Goal: Task Accomplishment & Management: Use online tool/utility

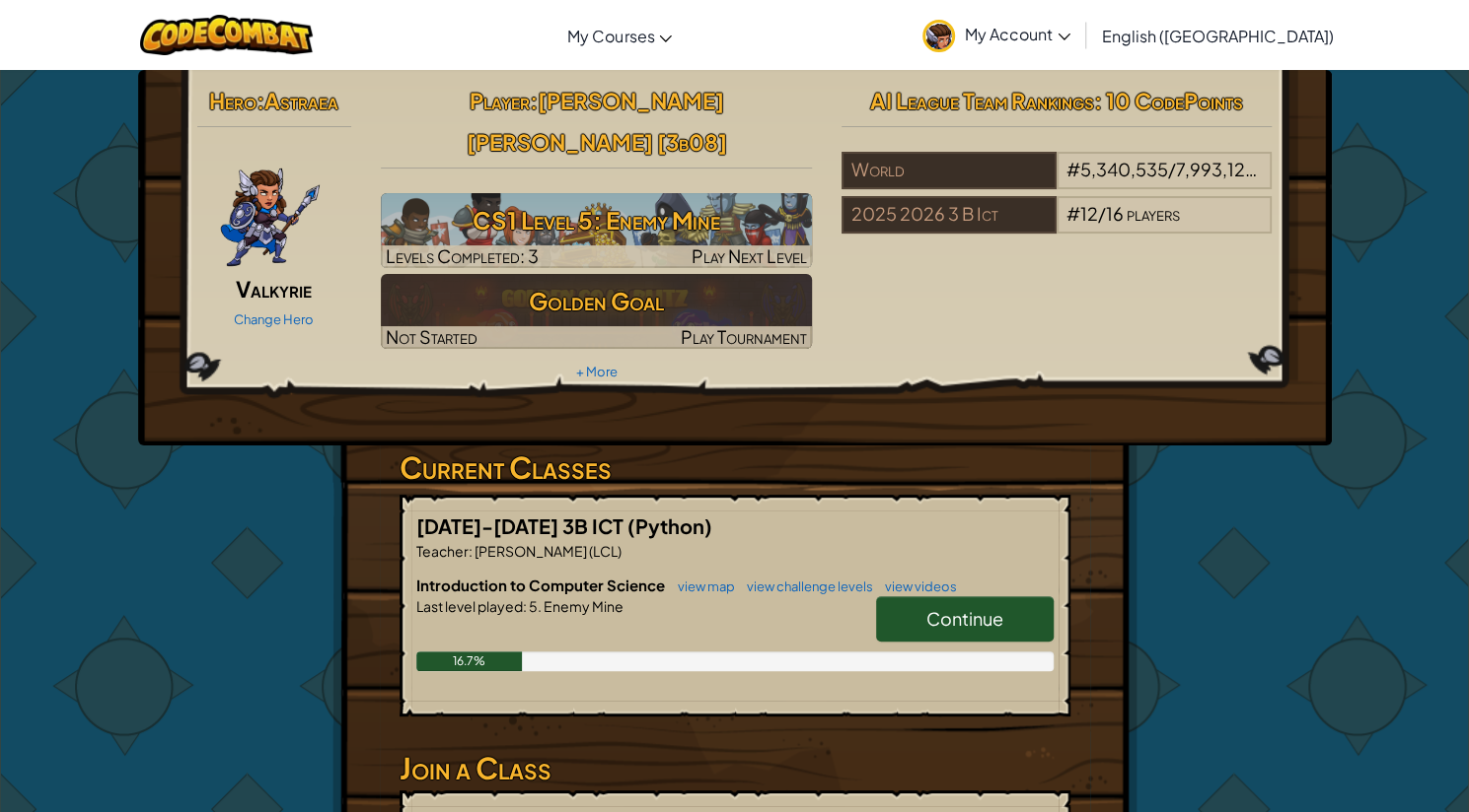
click at [1012, 596] on link "Continue" at bounding box center [965, 619] width 178 height 45
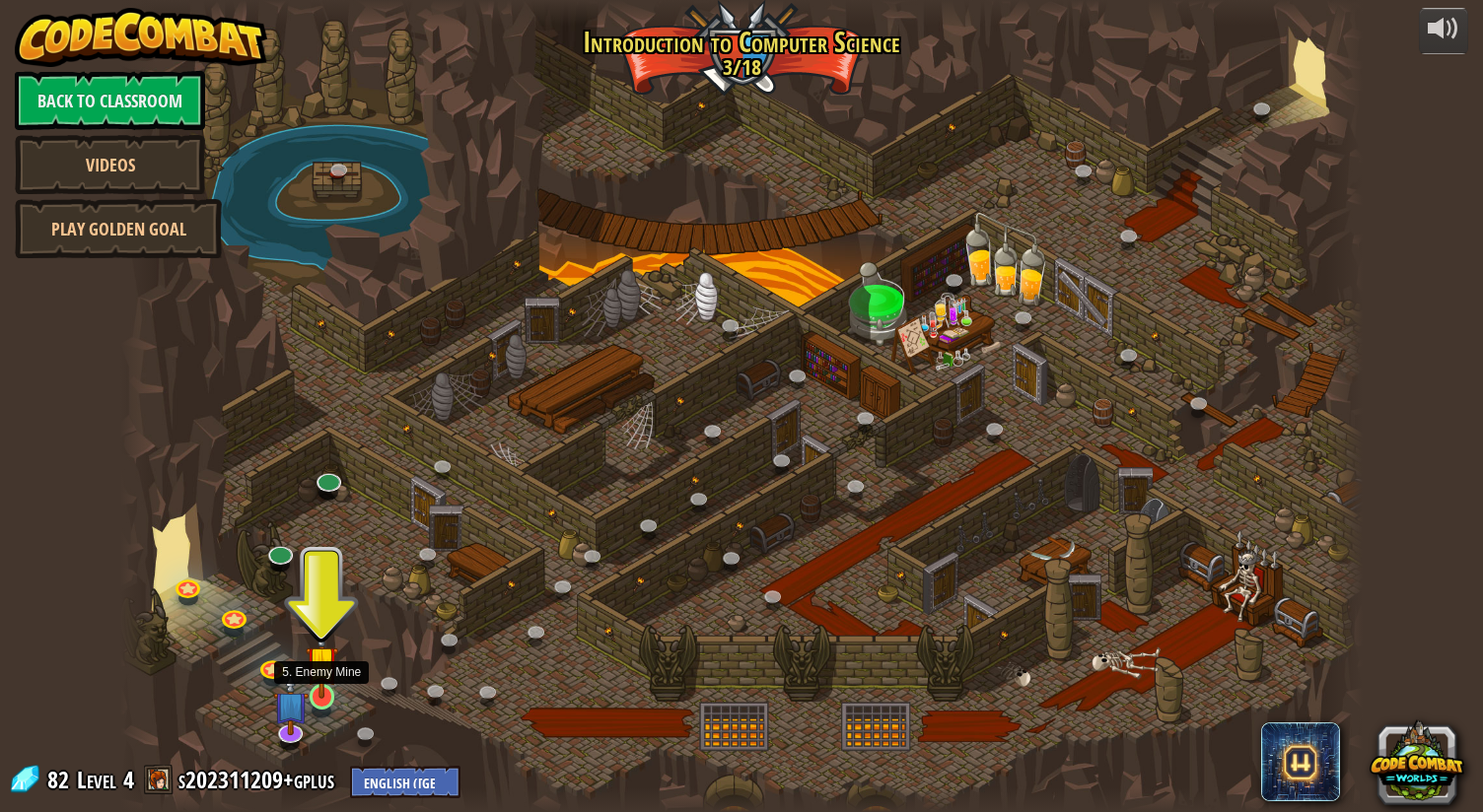
click at [328, 689] on img at bounding box center [322, 661] width 33 height 74
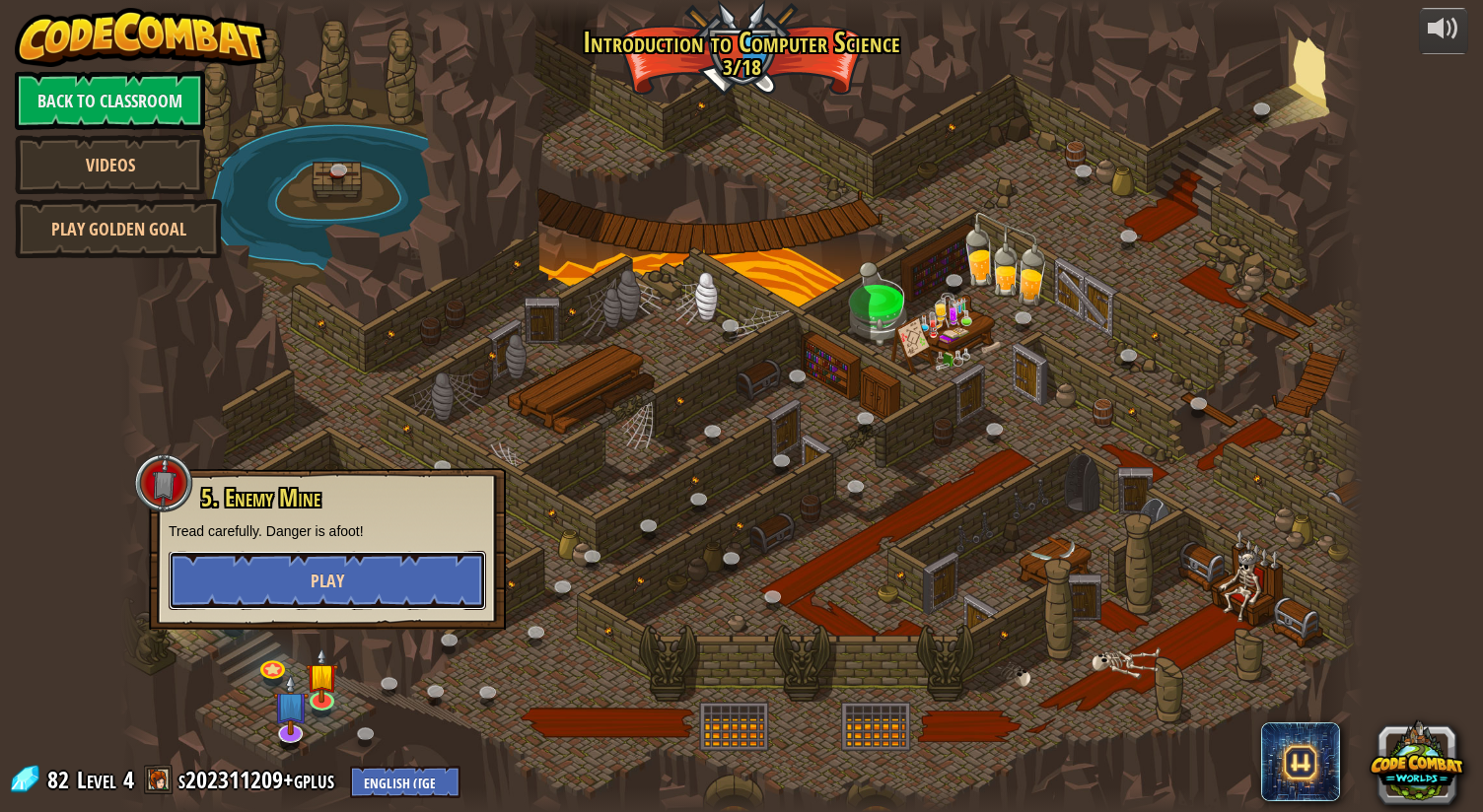
click at [381, 576] on button "Play" at bounding box center [328, 581] width 318 height 59
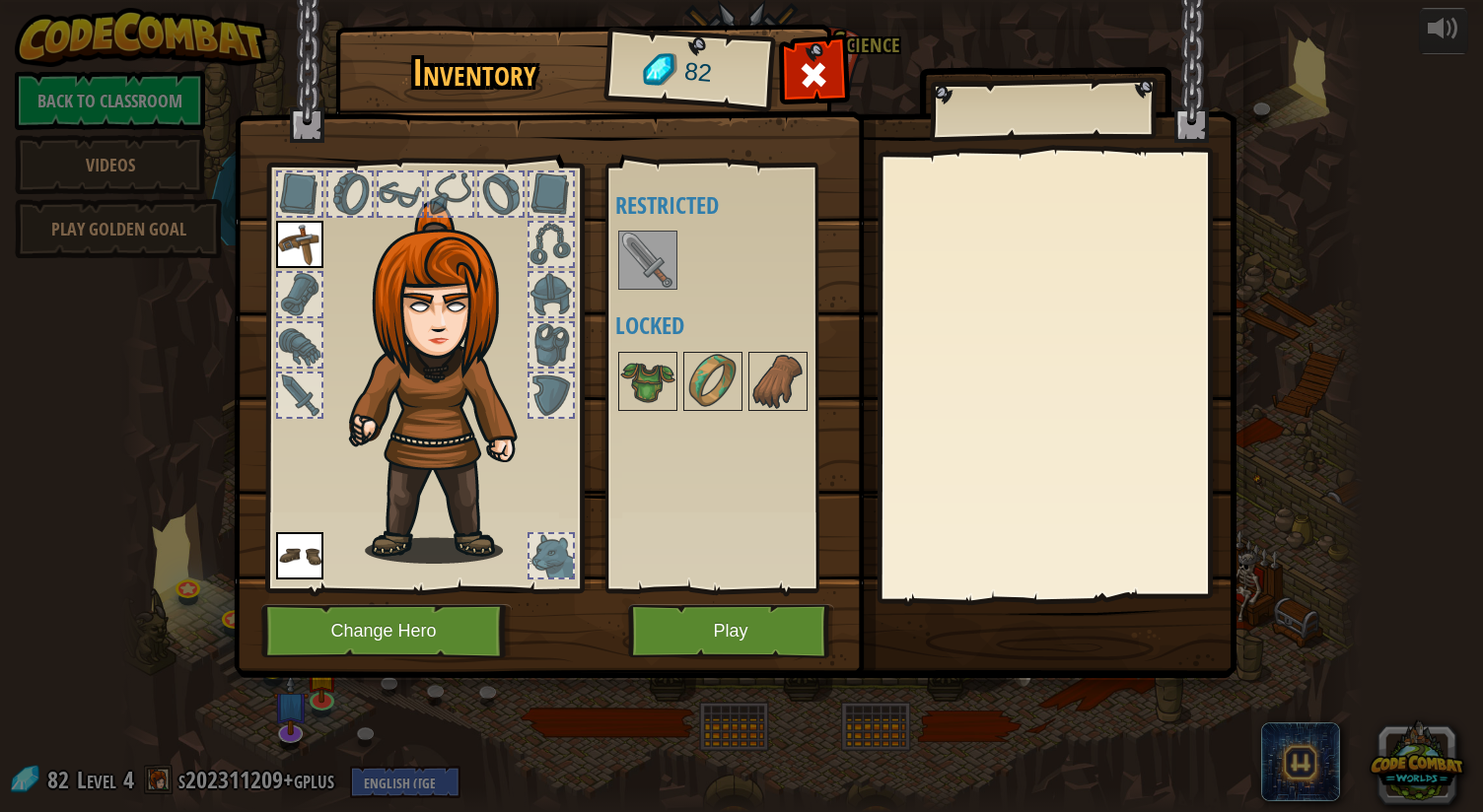
click at [663, 281] on img at bounding box center [647, 260] width 55 height 55
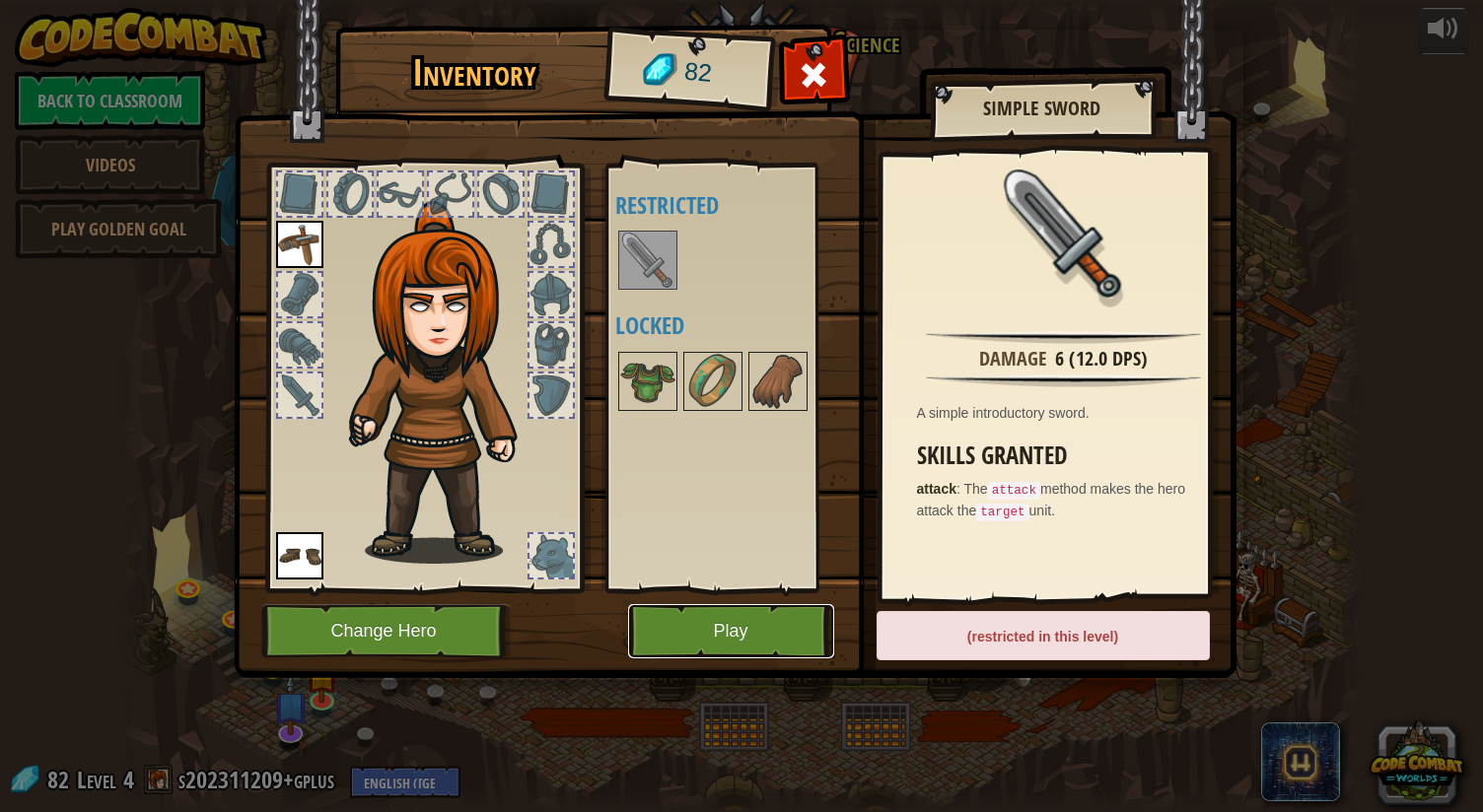
click at [742, 641] on button "Play" at bounding box center [730, 630] width 206 height 54
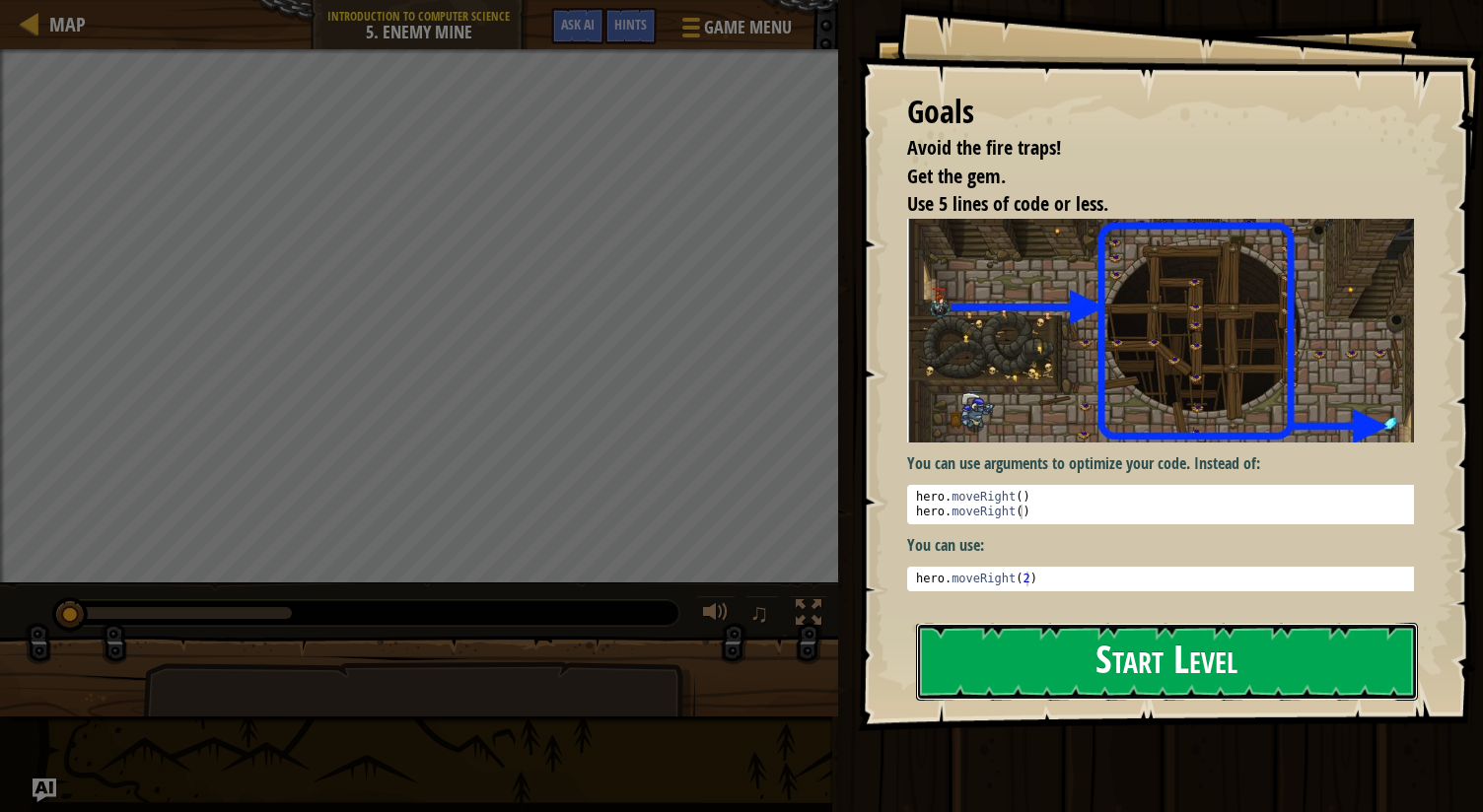
click at [1151, 677] on button "Start Level" at bounding box center [1166, 661] width 502 height 78
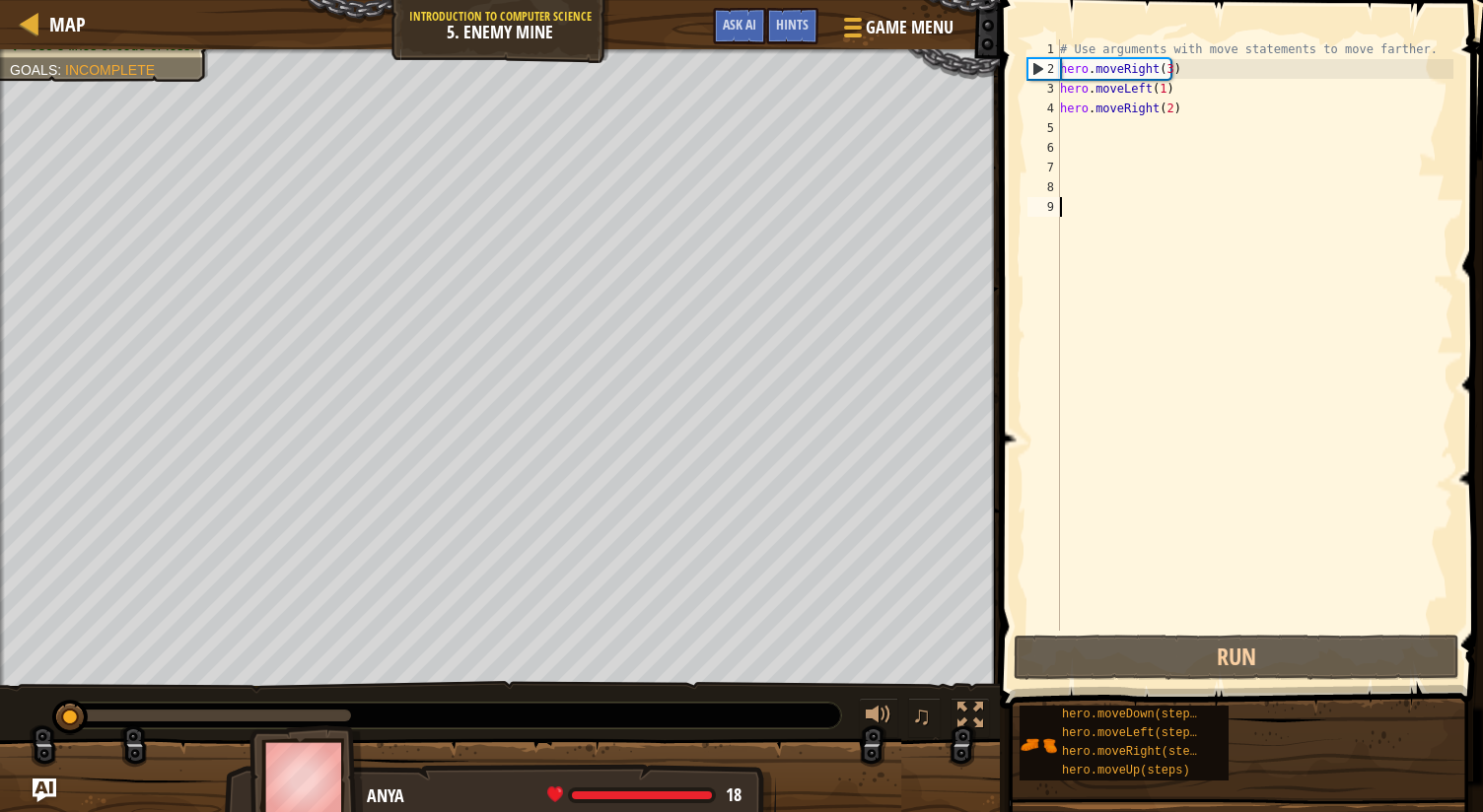
click at [1233, 107] on div "# Use arguments with move statements to move farther. hero . moveRight ( 3 ) he…" at bounding box center [1254, 354] width 398 height 630
type textarea "hero.moveRight(2)"
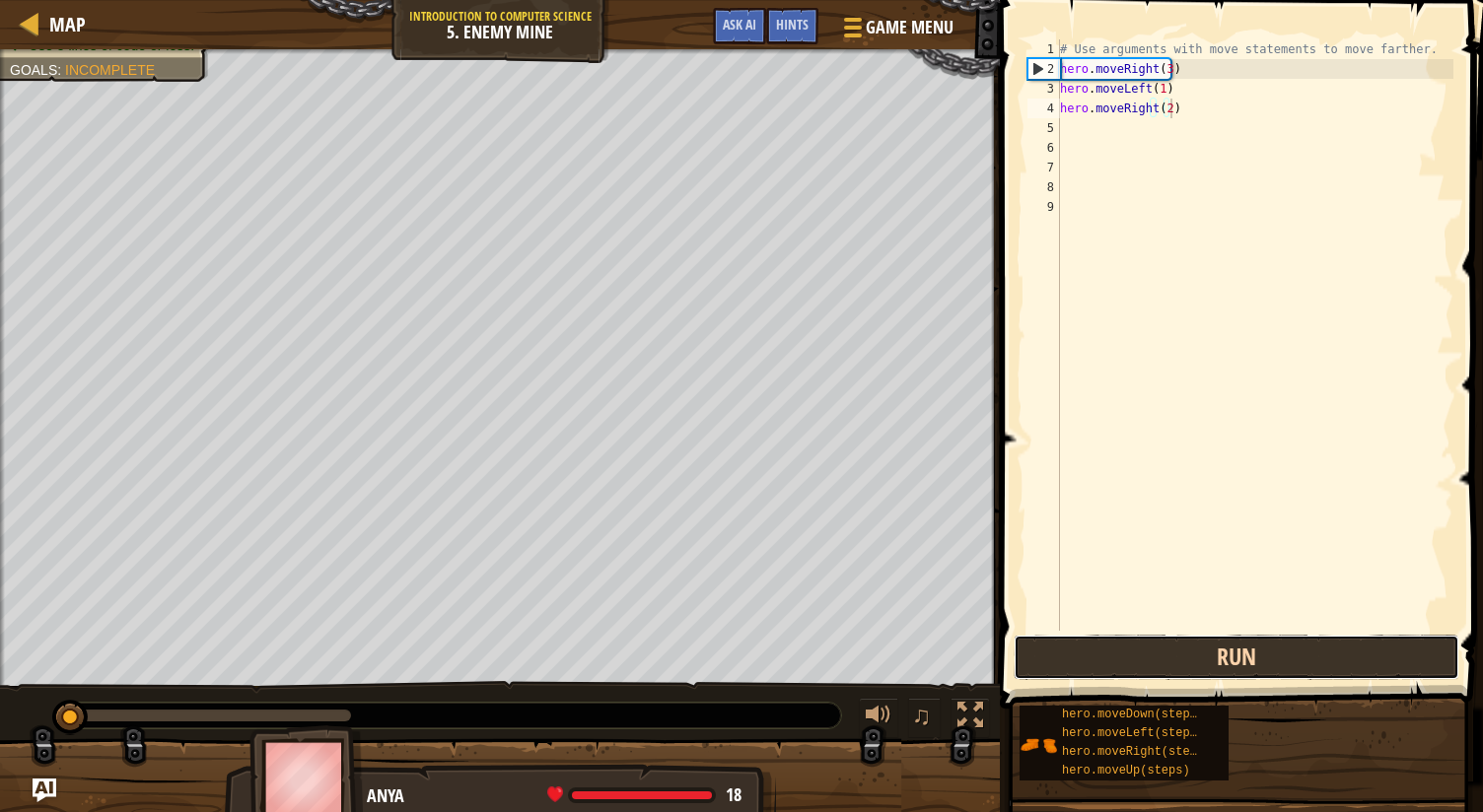
click at [1164, 663] on button "Run" at bounding box center [1236, 657] width 446 height 45
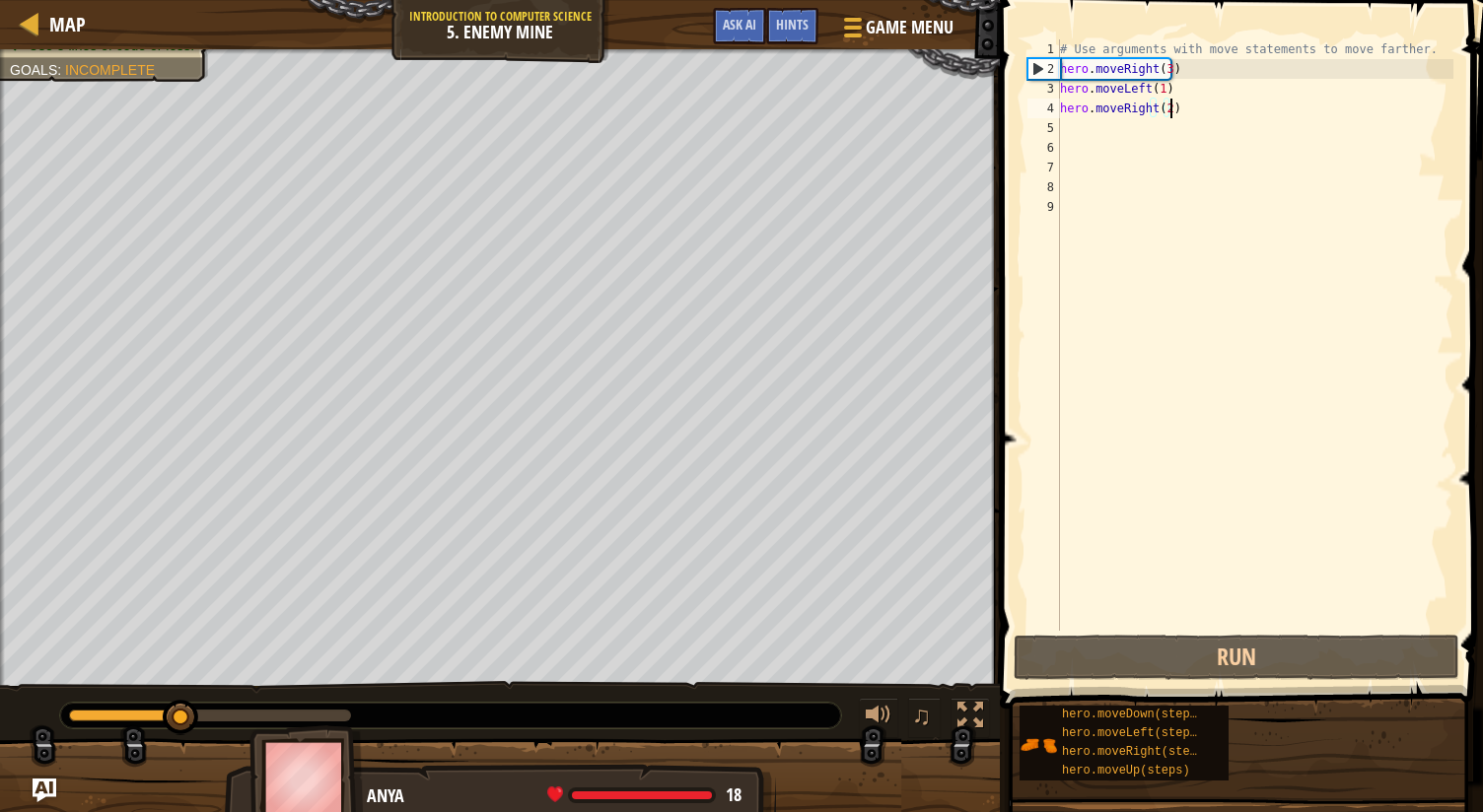
drag, startPoint x: 1244, startPoint y: 107, endPoint x: 1278, endPoint y: 110, distance: 34.1
click at [1278, 110] on div "# Use arguments with move statements to move farther. hero . moveRight ( 3 ) he…" at bounding box center [1254, 354] width 398 height 630
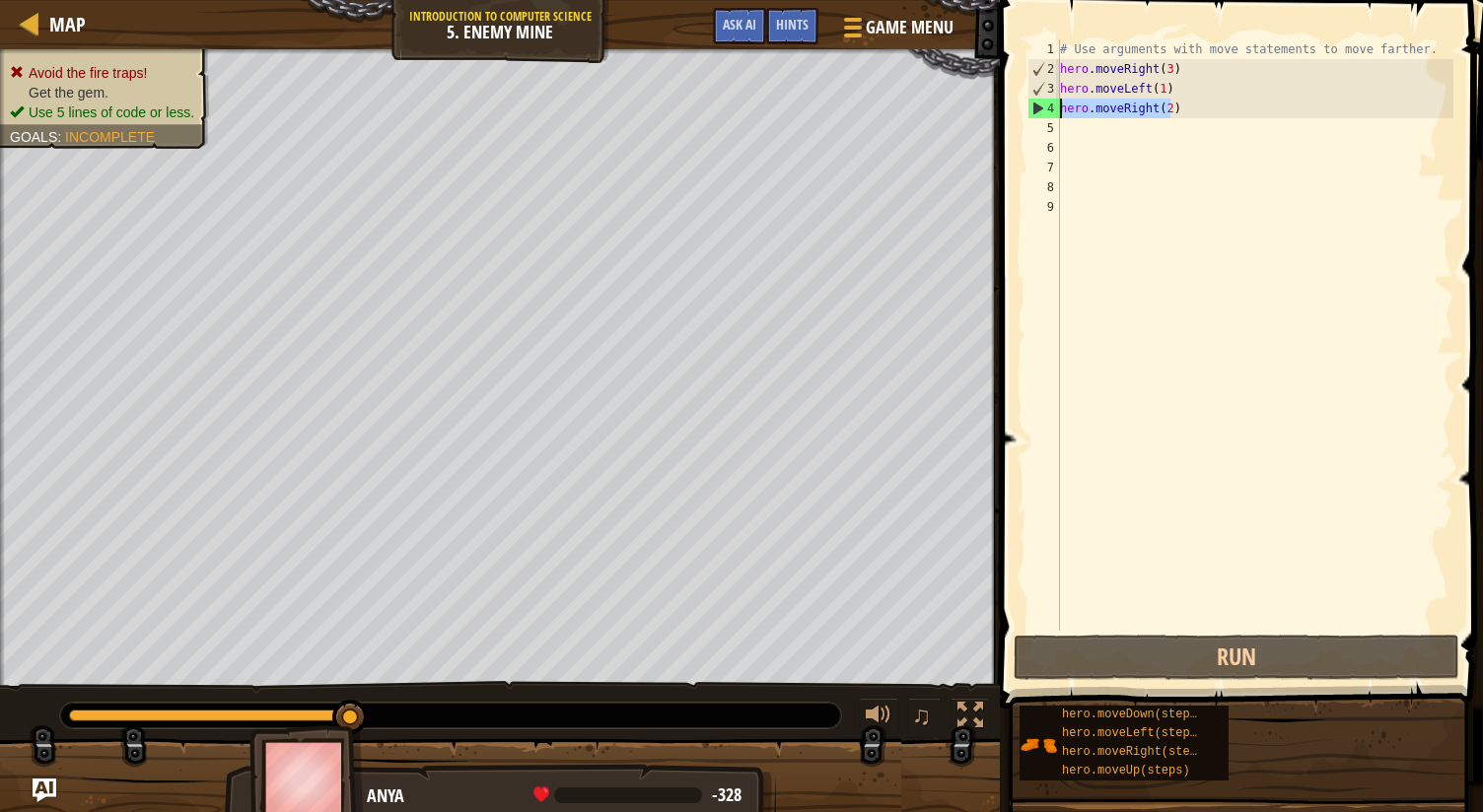
drag, startPoint x: 1186, startPoint y: 114, endPoint x: 1021, endPoint y: 111, distance: 165.0
click at [1021, 111] on div "hero.moveRight(2) 1 2 3 4 5 6 7 8 9 # Use arguments with move statements to mov…" at bounding box center [1238, 393] width 489 height 767
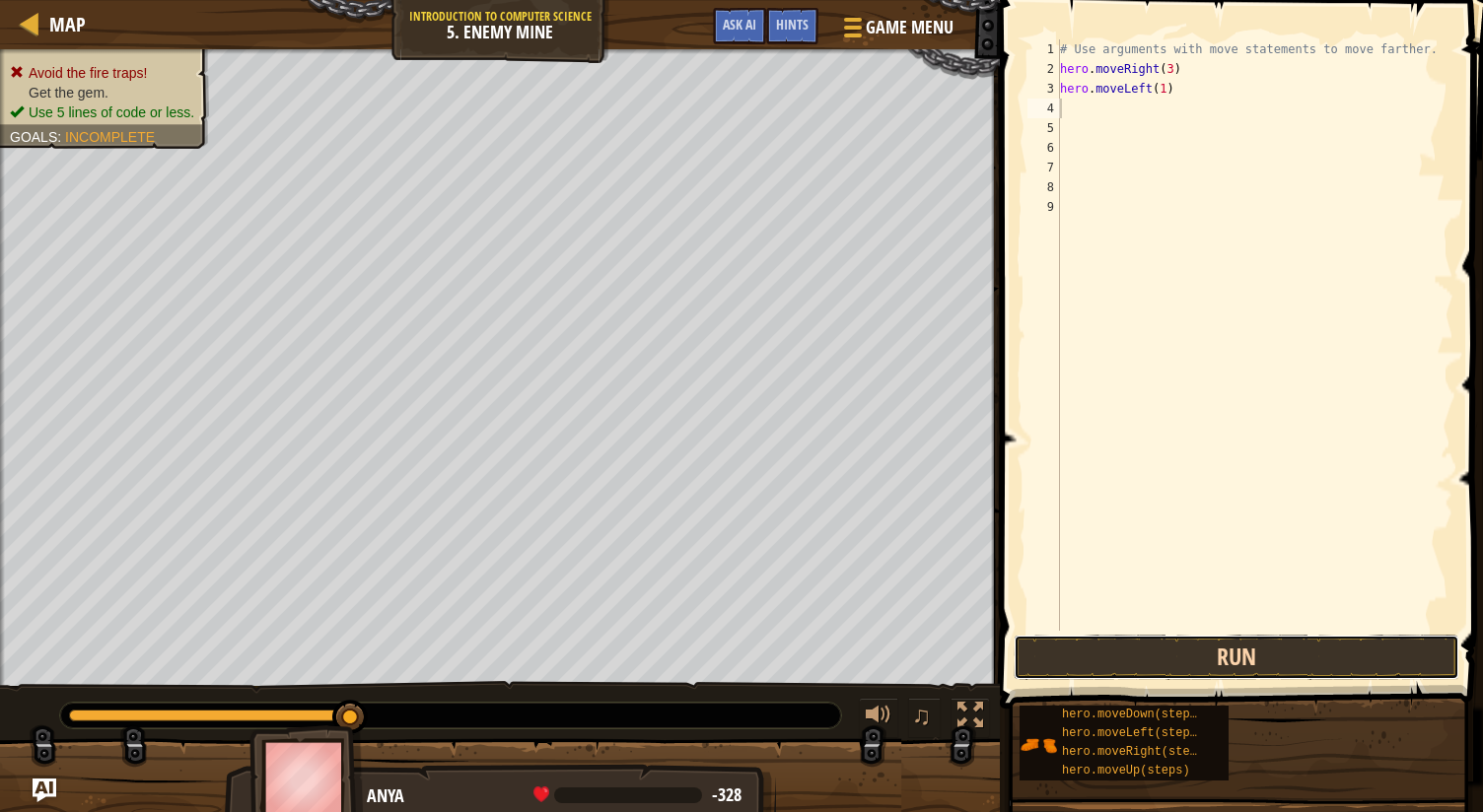
click at [1204, 642] on button "Run" at bounding box center [1236, 657] width 446 height 45
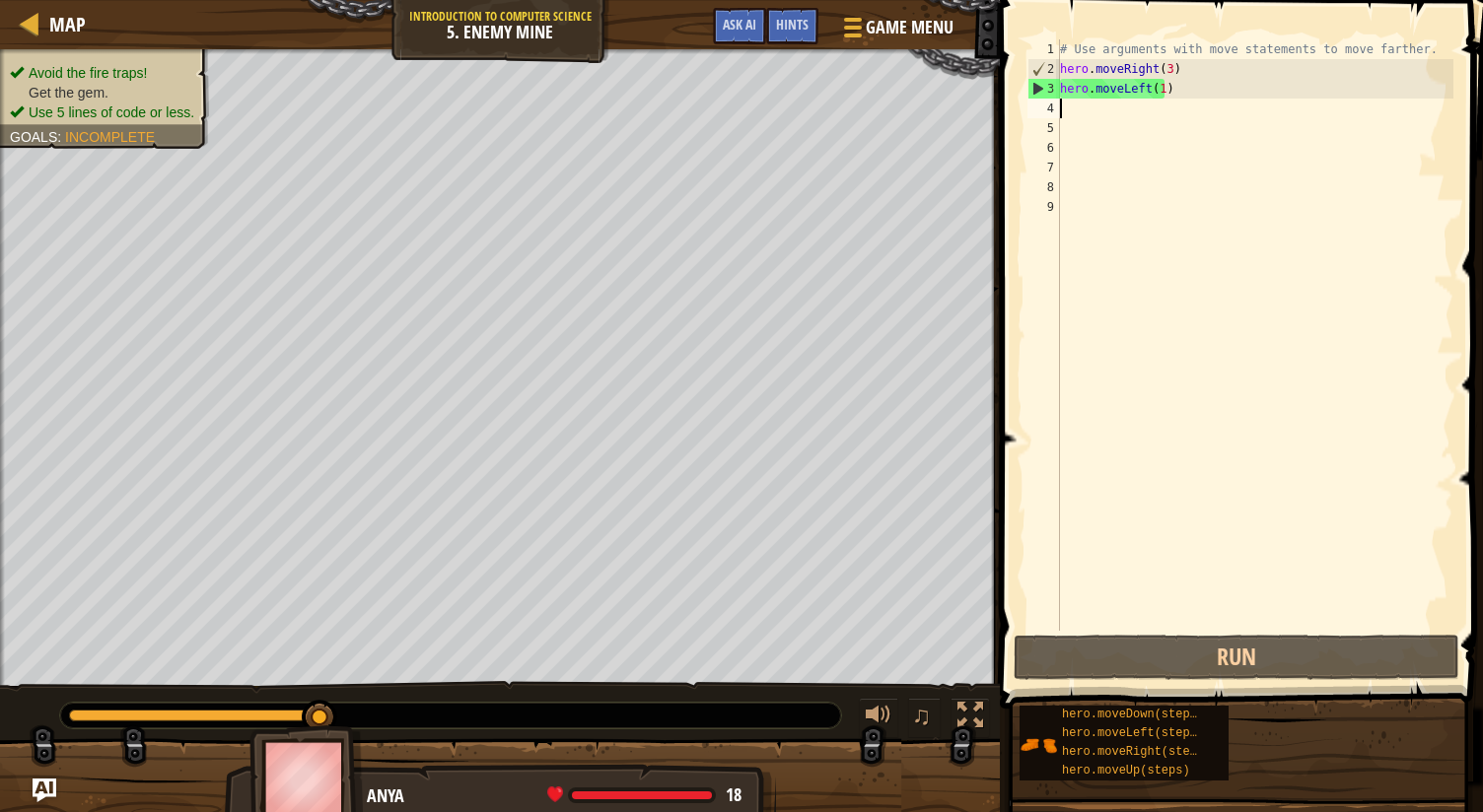
click at [1196, 92] on div "# Use arguments with move statements to move farther. hero . moveRight ( 3 ) he…" at bounding box center [1254, 354] width 398 height 630
type textarea "hero.moveLeft(1)"
drag, startPoint x: 1182, startPoint y: 90, endPoint x: 998, endPoint y: 85, distance: 184.1
click at [998, 85] on div "hero.moveLeft(1) 1 2 3 4 5 6 7 8 9 # Use arguments with move statements to move…" at bounding box center [1238, 393] width 489 height 767
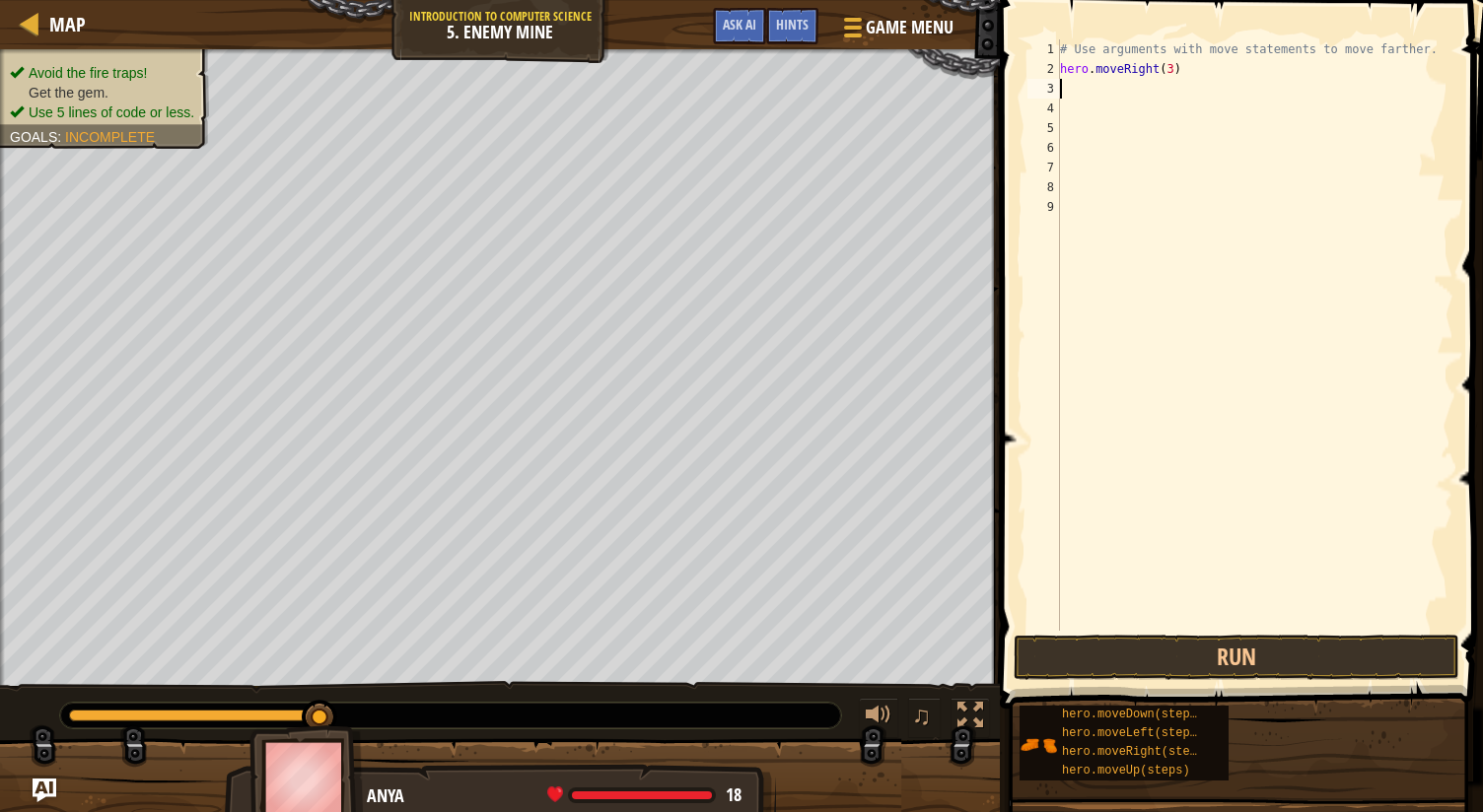
type textarea "H"
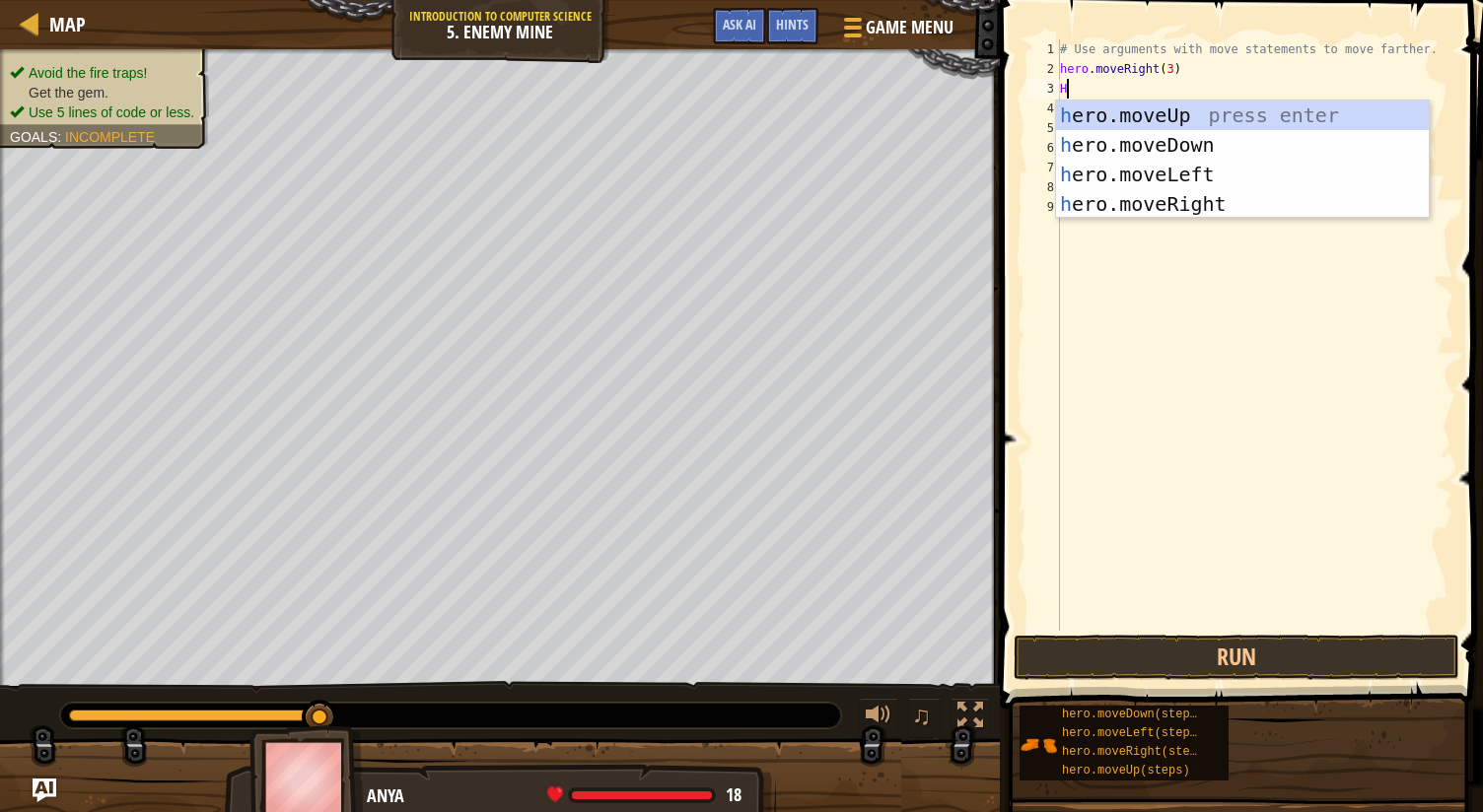
scroll to position [9, 0]
click at [1177, 123] on div "h ero.moveUp press enter h ero.moveDown press enter h ero.moveLeft press enter …" at bounding box center [1242, 189] width 374 height 178
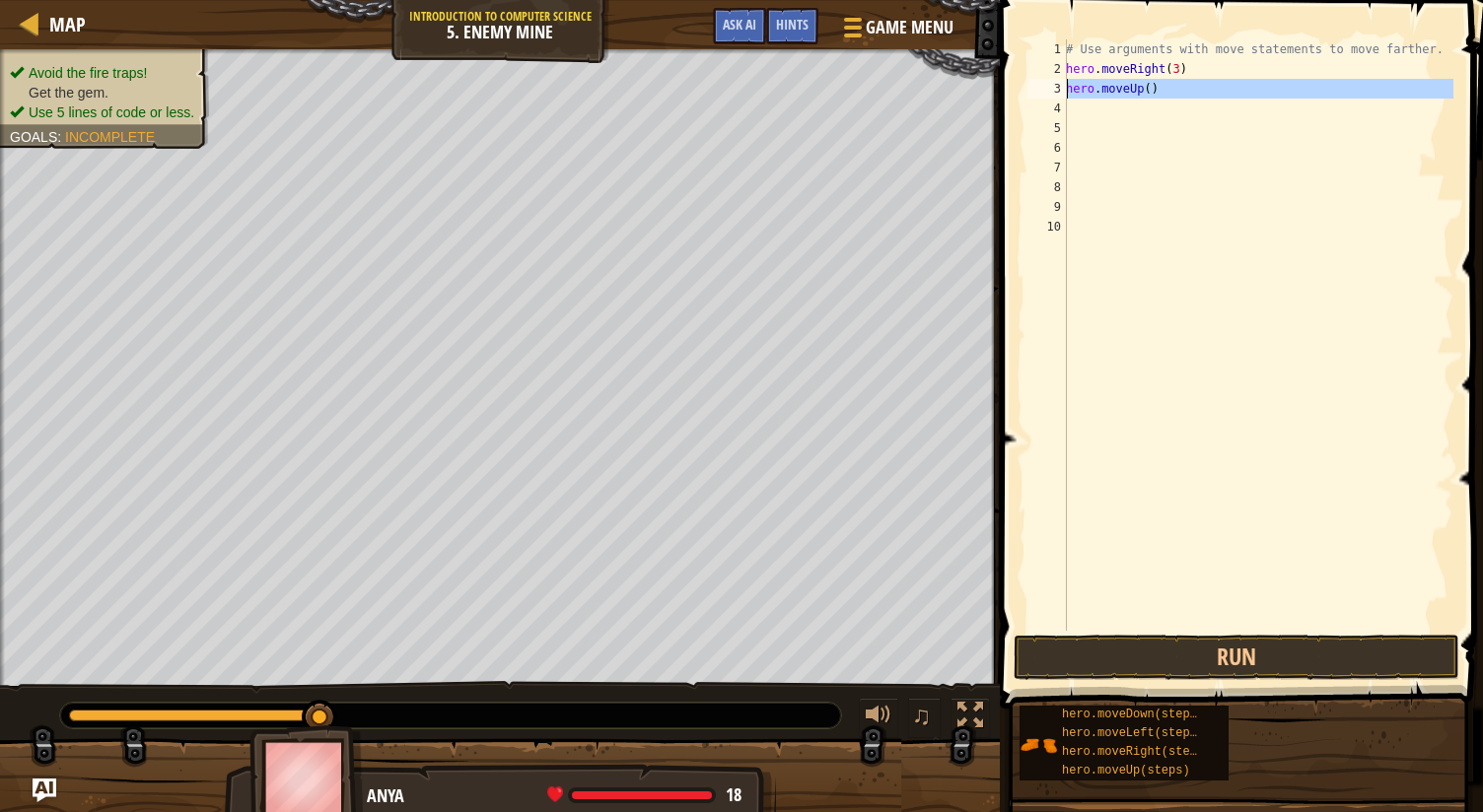
click at [1040, 80] on div "3" at bounding box center [1047, 89] width 39 height 20
type textarea "hero.moveUp()"
click at [1125, 110] on div "# Use arguments with move statements to move farther. hero . moveRight ( 3 ) he…" at bounding box center [1257, 354] width 392 height 630
type textarea "H"
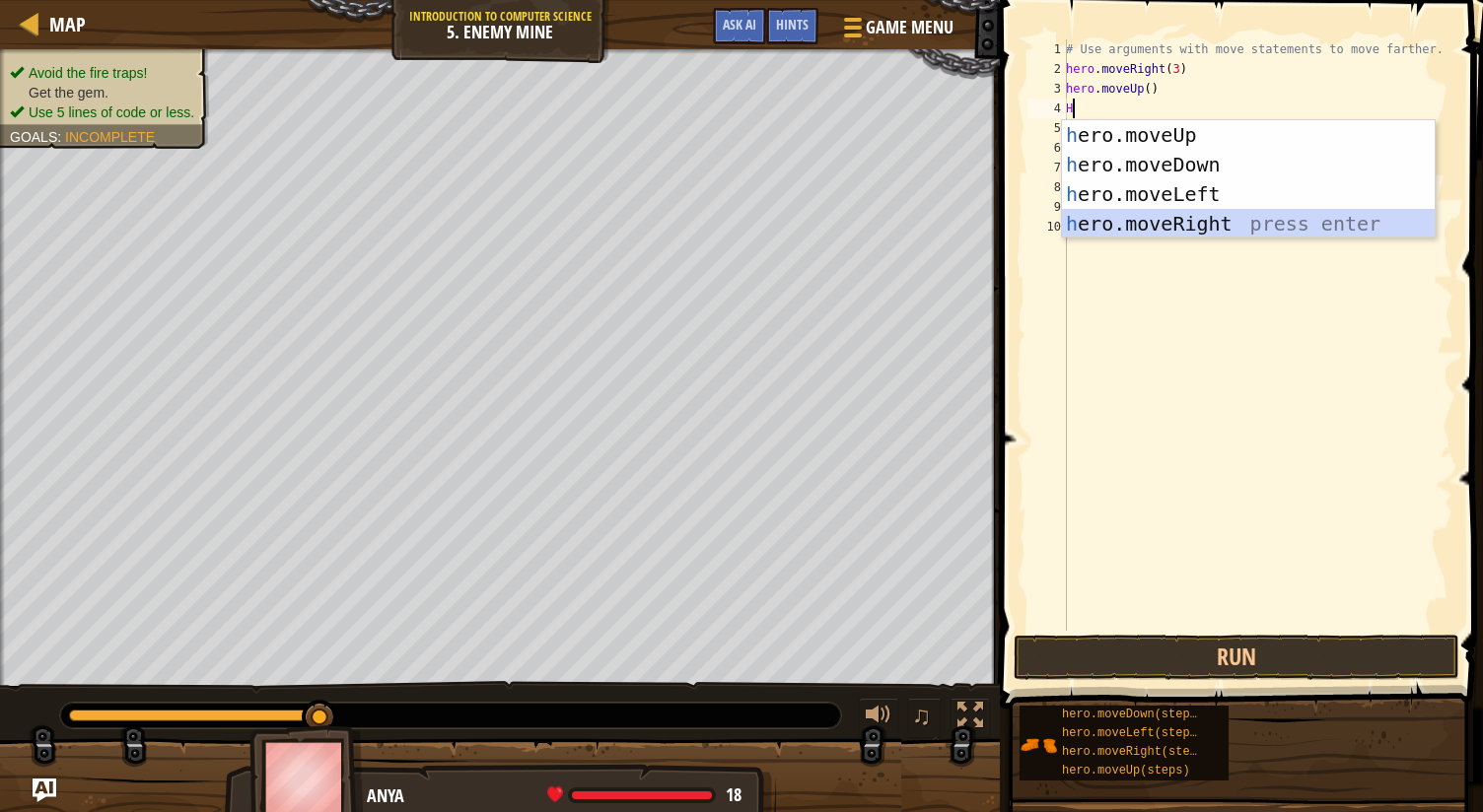
click at [1181, 218] on div "h ero.moveUp press enter h ero.moveDown press enter h ero.moveLeft press enter …" at bounding box center [1248, 209] width 374 height 178
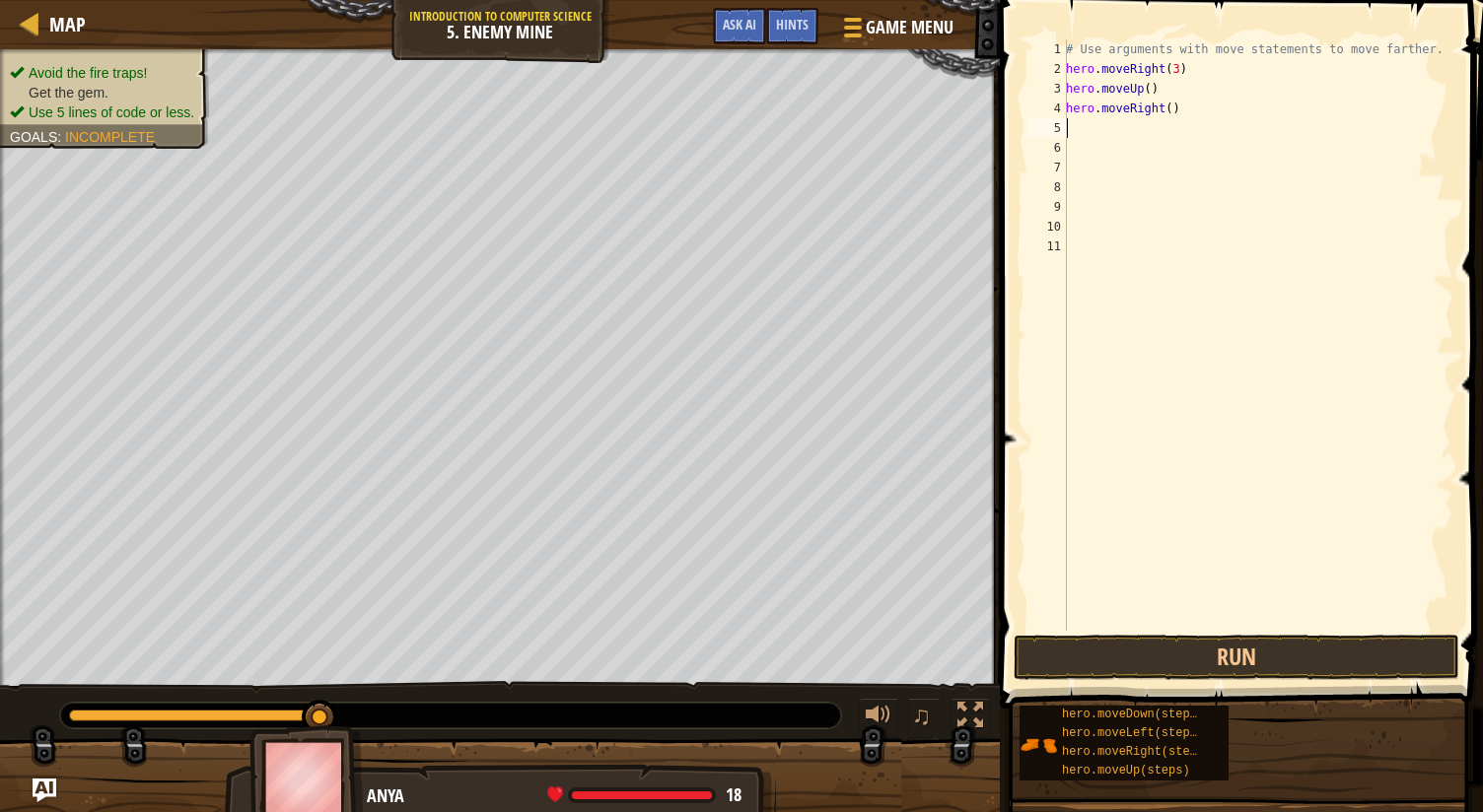
type textarea "H"
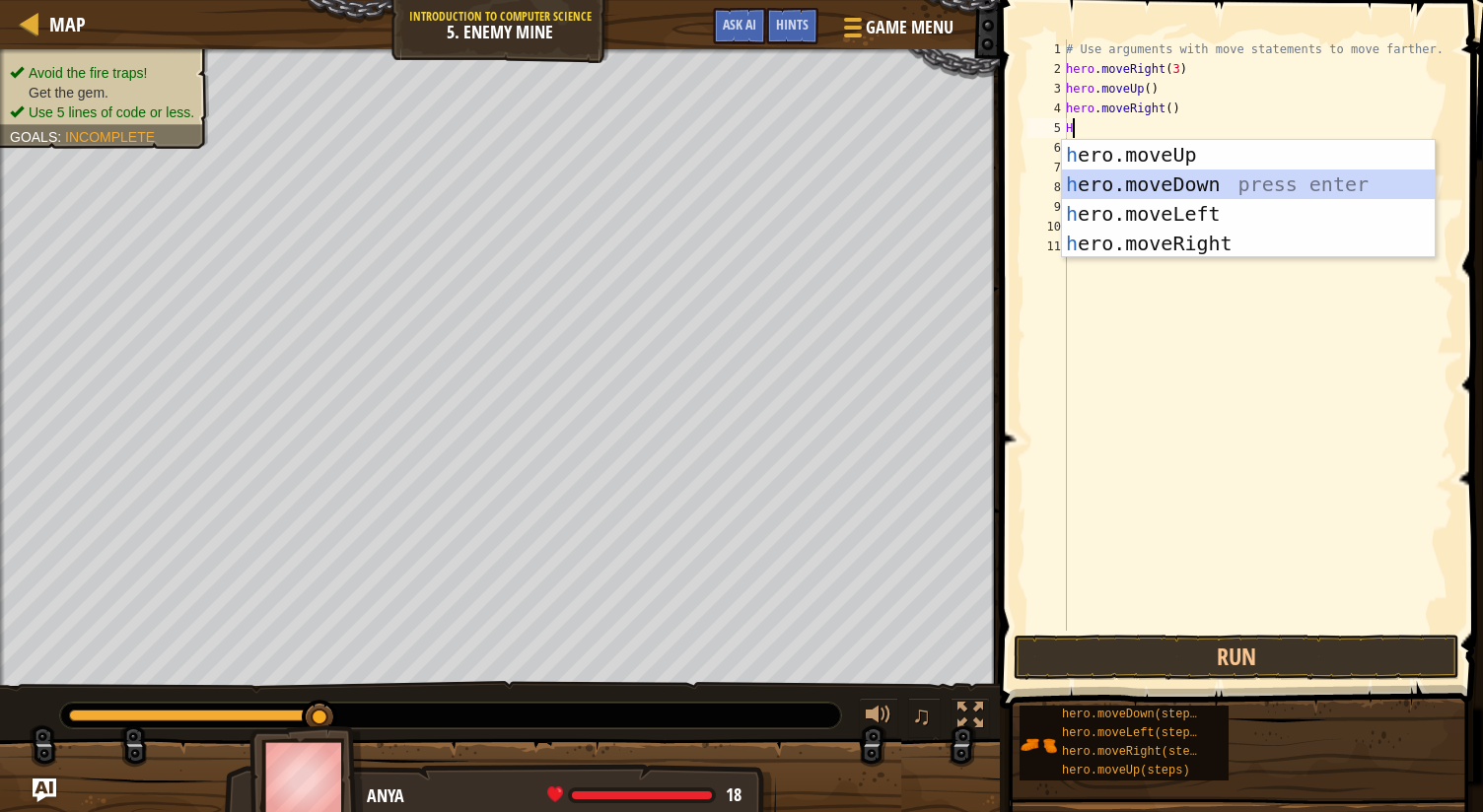
click at [1132, 185] on div "h ero.moveUp press enter h ero.moveDown press enter h ero.moveLeft press enter …" at bounding box center [1248, 229] width 374 height 178
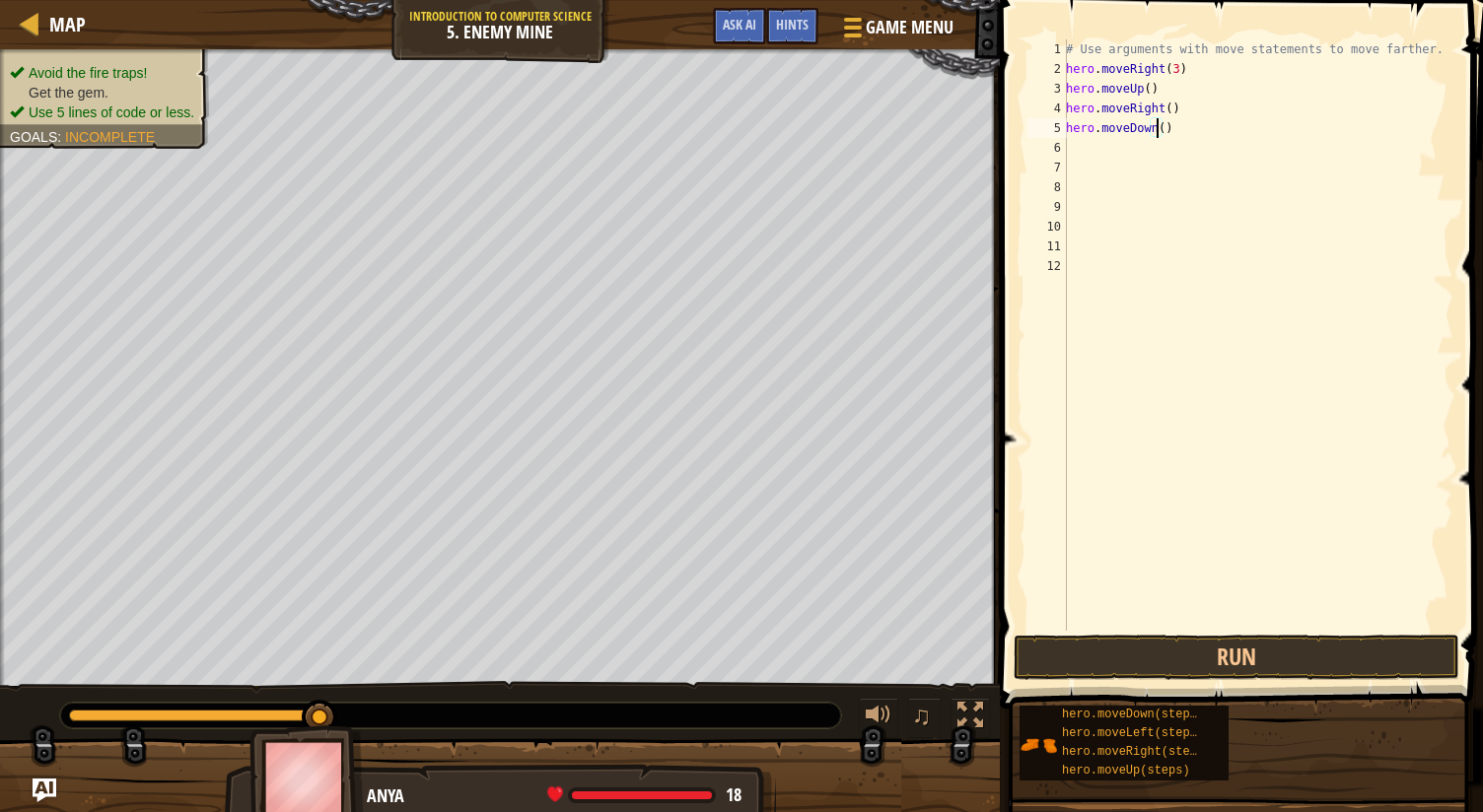
click at [1155, 127] on div "# Use arguments with move statements to move farther. hero . moveRight ( 3 ) he…" at bounding box center [1257, 354] width 392 height 630
type textarea "hero.moveDown(4)"
click at [1282, 123] on div "# Use arguments with move statements to move farther. hero . moveRight ( 3 ) he…" at bounding box center [1257, 354] width 392 height 630
click at [1109, 147] on div "# Use arguments with move statements to move farther. hero . moveRight ( 3 ) he…" at bounding box center [1257, 354] width 392 height 630
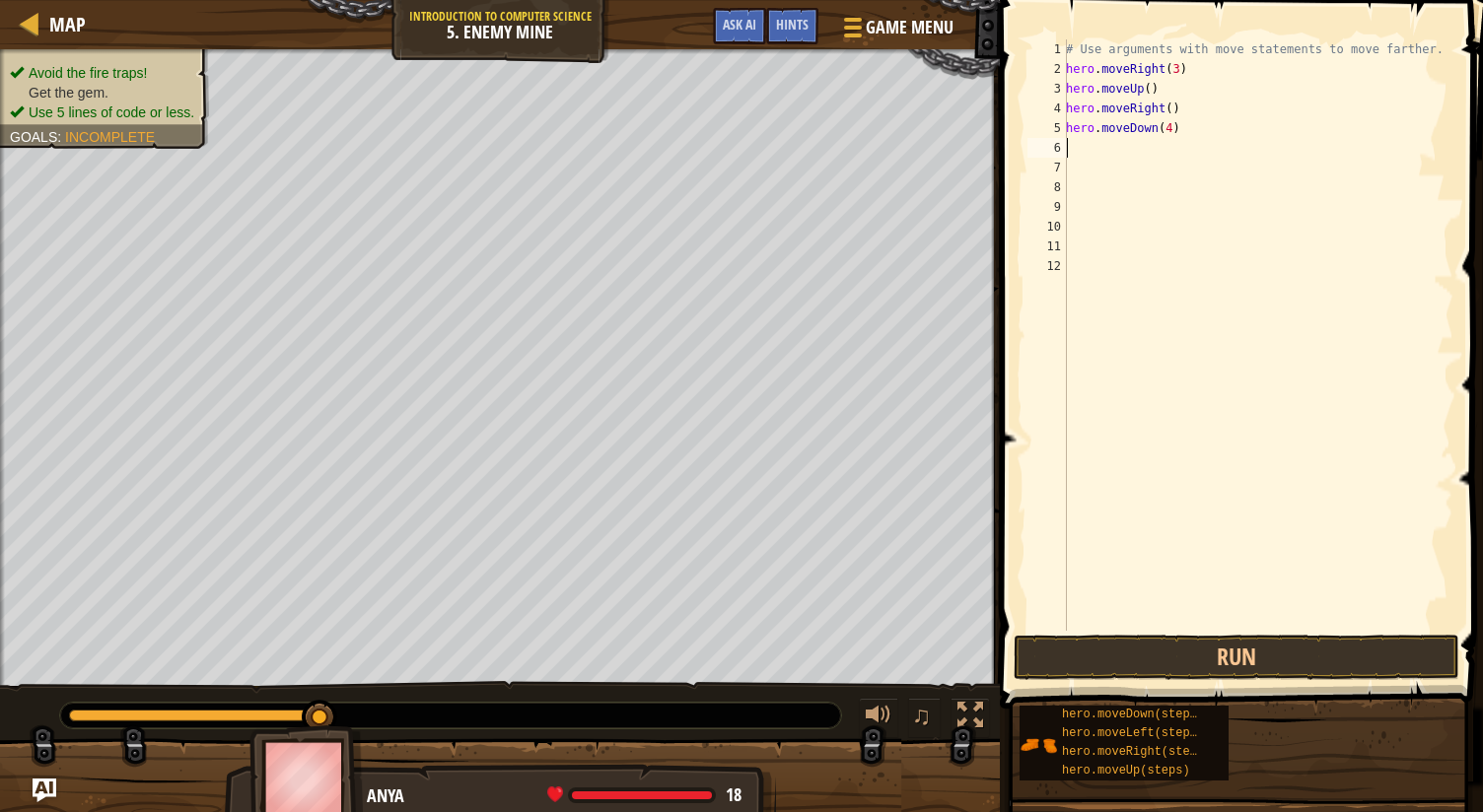
scroll to position [9, 0]
type textarea "H"
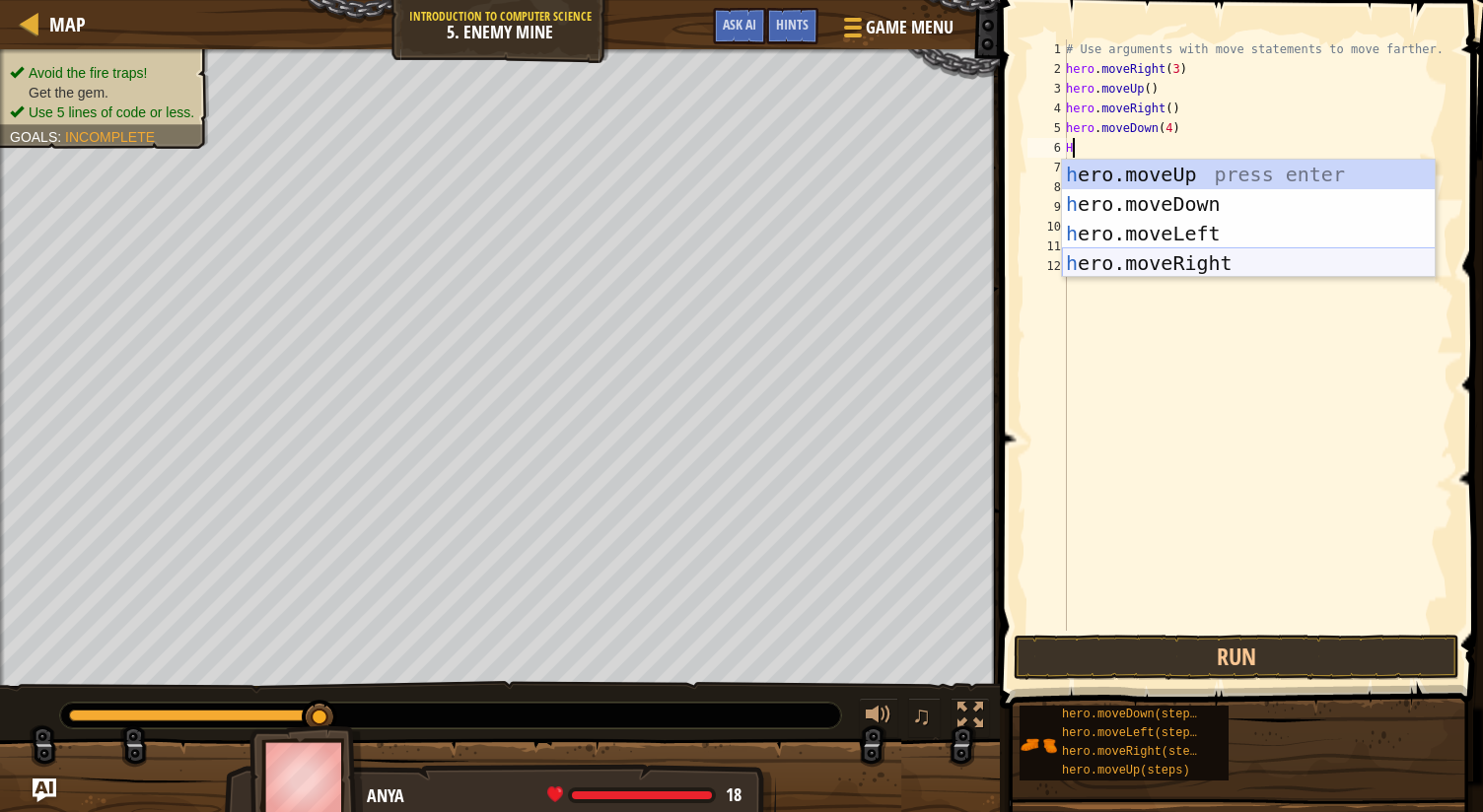
click at [1128, 263] on div "h ero.moveUp press enter h ero.moveDown press enter h ero.moveLeft press enter …" at bounding box center [1248, 249] width 374 height 178
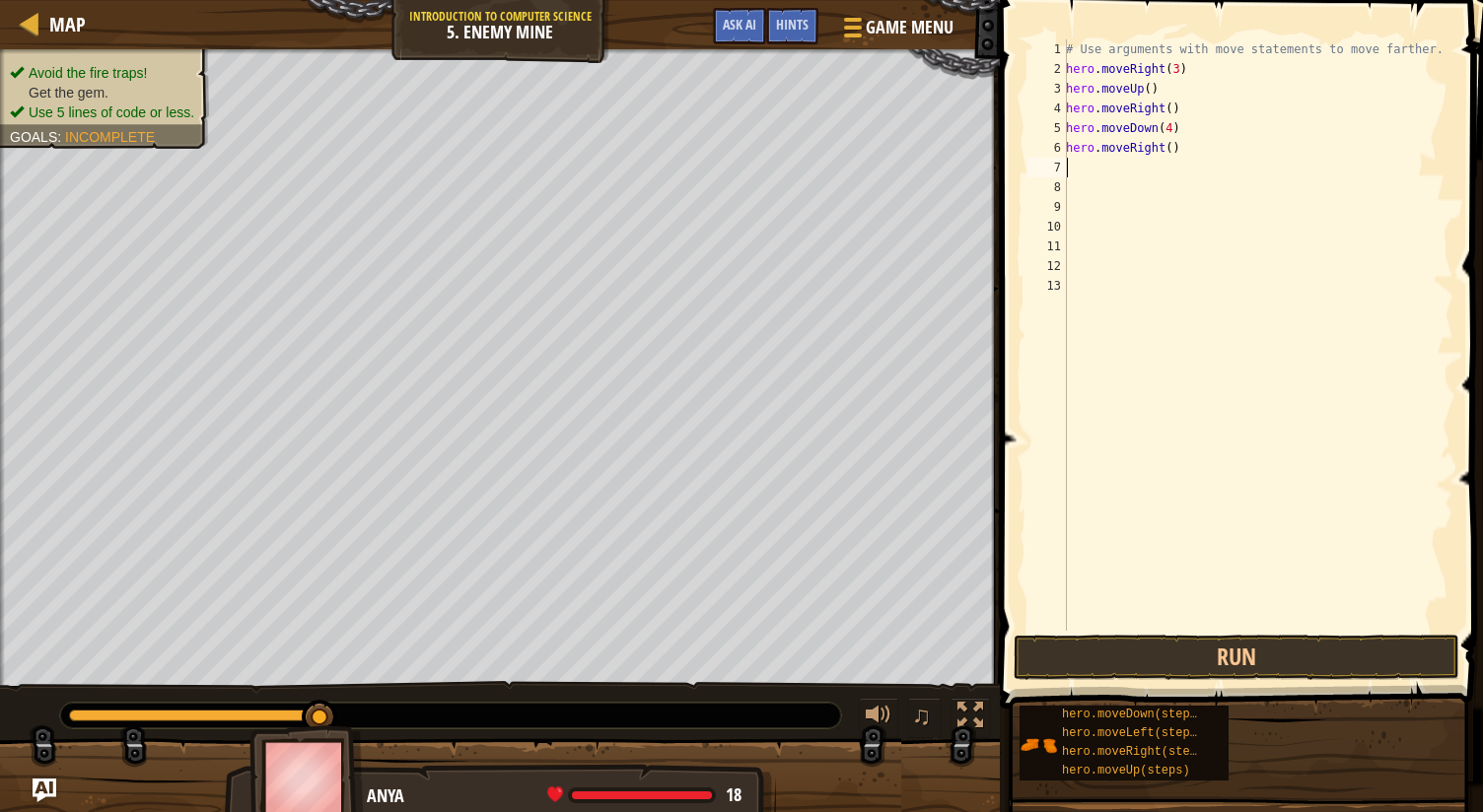
click at [1161, 147] on div "# Use arguments with move statements to move farther. hero . moveRight ( 3 ) he…" at bounding box center [1257, 354] width 392 height 630
click at [1138, 645] on button "Run" at bounding box center [1236, 657] width 446 height 45
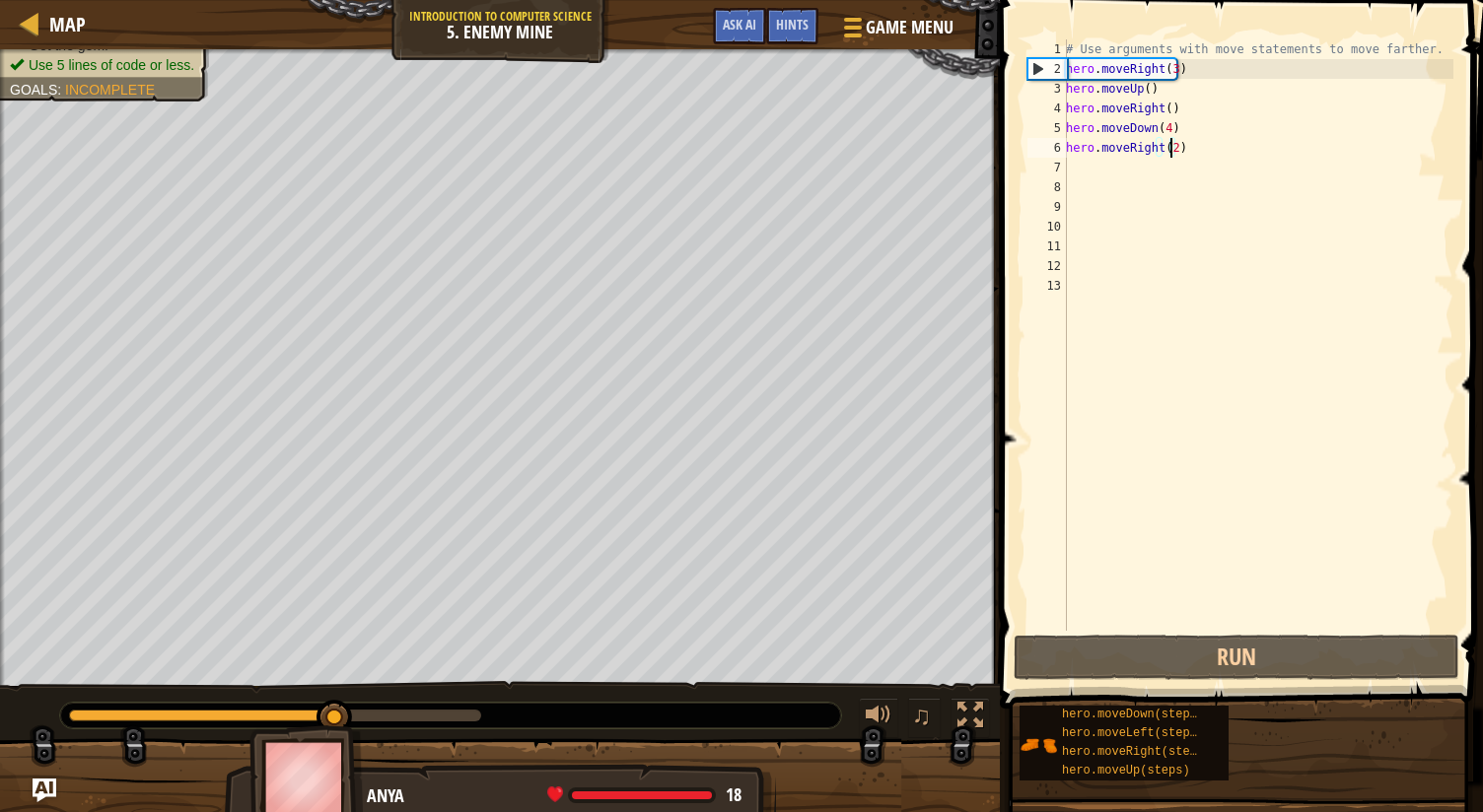
click at [1163, 120] on div "# Use arguments with move statements to move farther. hero . moveRight ( 3 ) he…" at bounding box center [1257, 354] width 392 height 630
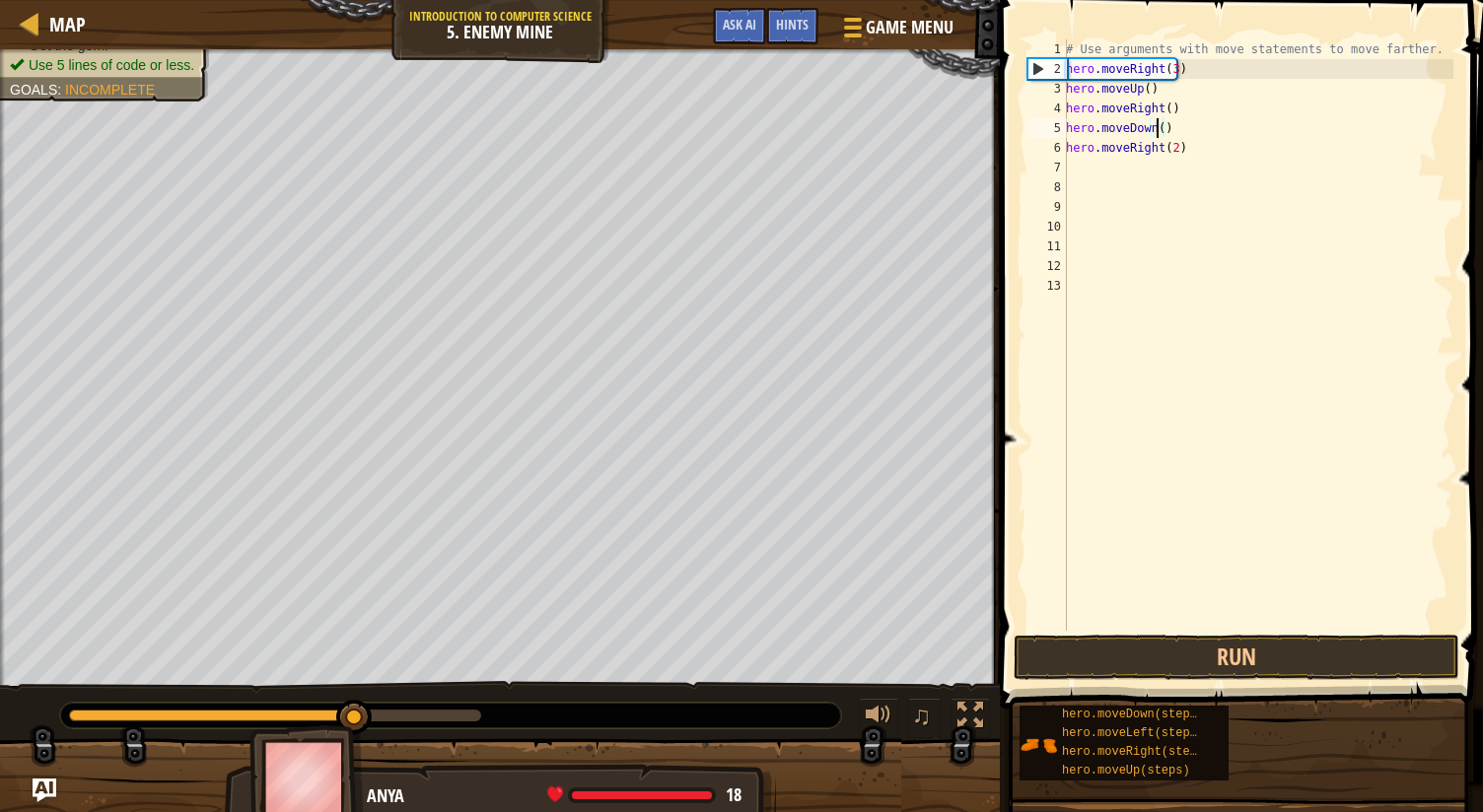
scroll to position [9, 7]
type textarea "hero.moveDown(3)"
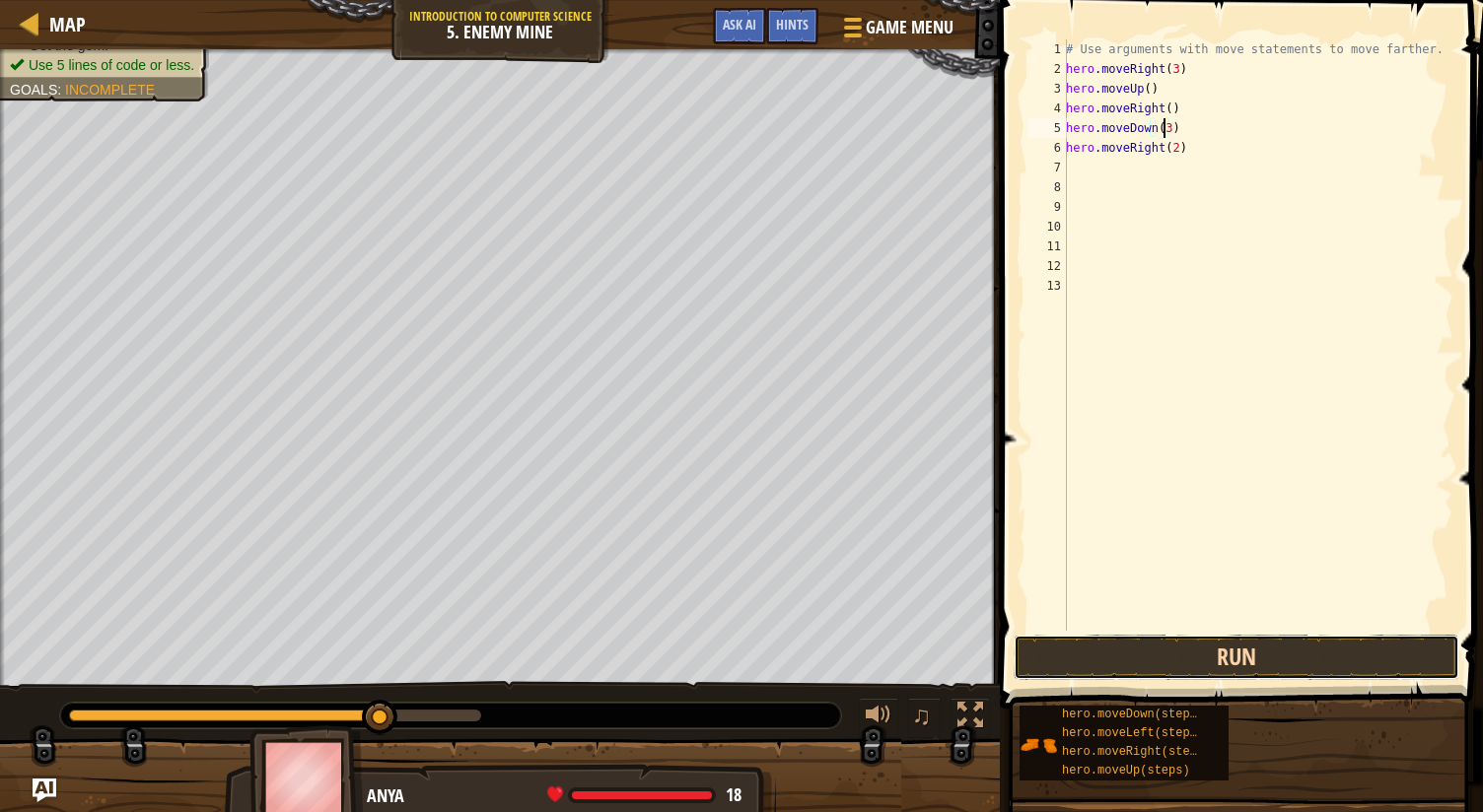
click at [1217, 657] on button "Run" at bounding box center [1236, 657] width 446 height 45
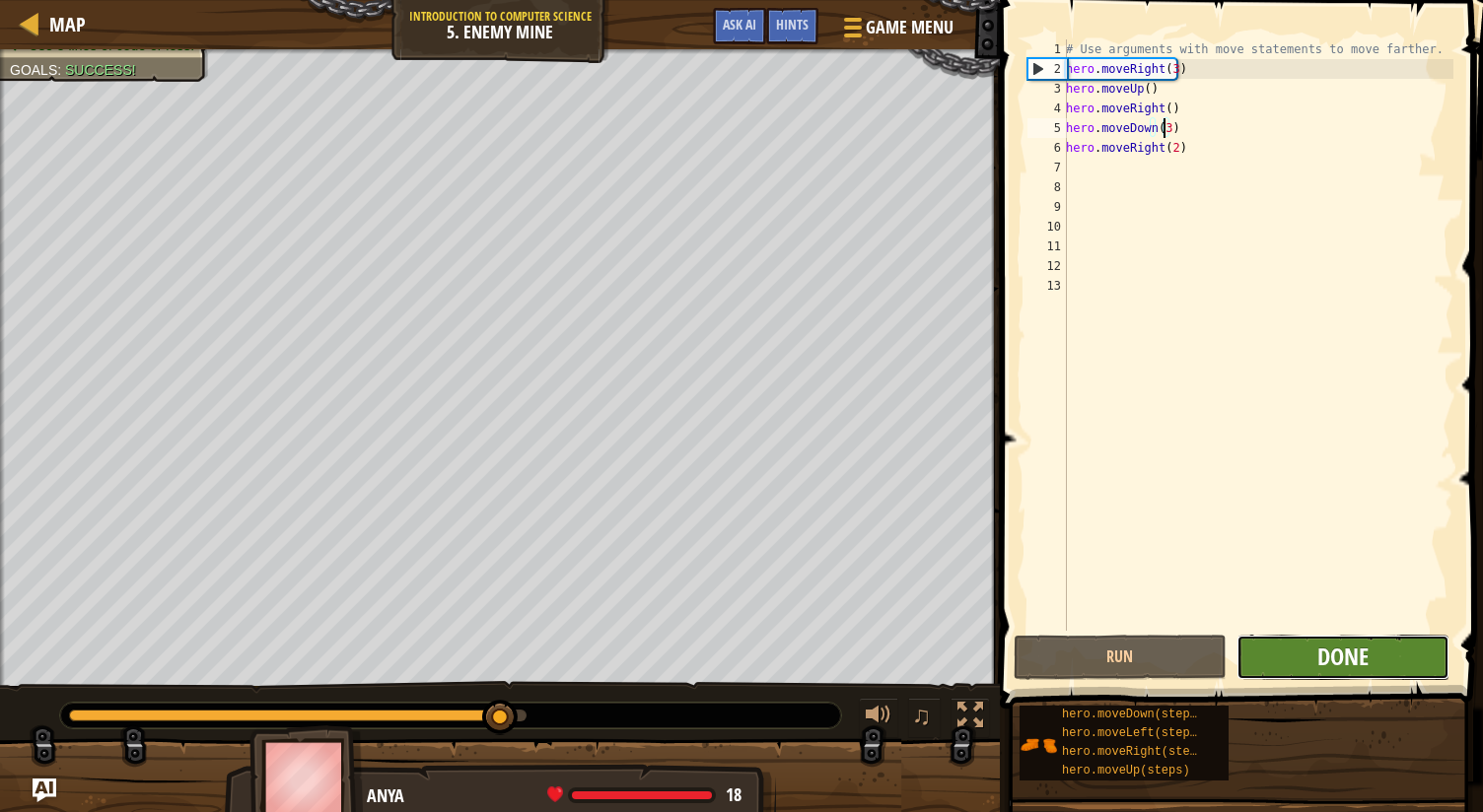
click at [1351, 655] on span "Done" at bounding box center [1343, 656] width 51 height 32
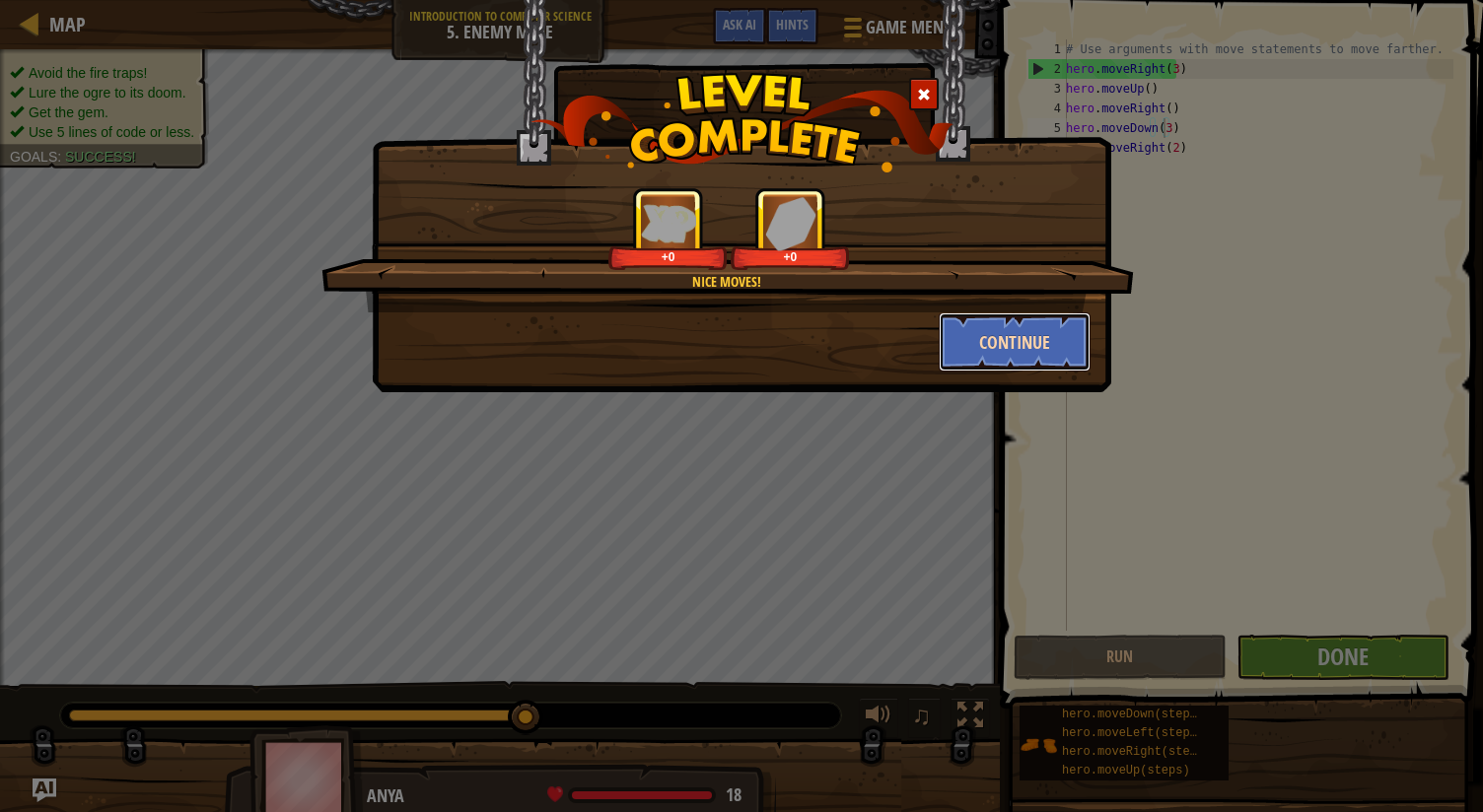
click at [982, 351] on button "Continue" at bounding box center [1014, 342] width 153 height 59
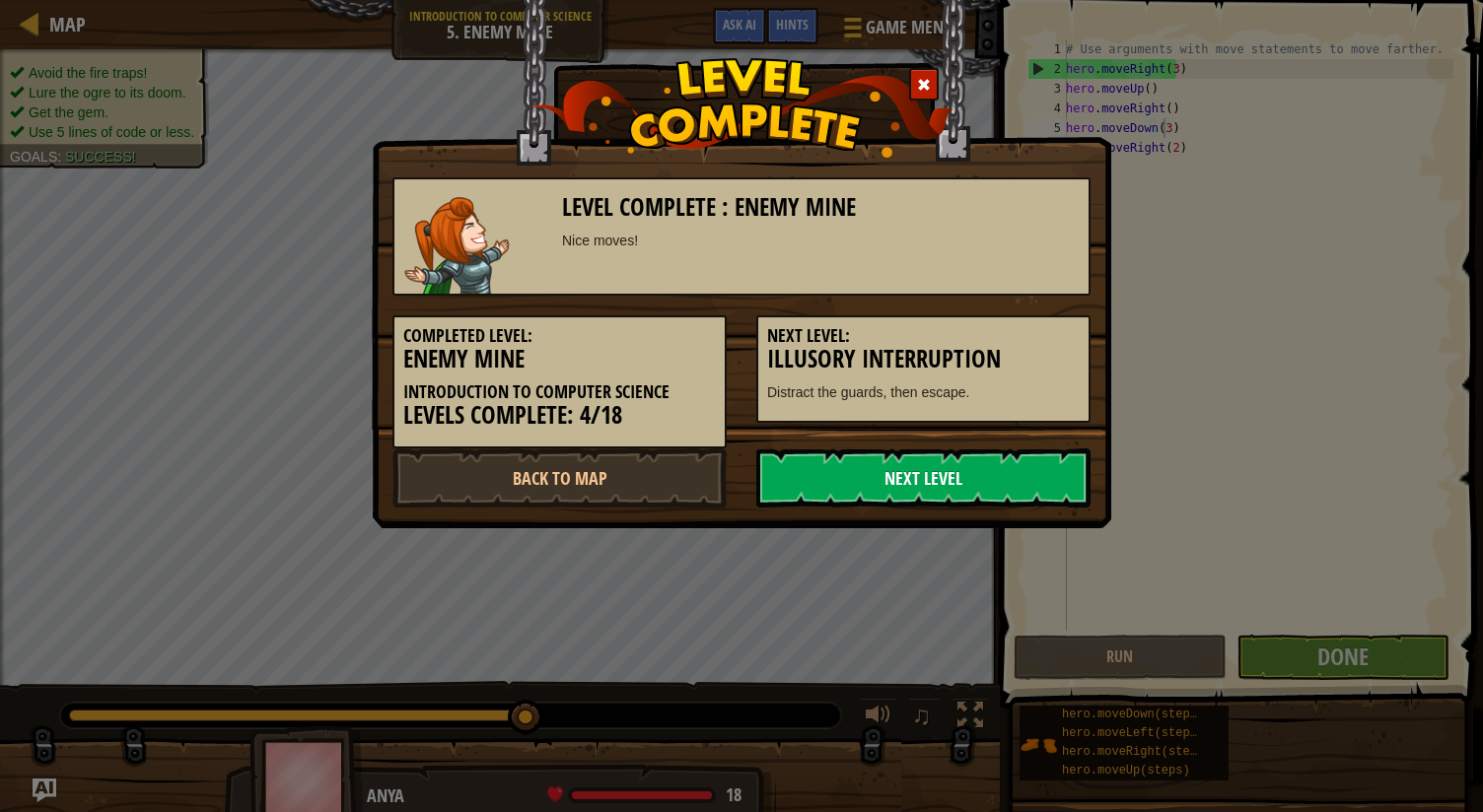
click at [980, 477] on link "Next Level" at bounding box center [923, 479] width 334 height 59
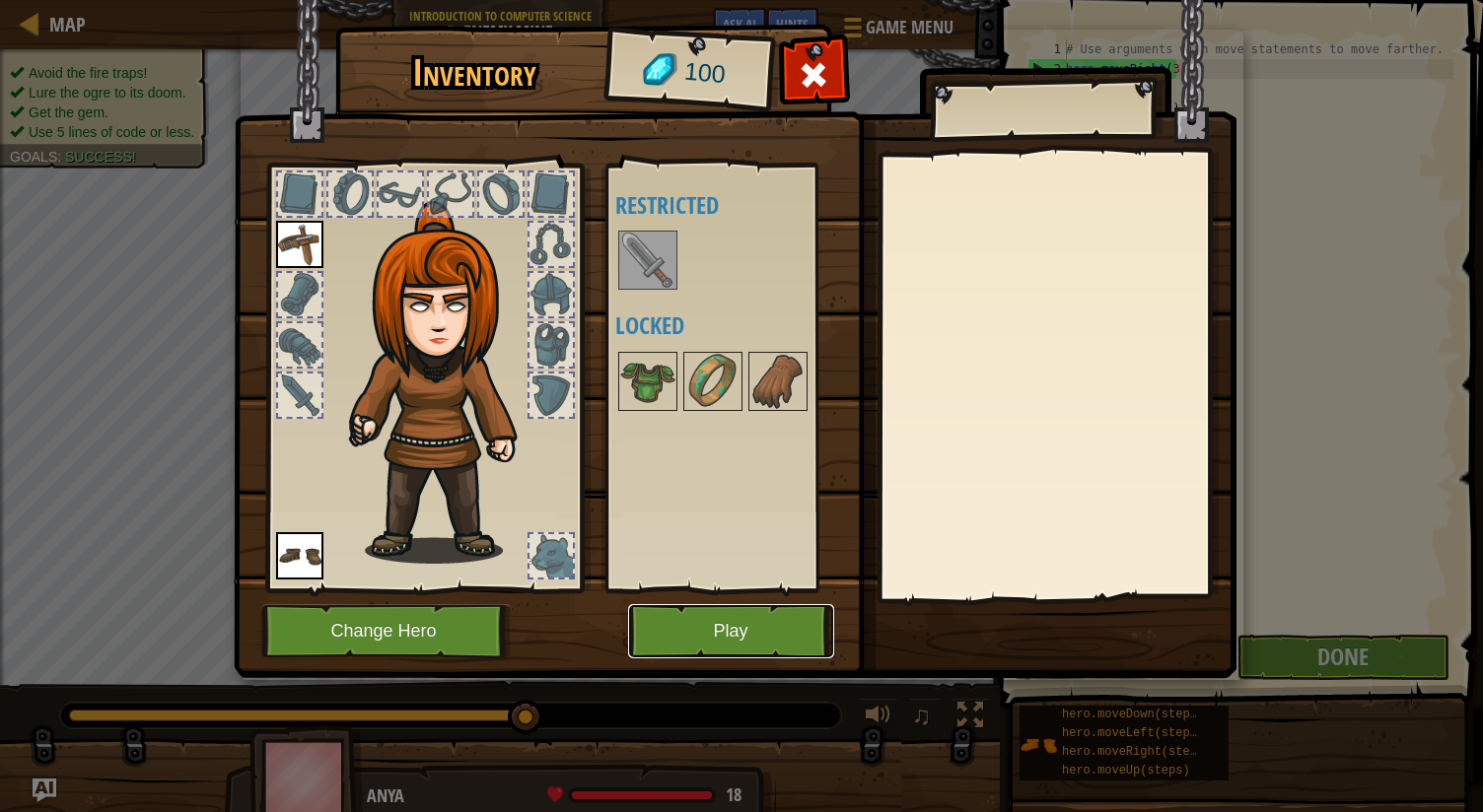
click at [703, 626] on button "Play" at bounding box center [730, 630] width 206 height 54
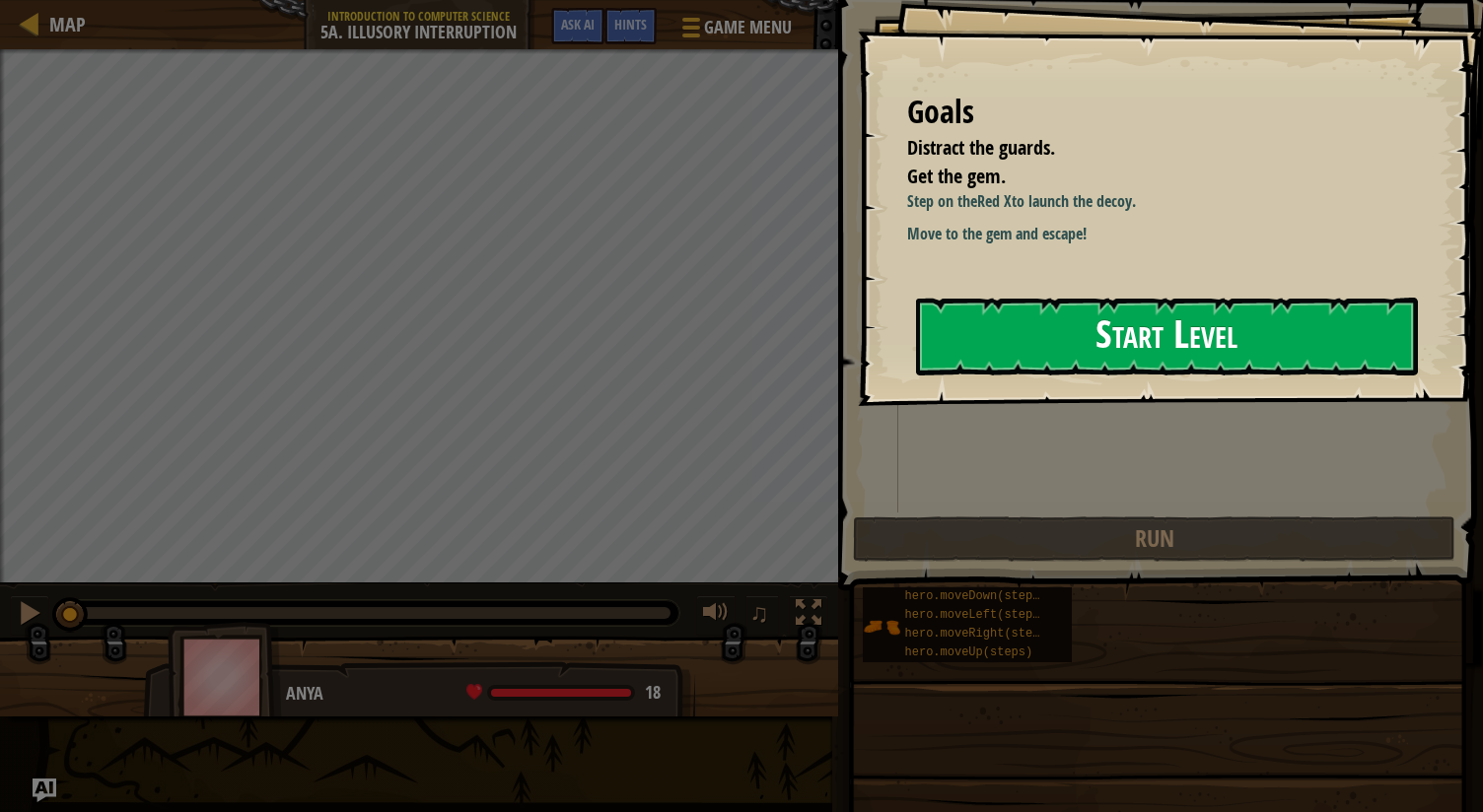
click at [990, 339] on button "Start Level" at bounding box center [1166, 336] width 502 height 78
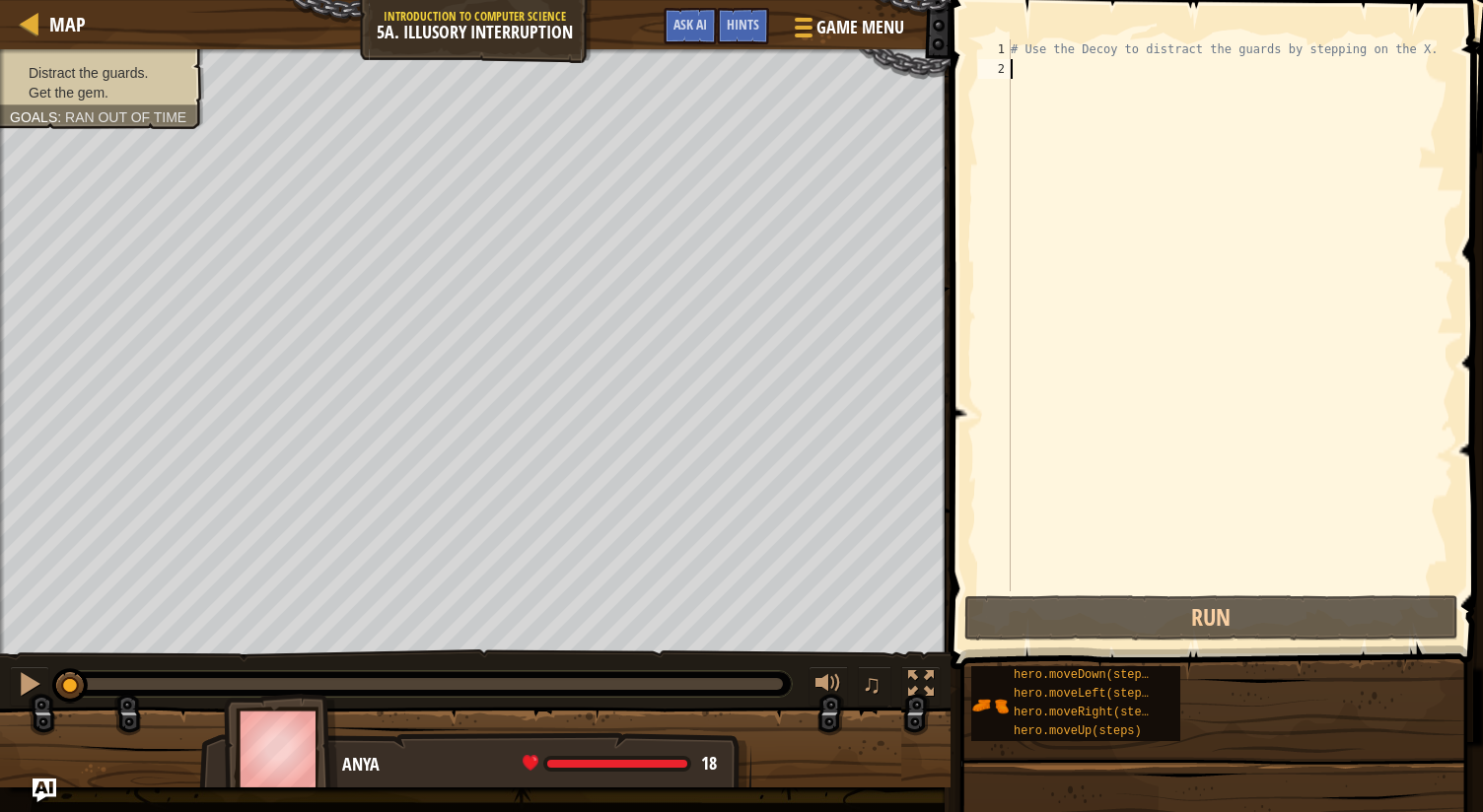
type textarea "H"
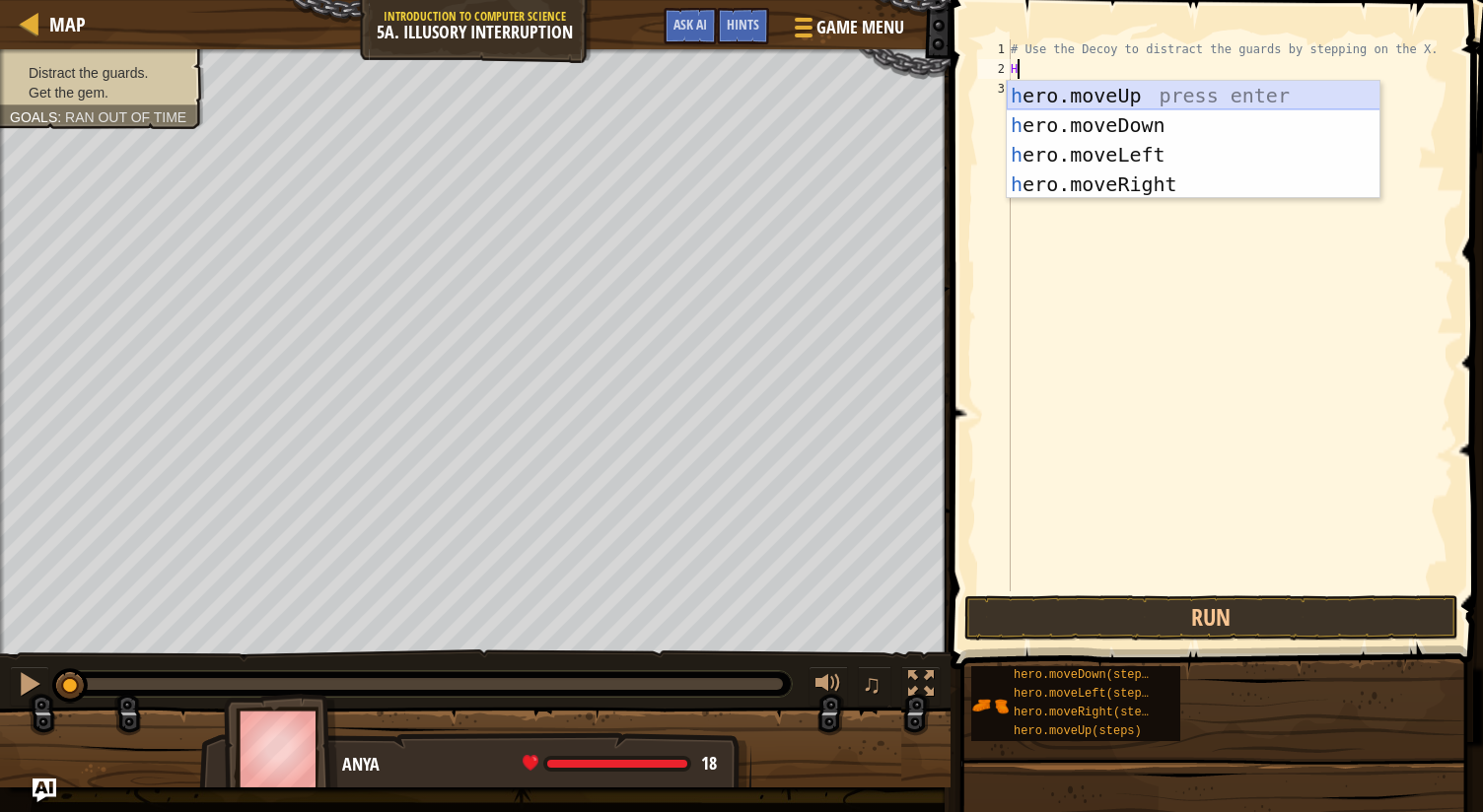
click at [1084, 92] on div "h ero.moveUp press enter h ero.moveDown press enter h ero.moveLeft press enter …" at bounding box center [1193, 170] width 374 height 178
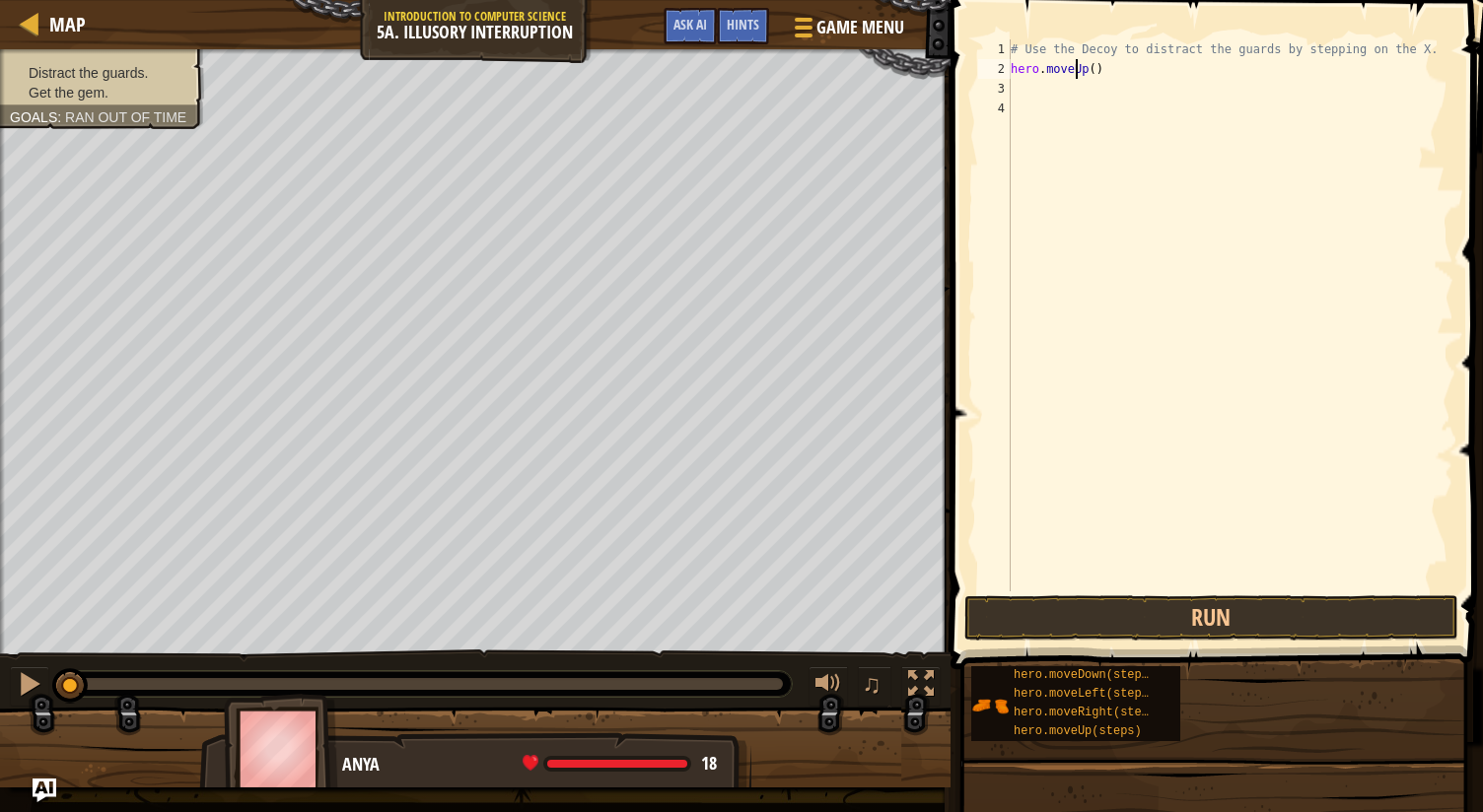
click at [1078, 70] on div "# Use the Decoy to distract the guards by stepping on the X. hero . moveUp ( )" at bounding box center [1229, 334] width 447 height 591
click at [1076, 69] on div "# Use the Decoy to distract the guards by stepping on the X. hero . moveUp ( )" at bounding box center [1229, 334] width 447 height 591
click at [1078, 70] on div "# Use the Decoy to distract the guards by stepping on the X. hero . moveUp ( )" at bounding box center [1229, 334] width 447 height 591
click at [1084, 64] on div "# Use the Decoy to distract the guards by stepping on the X. hero . moveUp ( )" at bounding box center [1229, 334] width 447 height 591
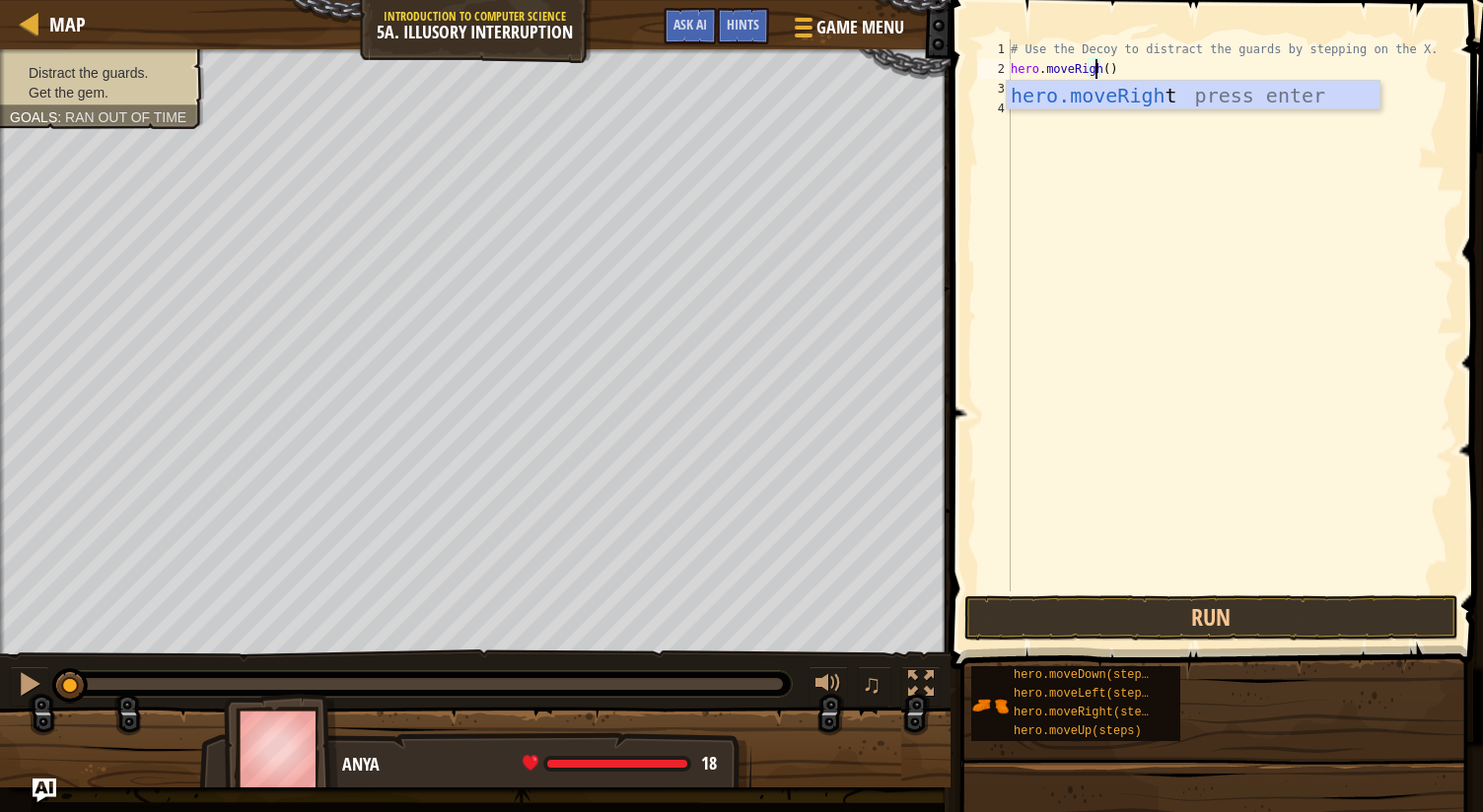
scroll to position [9, 7]
click at [1106, 68] on div "# Use the Decoy to distract the guards by stepping on the X. hero . moveRight (…" at bounding box center [1229, 334] width 447 height 591
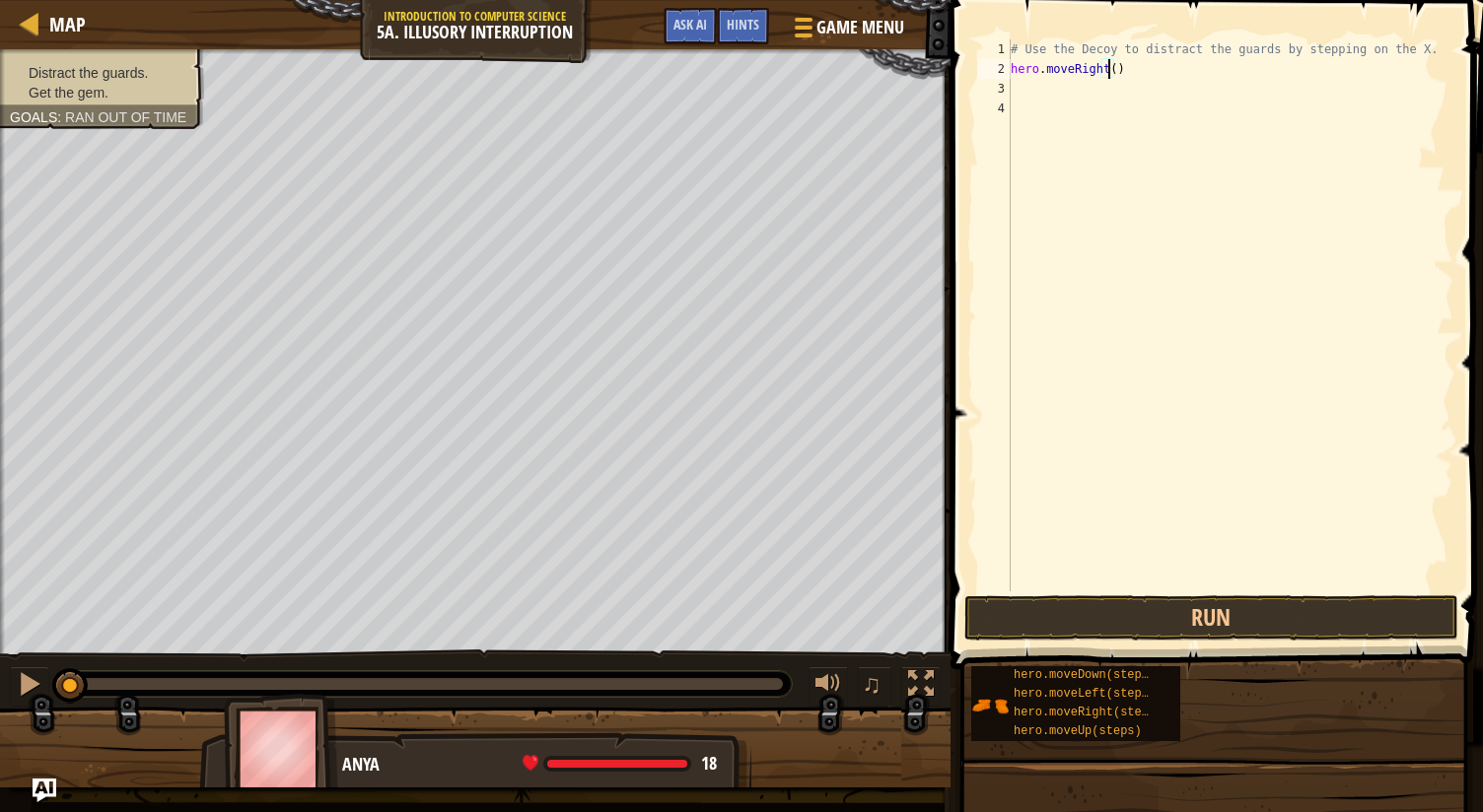
click at [1223, 526] on div "Map Introduction to Computer Science 5a. Illusory Interruption Game Menu Done H…" at bounding box center [741, 406] width 1483 height 812
type textarea "hero.moveRight()"
click at [1148, 620] on button "Run" at bounding box center [1211, 618] width 494 height 45
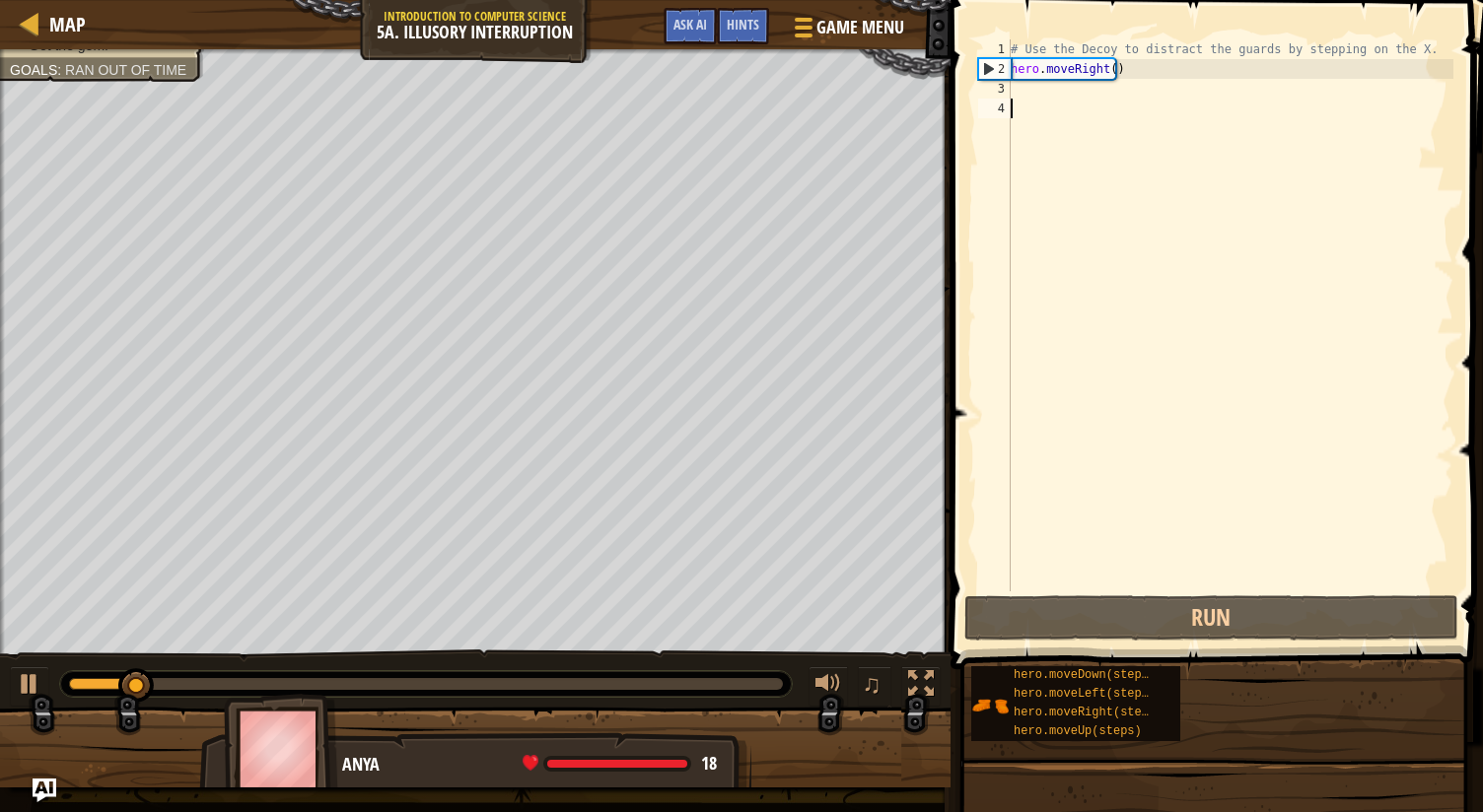
click at [1022, 100] on div "# Use the Decoy to distract the guards by stepping on the X. hero . moveRight (…" at bounding box center [1229, 334] width 447 height 591
drag, startPoint x: 203, startPoint y: 681, endPoint x: 5, endPoint y: 651, distance: 200.3
click at [5, 651] on div "♫" at bounding box center [475, 679] width 950 height 59
click at [21, 682] on div at bounding box center [30, 684] width 26 height 26
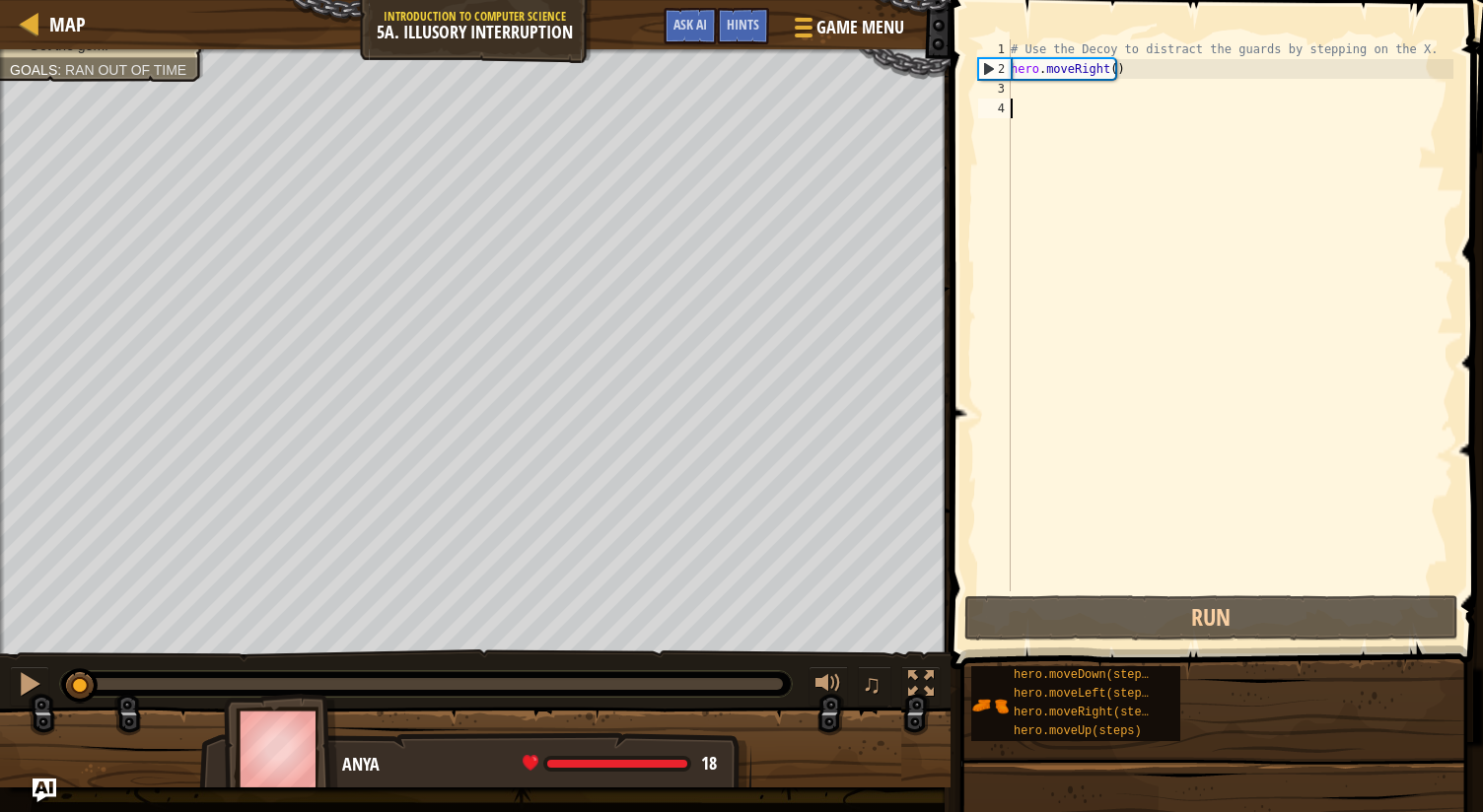
click at [1045, 90] on div "# Use the Decoy to distract the guards by stepping on the X. hero . moveRight (…" at bounding box center [1229, 334] width 447 height 591
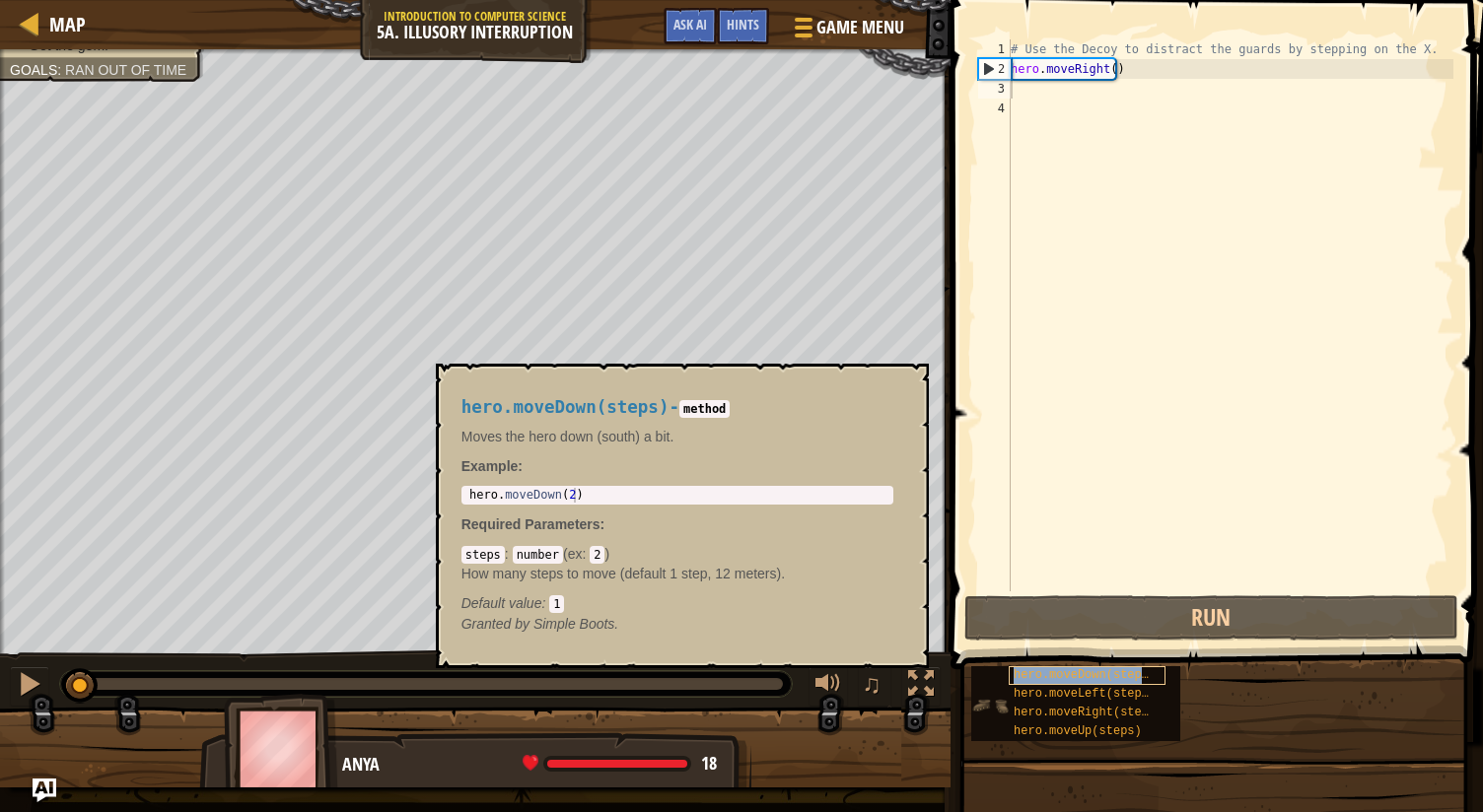
click at [1140, 677] on span "hero.moveDown(steps)" at bounding box center [1084, 675] width 142 height 14
click at [1050, 95] on div "# Use the Decoy to distract the guards by stepping on the X. hero . moveRight (…" at bounding box center [1229, 334] width 447 height 591
click at [908, 378] on button "×" at bounding box center [906, 387] width 16 height 28
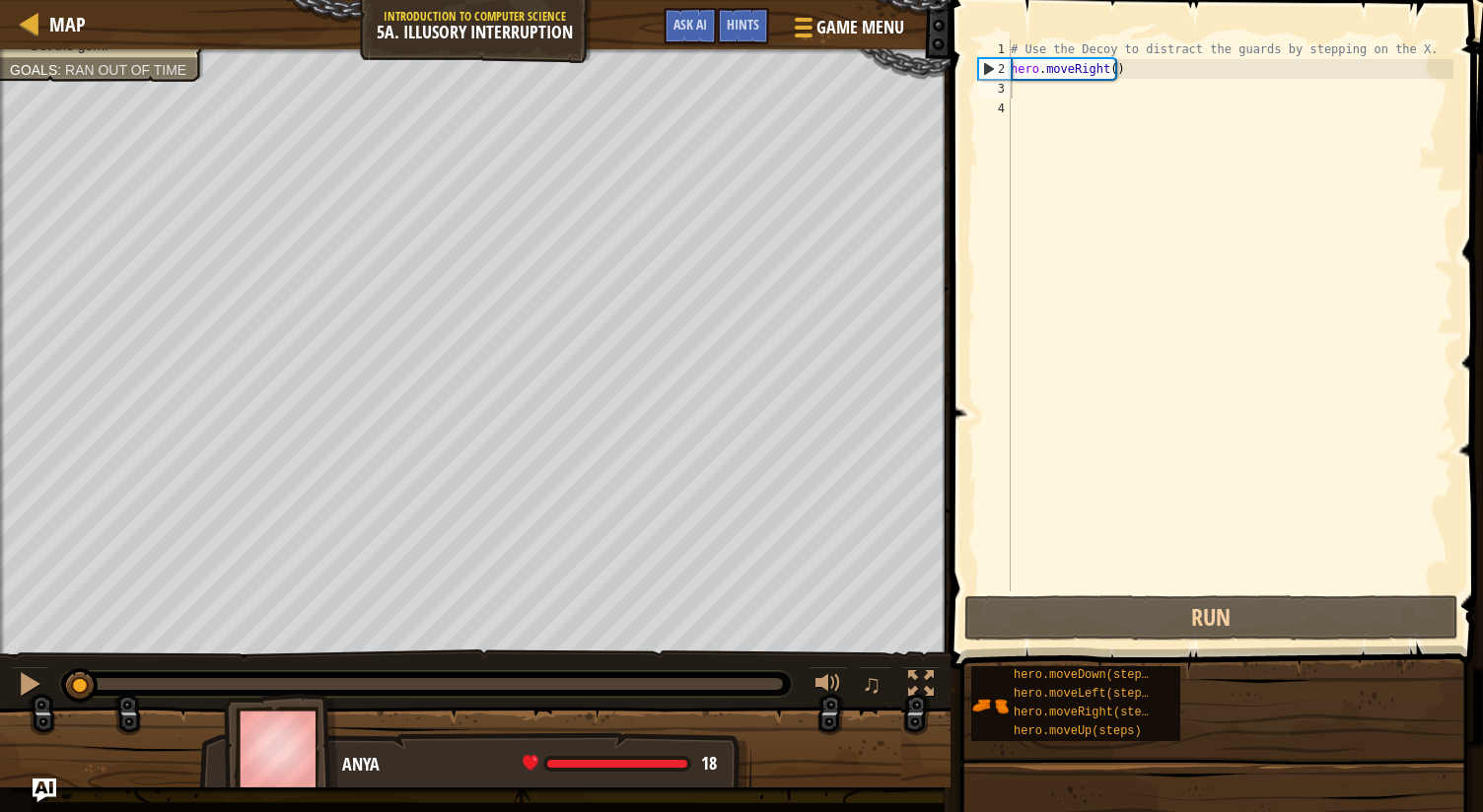
type textarea "hero.moveRight()"
click at [1080, 71] on div "# Use the Decoy to distract the guards by stepping on the X. hero . moveRight (…" at bounding box center [1229, 334] width 447 height 591
click at [1078, 88] on div "# Use the Decoy to distract the guards by stepping on the X. hero . moveRight (…" at bounding box center [1229, 334] width 447 height 591
type textarea "h"
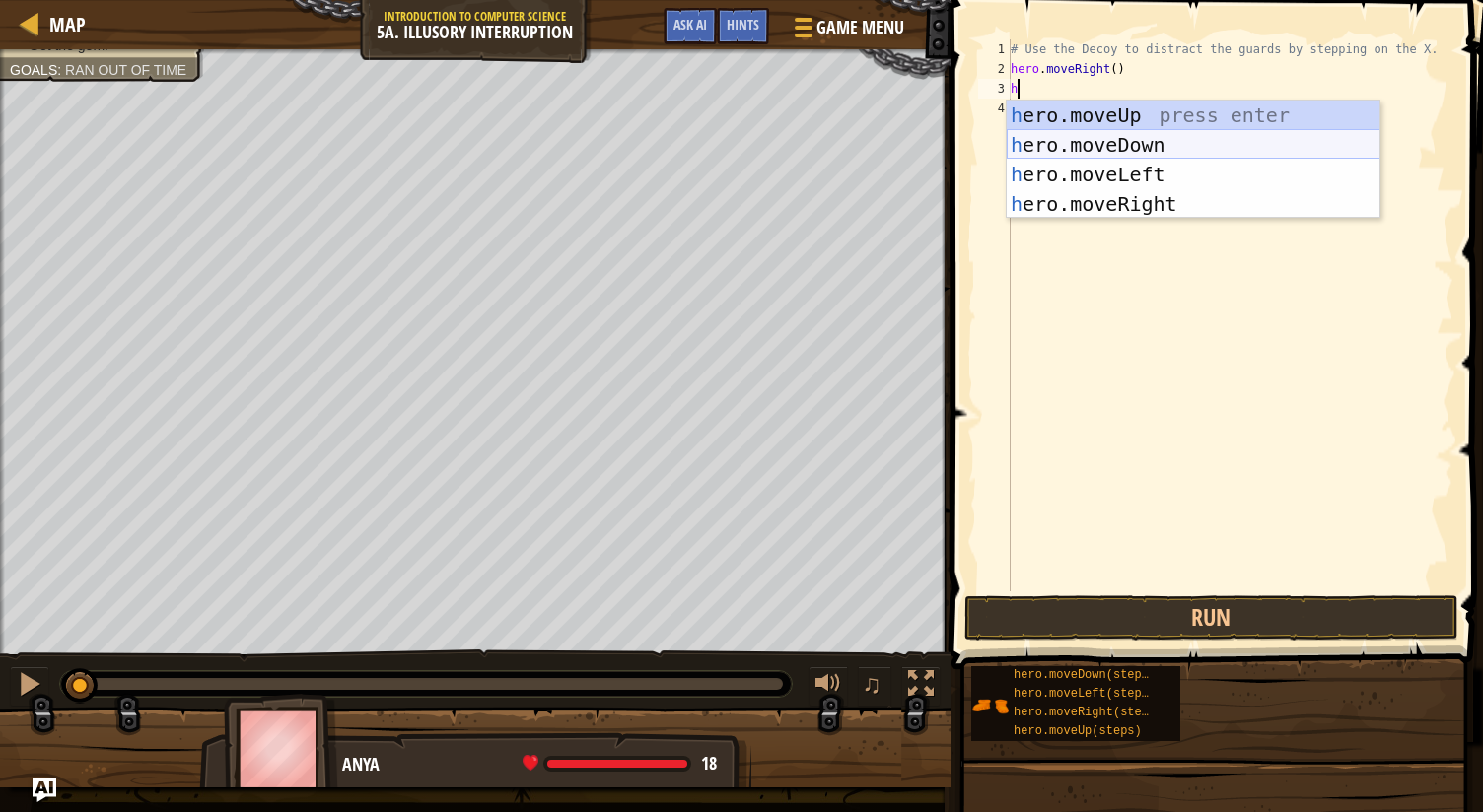
click at [1140, 149] on div "h ero.moveUp press enter h ero.moveDown press enter h ero.moveLeft press enter …" at bounding box center [1193, 189] width 374 height 178
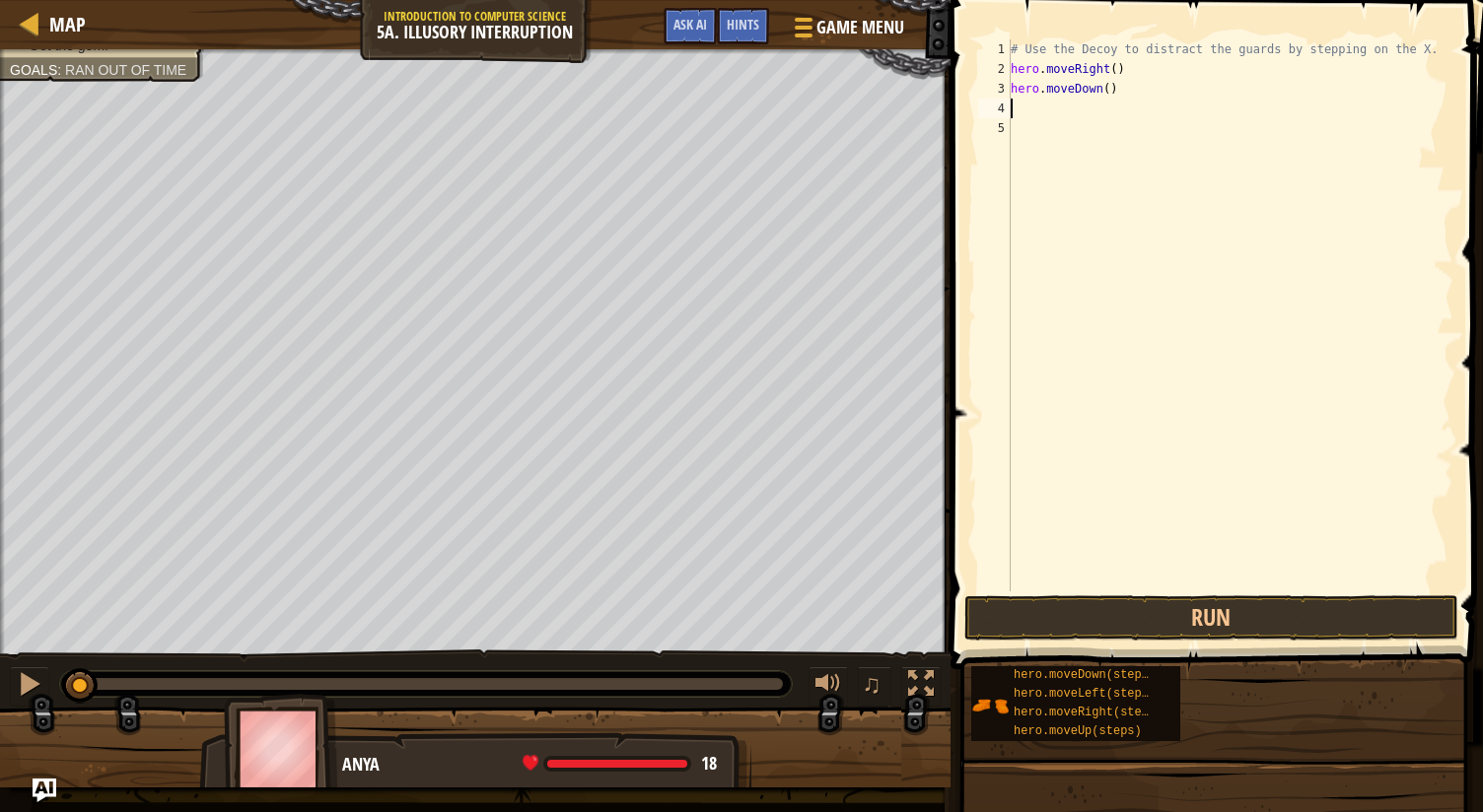
type textarea "h"
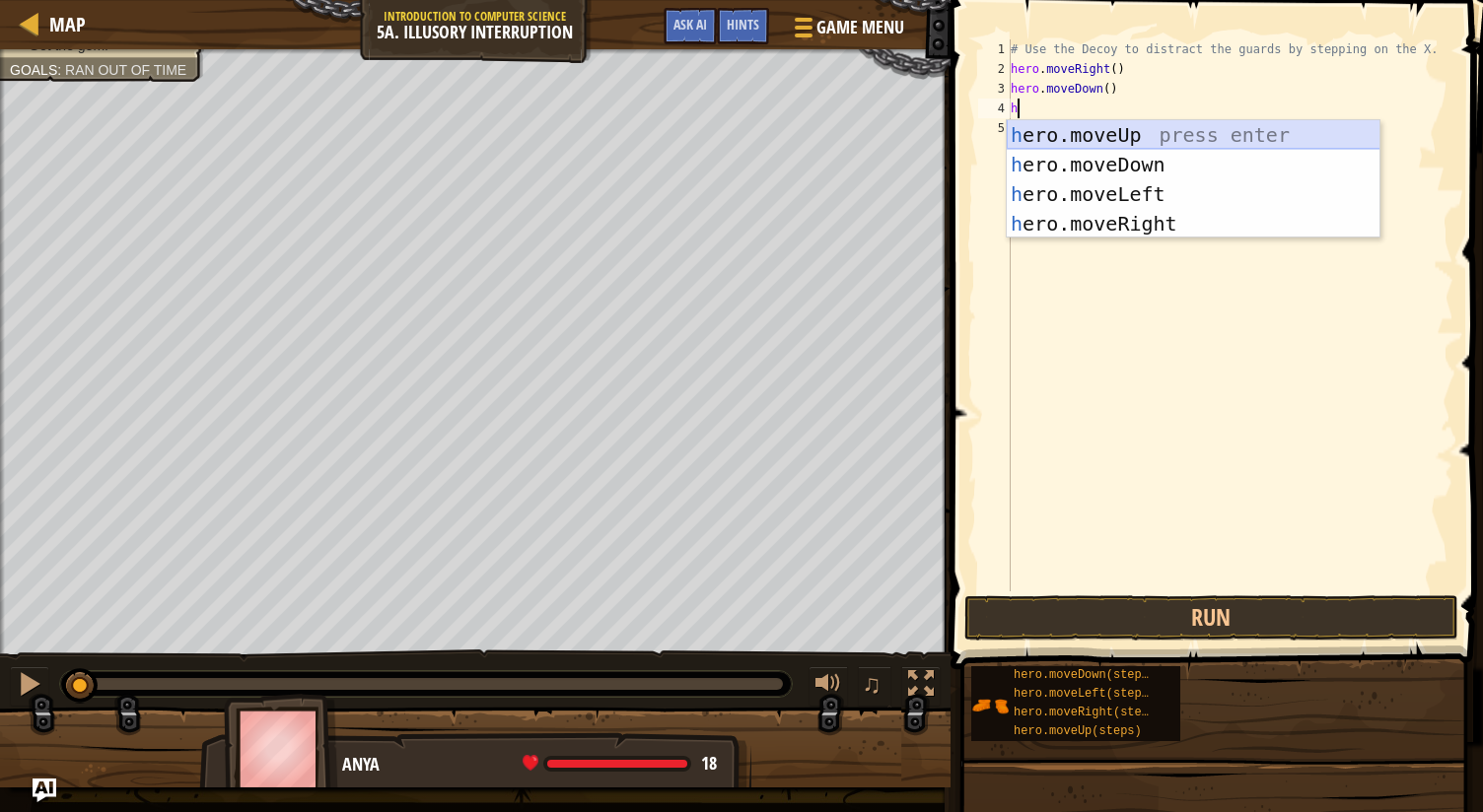
click at [1118, 139] on div "h ero.moveUp press enter h ero.moveDown press enter h ero.moveLeft press enter …" at bounding box center [1193, 209] width 374 height 178
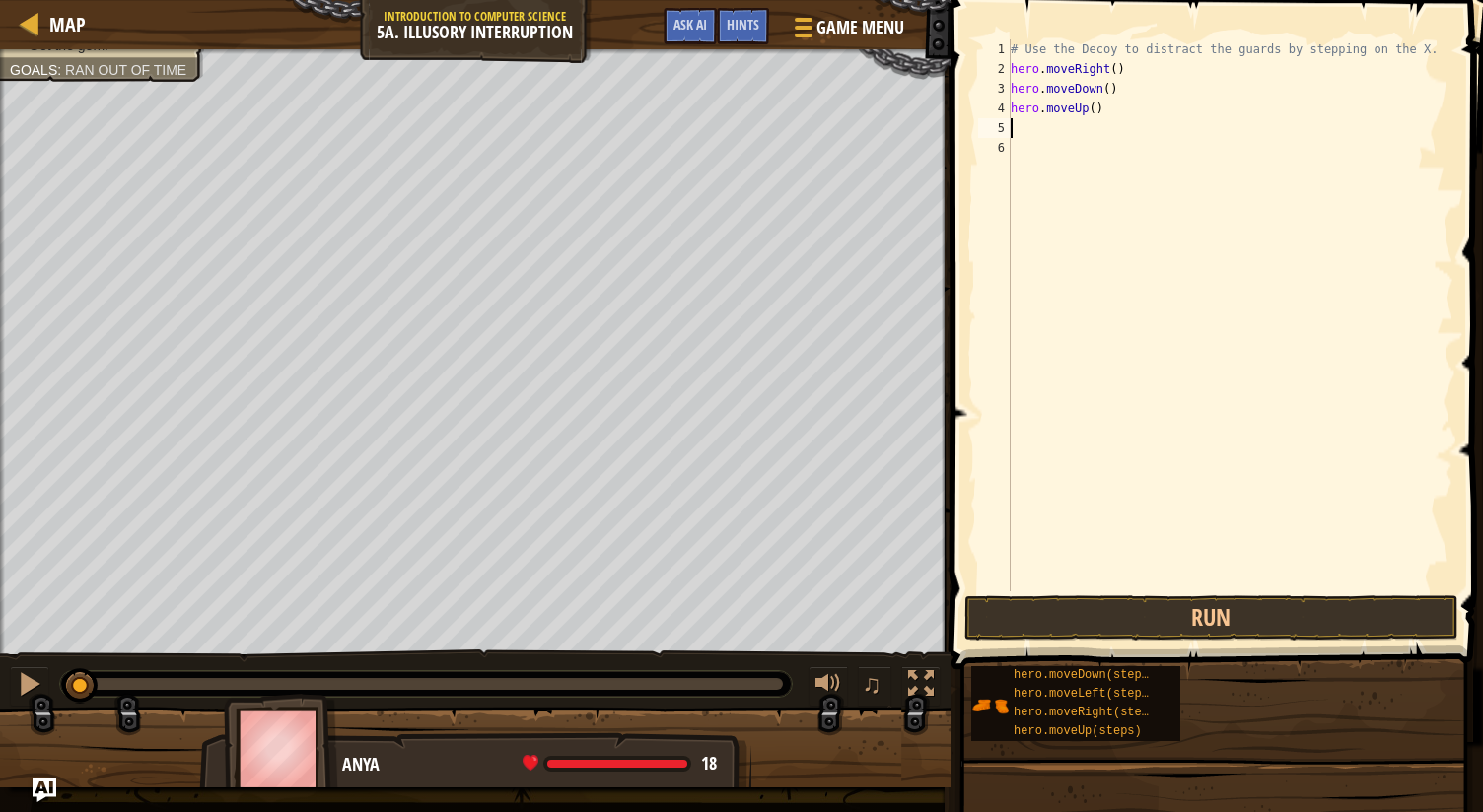
click at [1044, 136] on div "# Use the Decoy to distract the guards by stepping on the X. hero . moveRight (…" at bounding box center [1229, 334] width 447 height 591
type textarea "m"
type textarea "h"
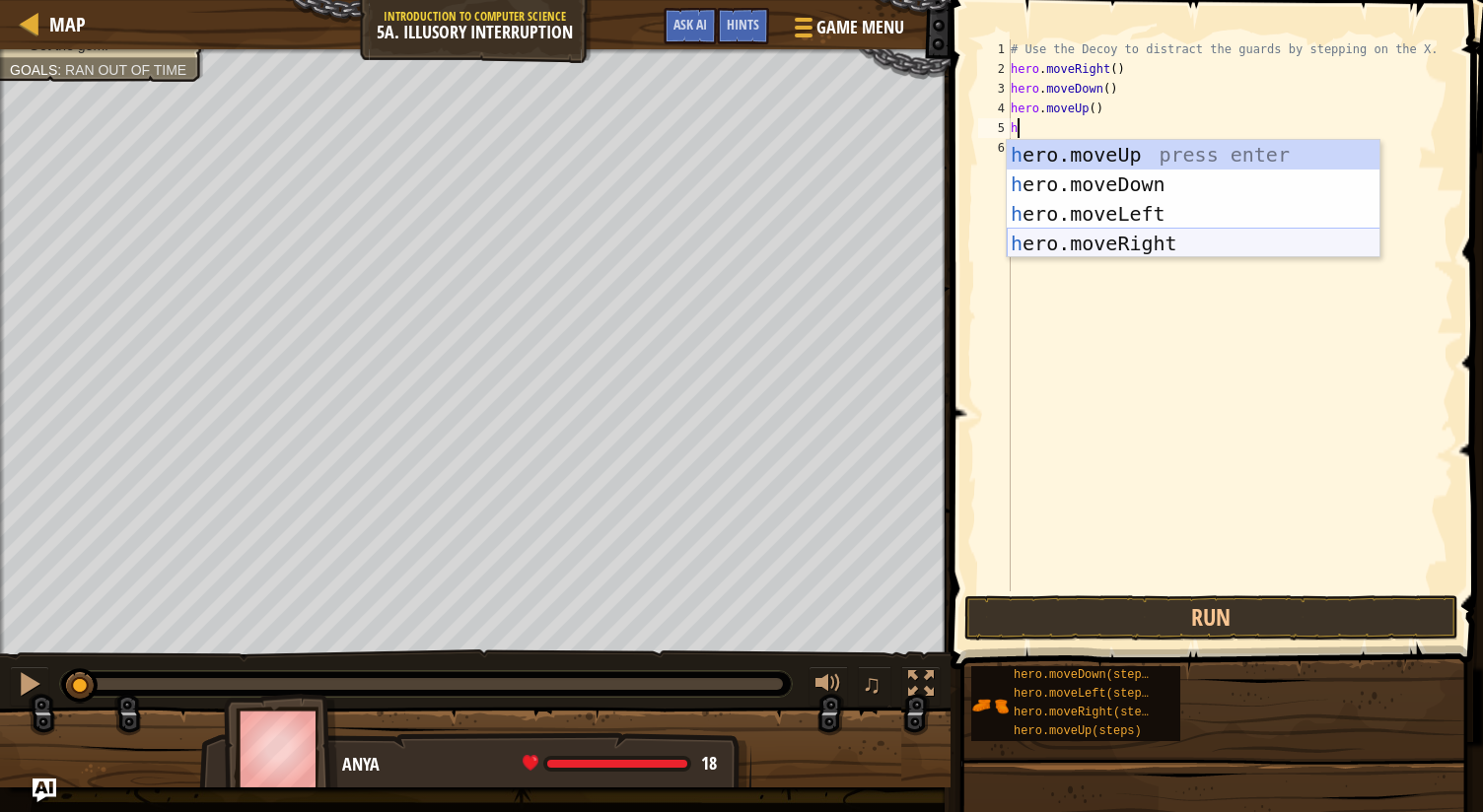
click at [1152, 242] on div "h ero.moveUp press enter h ero.moveDown press enter h ero.moveLeft press enter …" at bounding box center [1193, 229] width 374 height 178
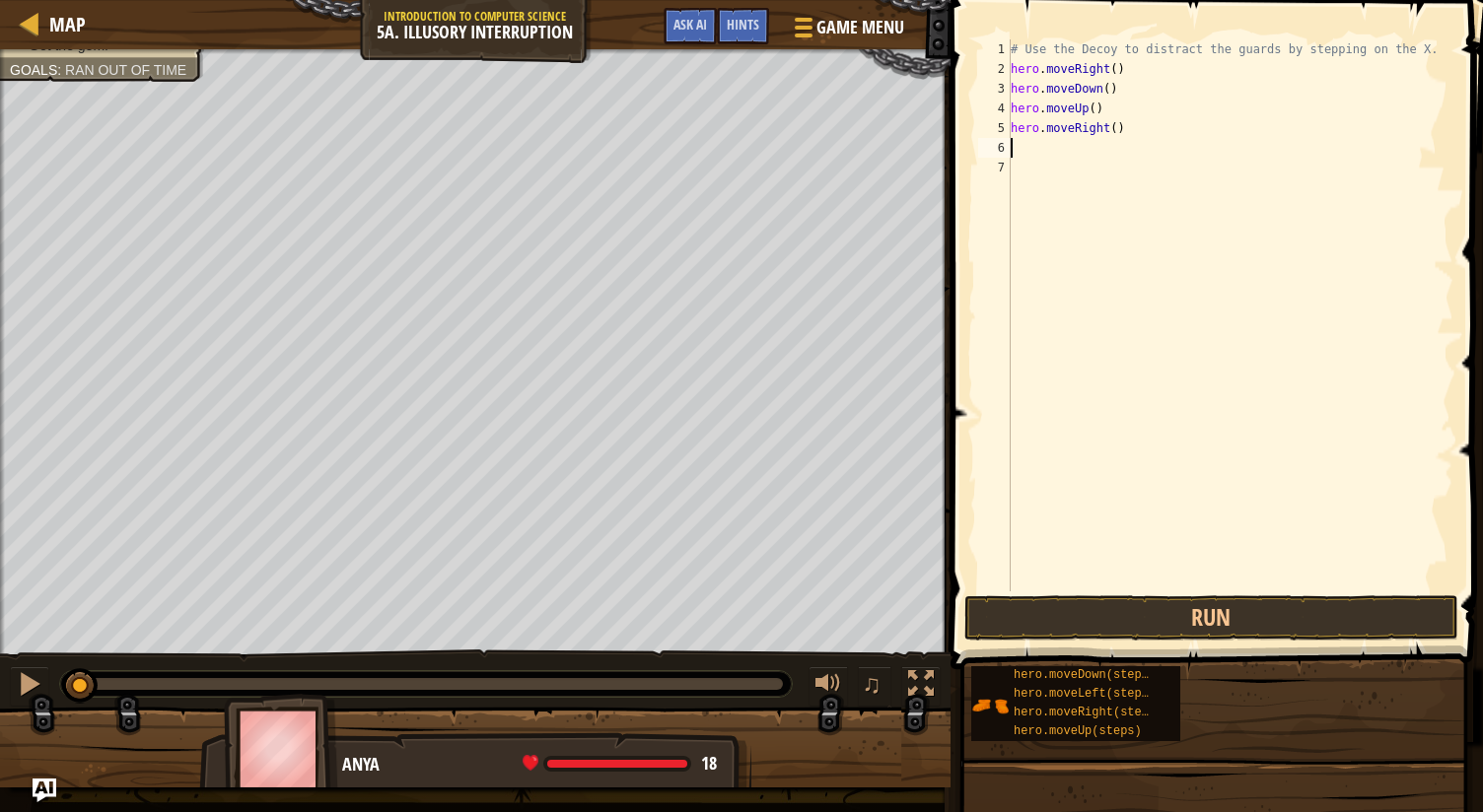
click at [1105, 130] on div "# Use the Decoy to distract the guards by stepping on the X. hero . moveRight (…" at bounding box center [1229, 334] width 447 height 591
click at [1268, 615] on button "Run" at bounding box center [1211, 618] width 494 height 45
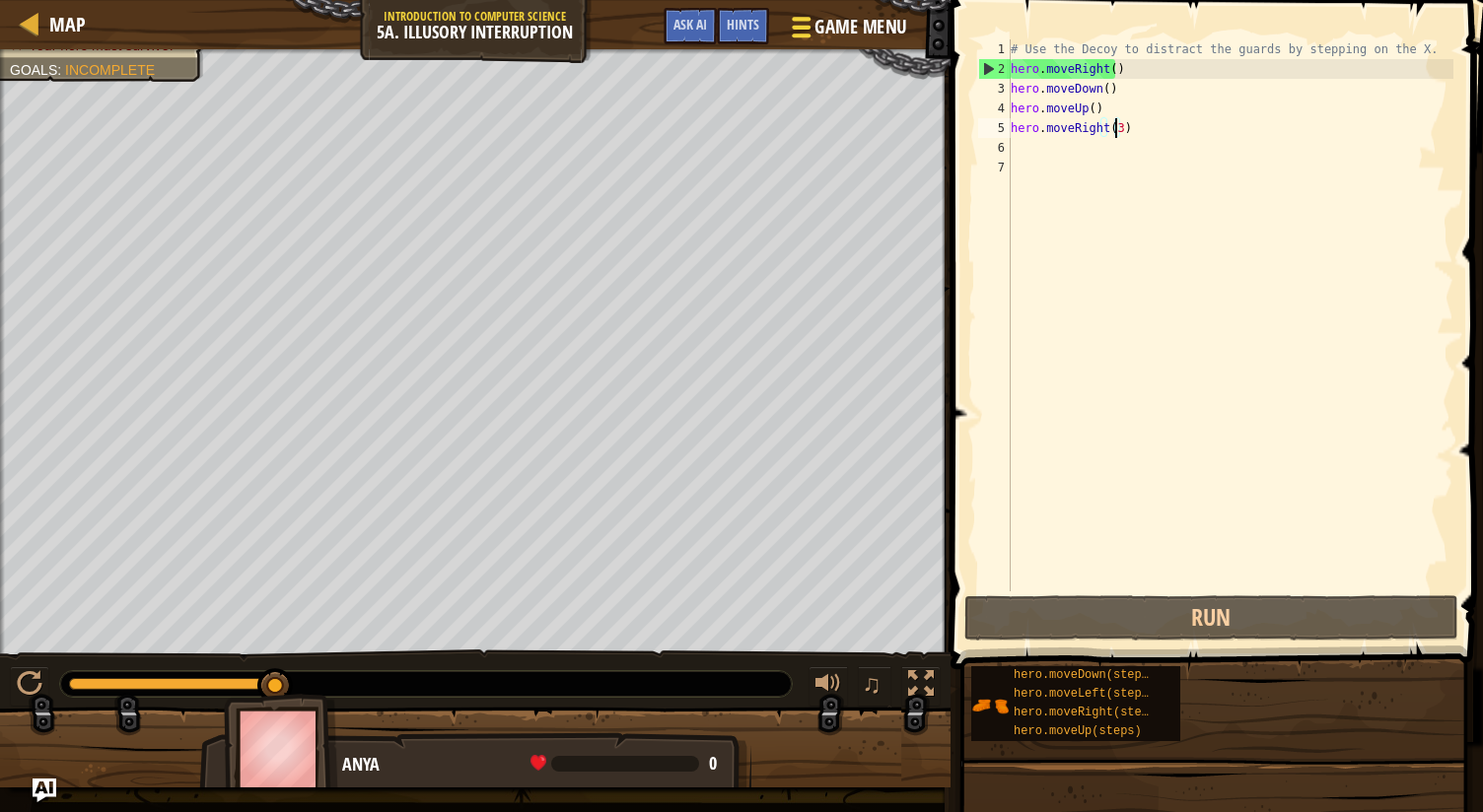
click at [795, 27] on span at bounding box center [800, 28] width 19 height 4
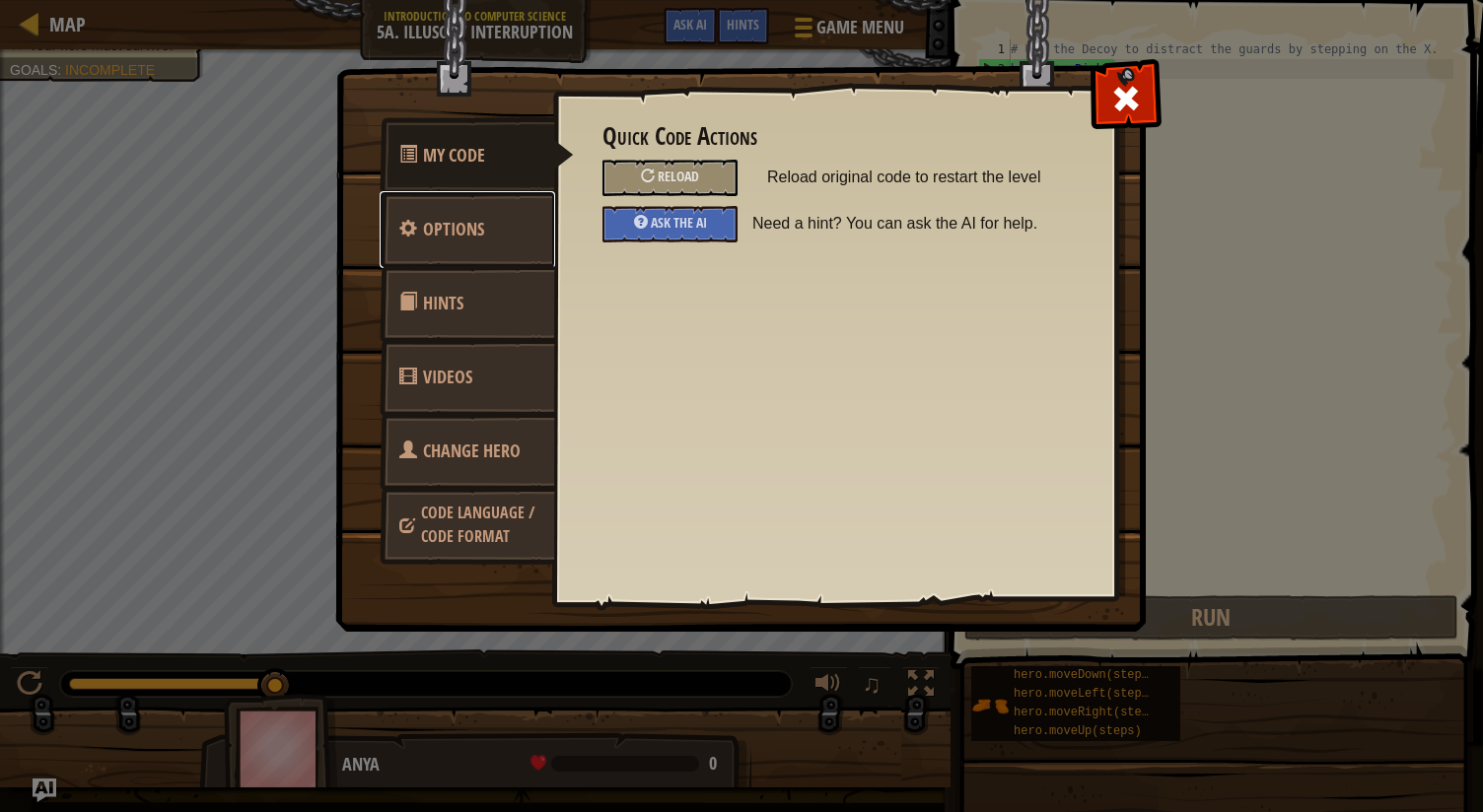
click at [491, 226] on link "Options" at bounding box center [468, 230] width 176 height 77
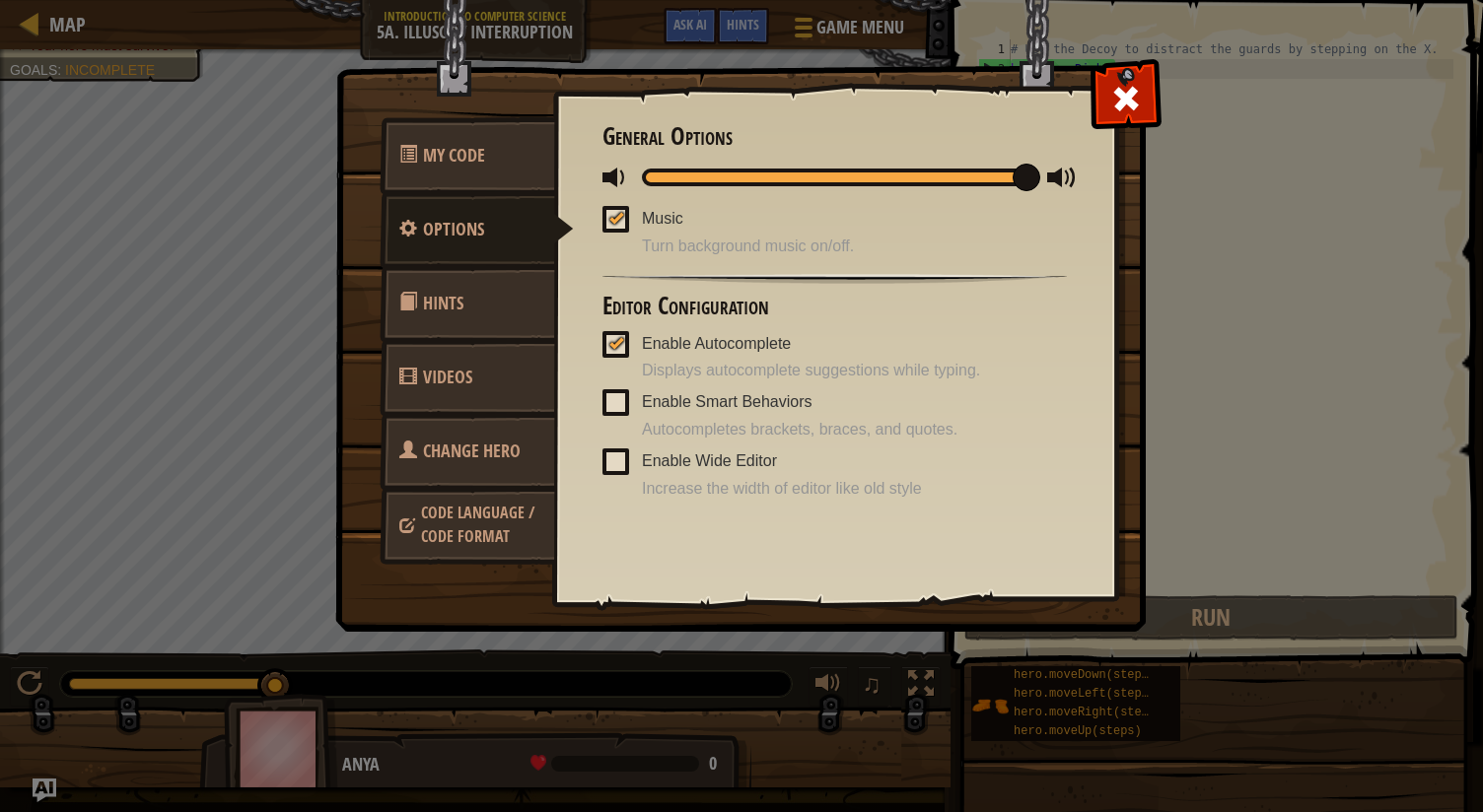
click at [491, 328] on link "Hints" at bounding box center [468, 304] width 176 height 77
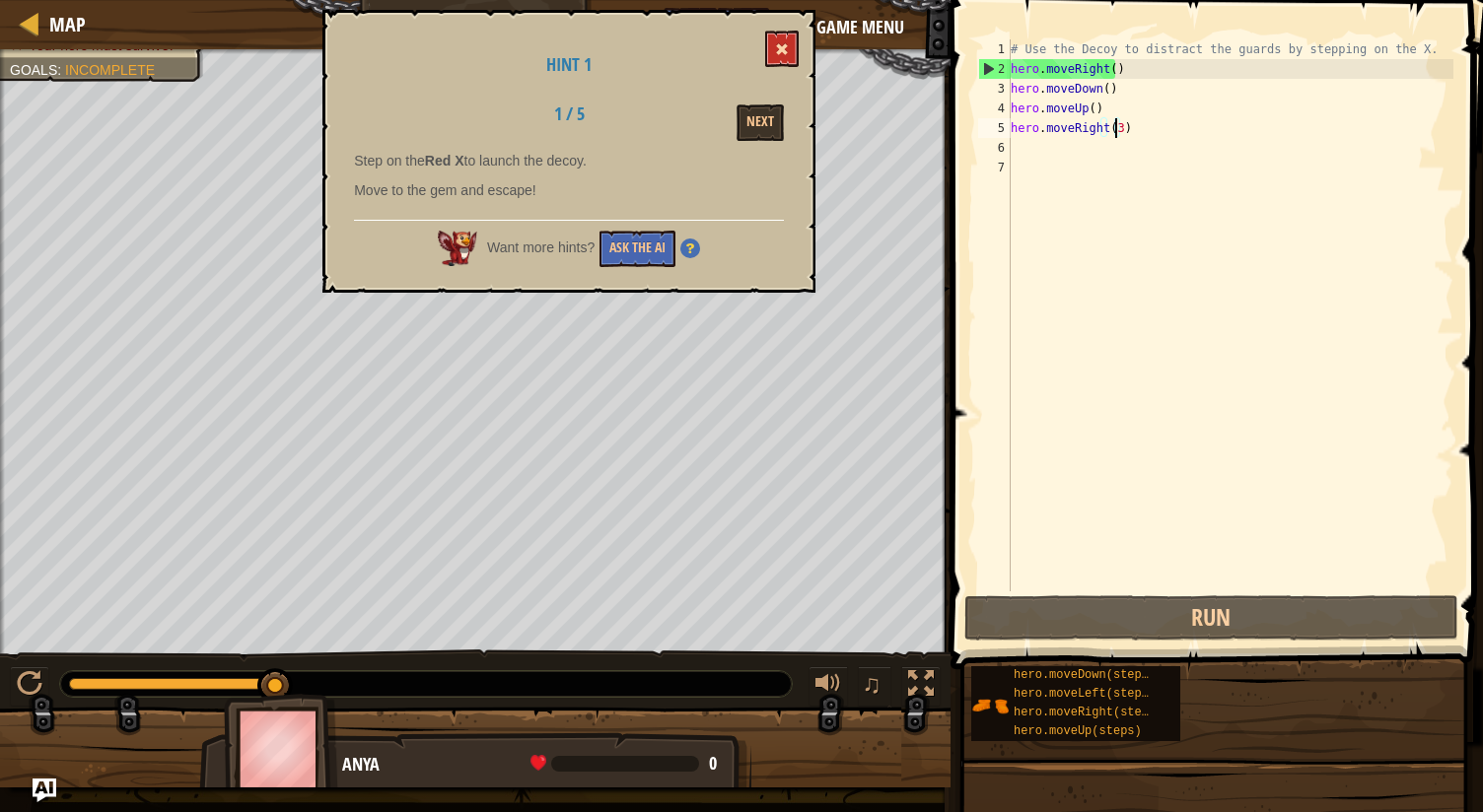
click at [782, 30] on div "Hint 1 1 / 5 Next Step on the Red X to launch the decoy. Move to the gem and es…" at bounding box center [569, 151] width 493 height 283
click at [780, 45] on span at bounding box center [781, 49] width 14 height 14
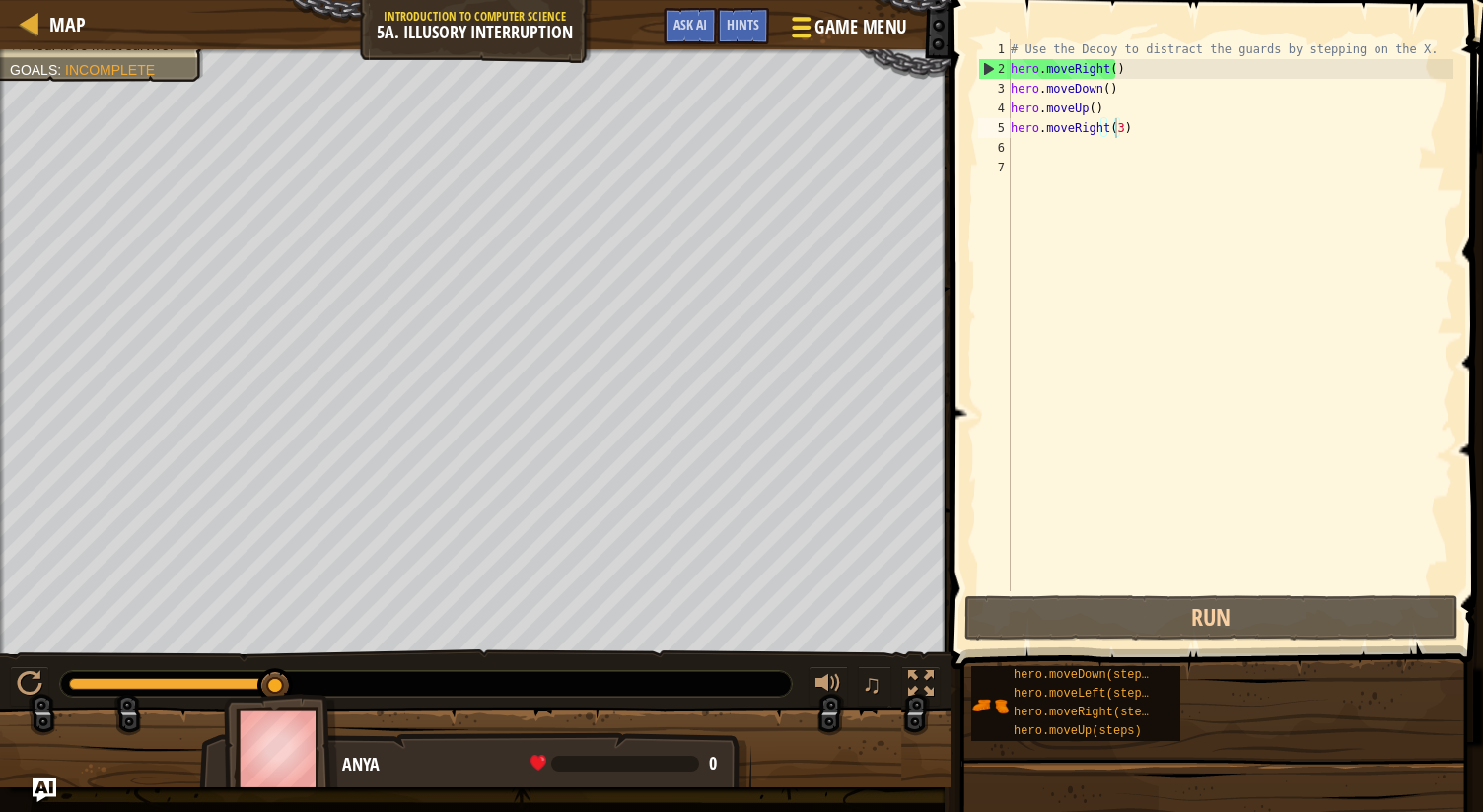
click at [853, 29] on span "Game Menu" at bounding box center [859, 27] width 92 height 27
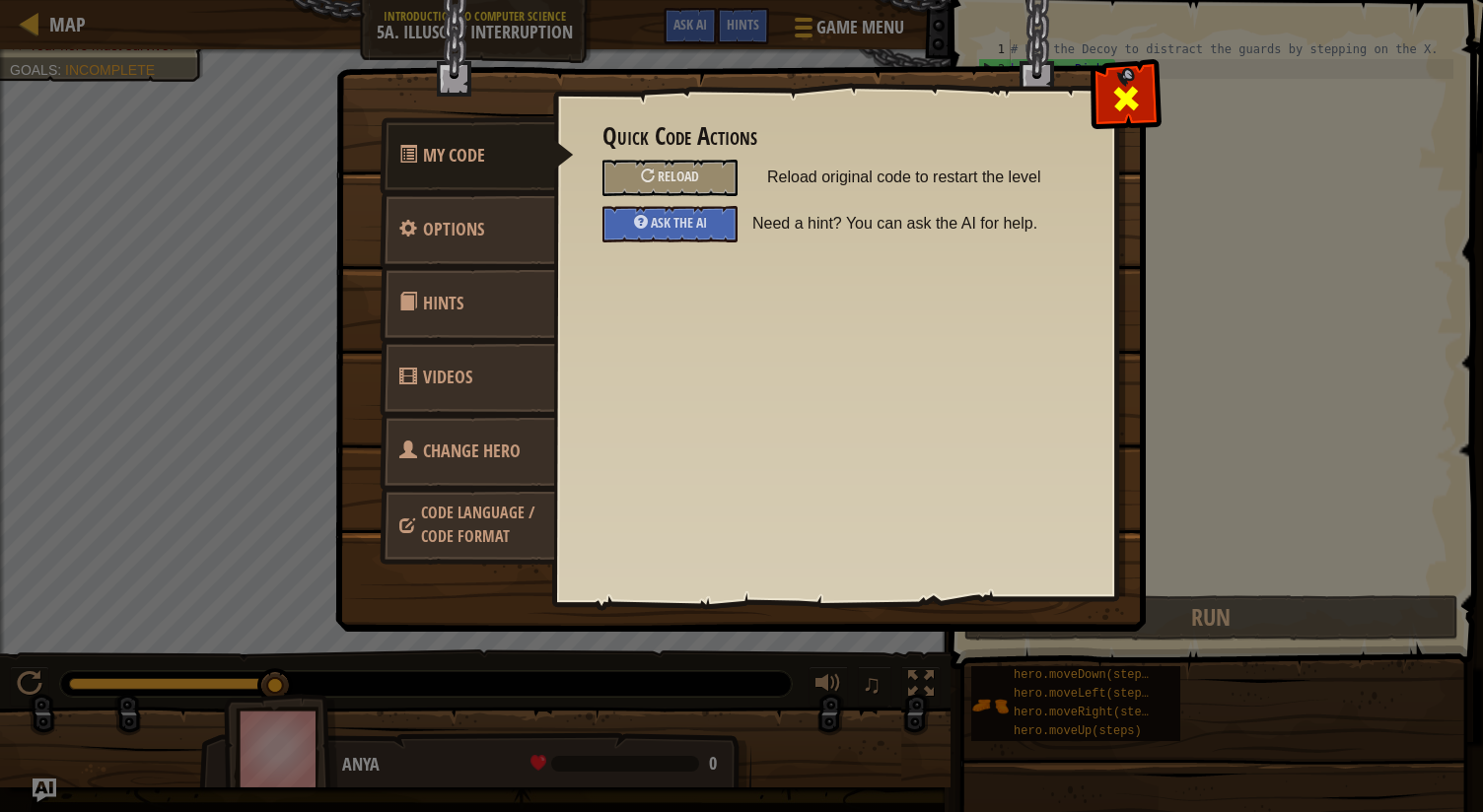
click at [1110, 84] on span at bounding box center [1126, 99] width 32 height 32
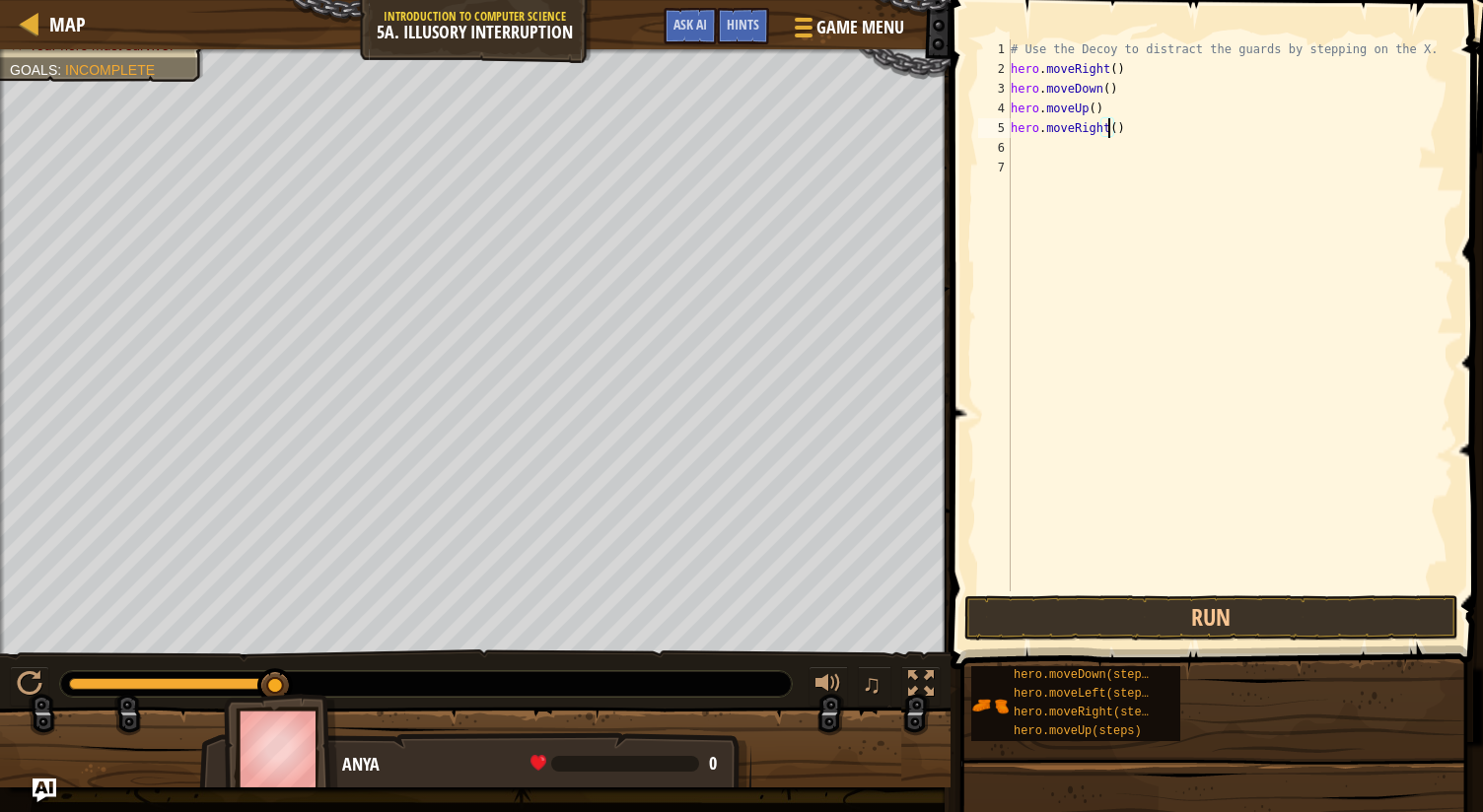
type textarea "hero.moveRight(2)"
drag, startPoint x: 1148, startPoint y: 132, endPoint x: 952, endPoint y: 125, distance: 196.1
click at [952, 125] on div "hero.moveRight(2) 1 2 3 4 5 6 7 # Use the Decoy to distract the guards by stepp…" at bounding box center [1214, 373] width 539 height 727
click at [1035, 150] on div "# Use the Decoy to distract the guards by stepping on the X. hero . moveRight (…" at bounding box center [1229, 334] width 447 height 591
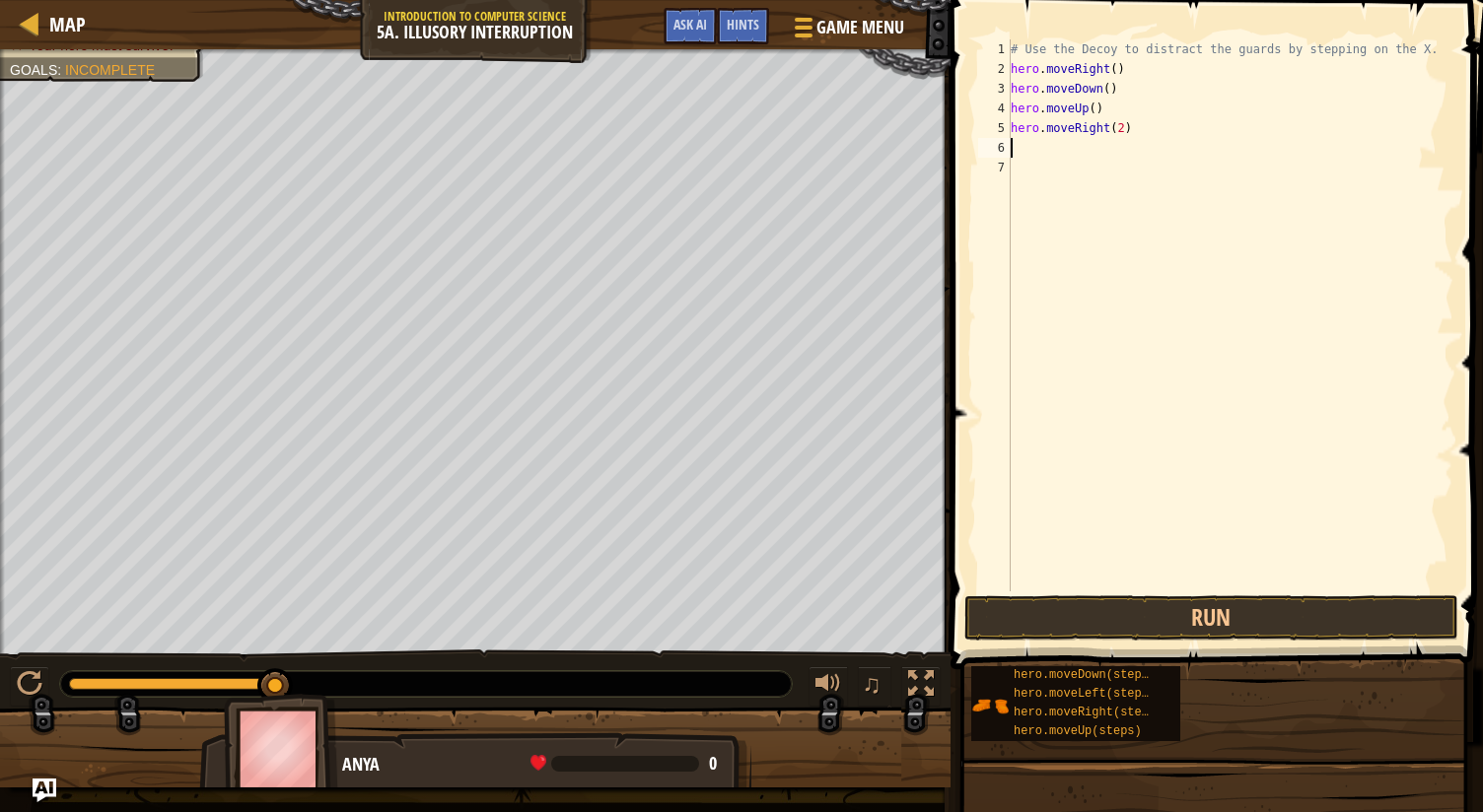
paste textarea "hero.moveRight(2)"
click at [1112, 147] on div "# Use the Decoy to distract the guards by stepping on the X. hero . moveRight (…" at bounding box center [1229, 334] width 447 height 591
click at [1217, 617] on button "Run" at bounding box center [1211, 618] width 494 height 45
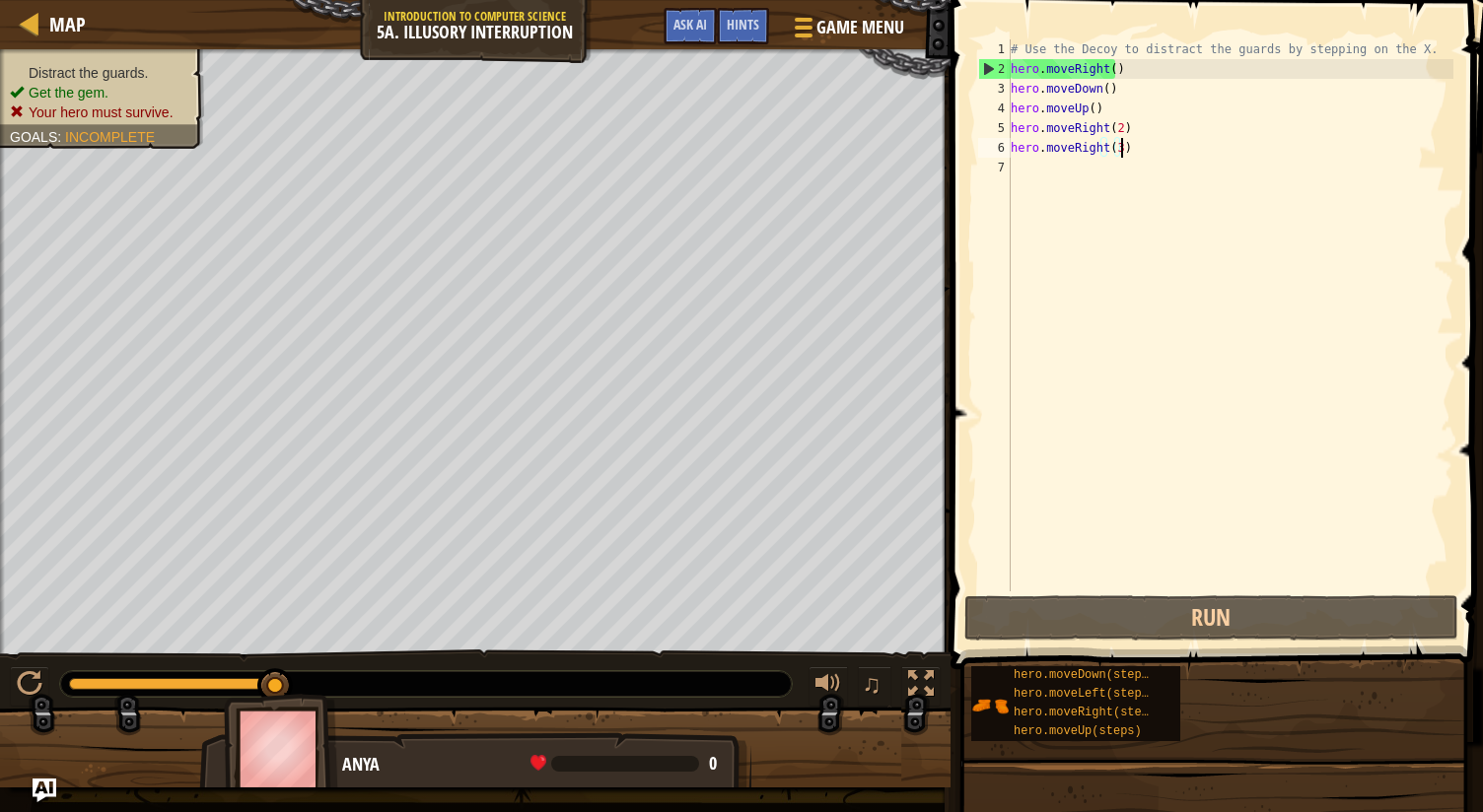
drag, startPoint x: 1155, startPoint y: 151, endPoint x: 1141, endPoint y: 158, distance: 15.7
click at [1141, 158] on div "# Use the Decoy to distract the guards by stepping on the X. hero . moveRight (…" at bounding box center [1229, 334] width 447 height 591
click at [1087, 110] on div "# Use the Decoy to distract the guards by stepping on the X. hero . moveRight (…" at bounding box center [1229, 334] width 447 height 591
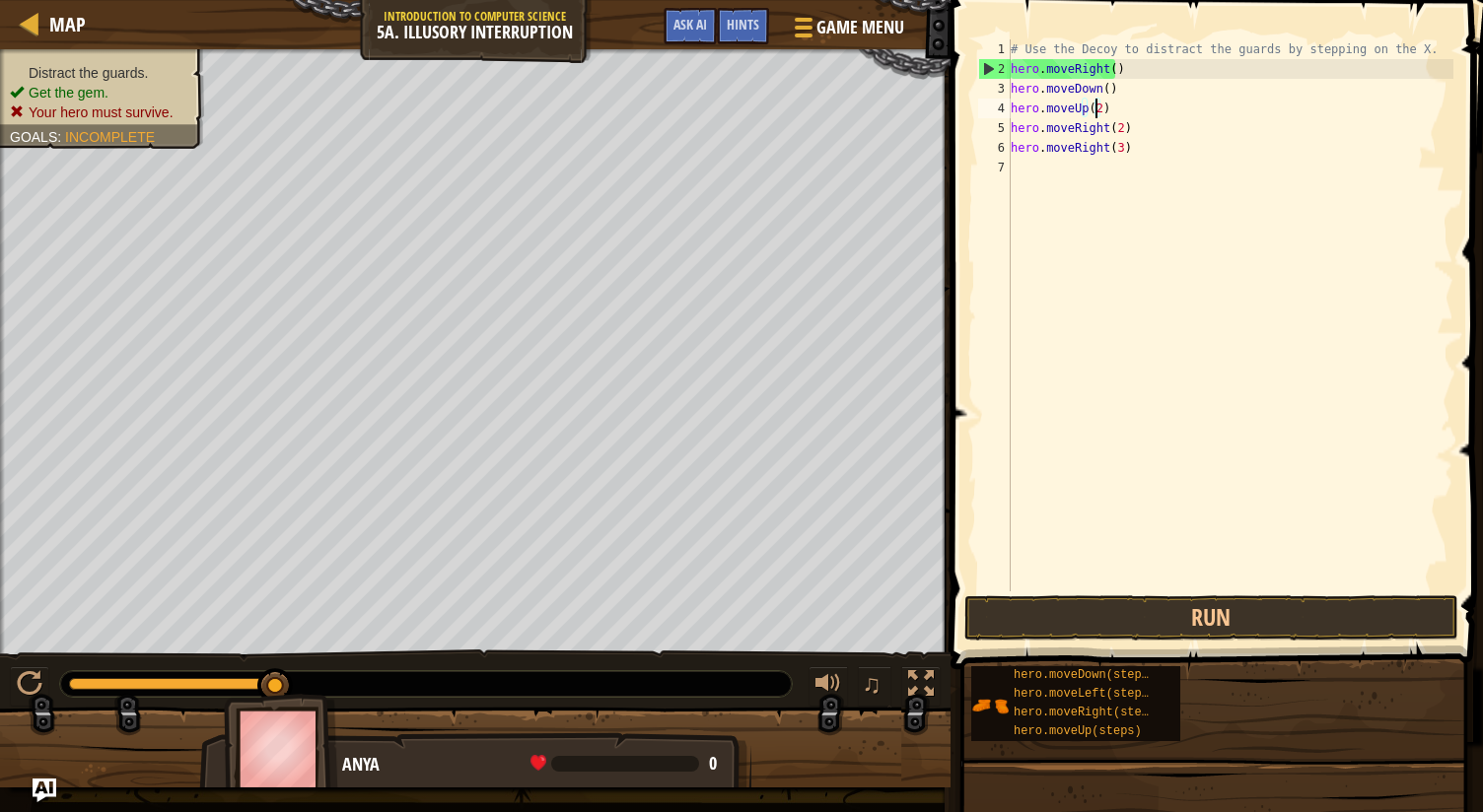
scroll to position [9, 6]
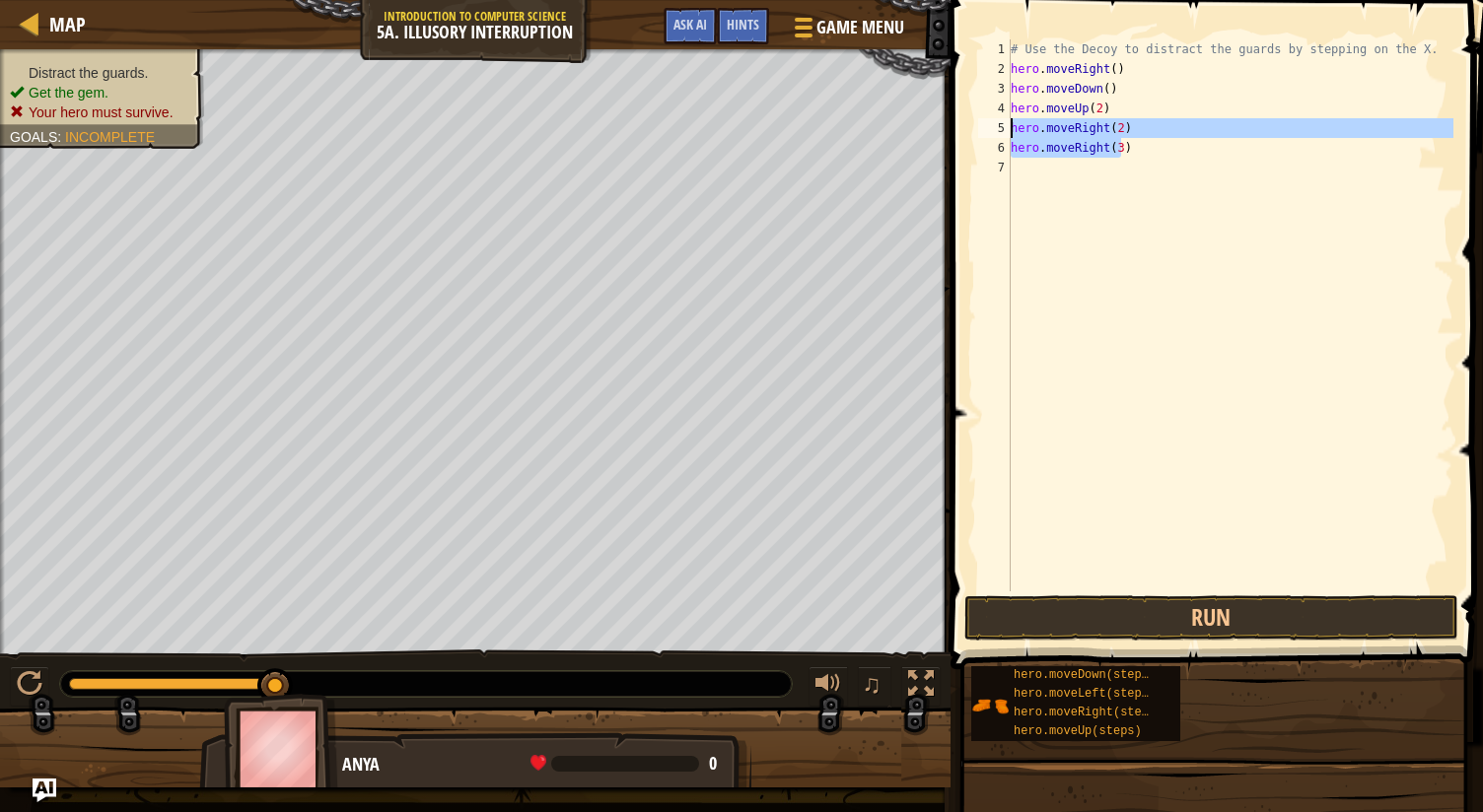
drag, startPoint x: 1155, startPoint y: 155, endPoint x: 974, endPoint y: 125, distance: 183.5
click at [974, 125] on div "hero.moveUp(2) 1 2 3 4 5 6 7 # Use the Decoy to distract the guards by stepping…" at bounding box center [1214, 316] width 480 height 553
type textarea "hero.moveRight(2) hero.moveRight(3)"
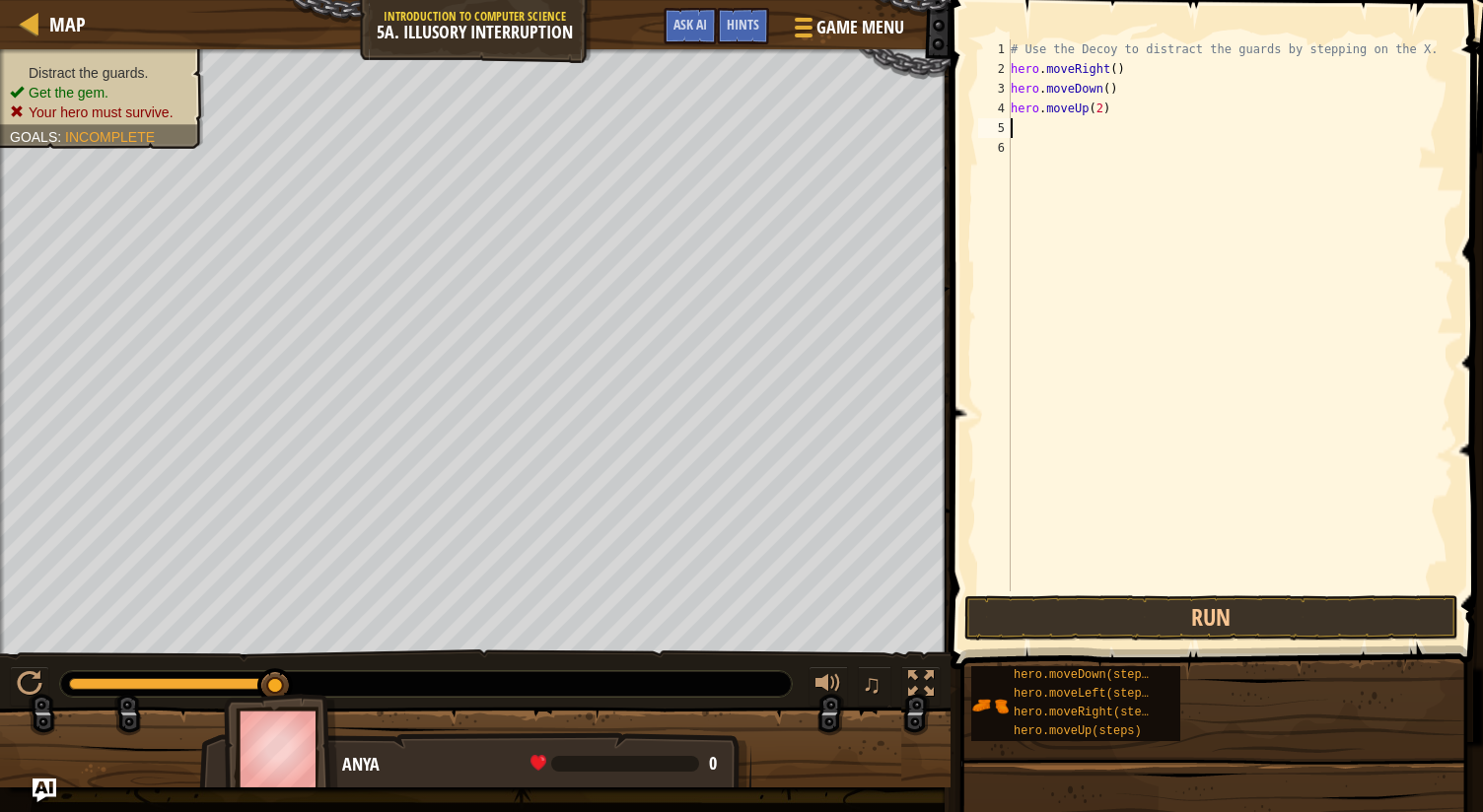
scroll to position [9, 0]
click at [1173, 639] on button "Run" at bounding box center [1211, 618] width 494 height 45
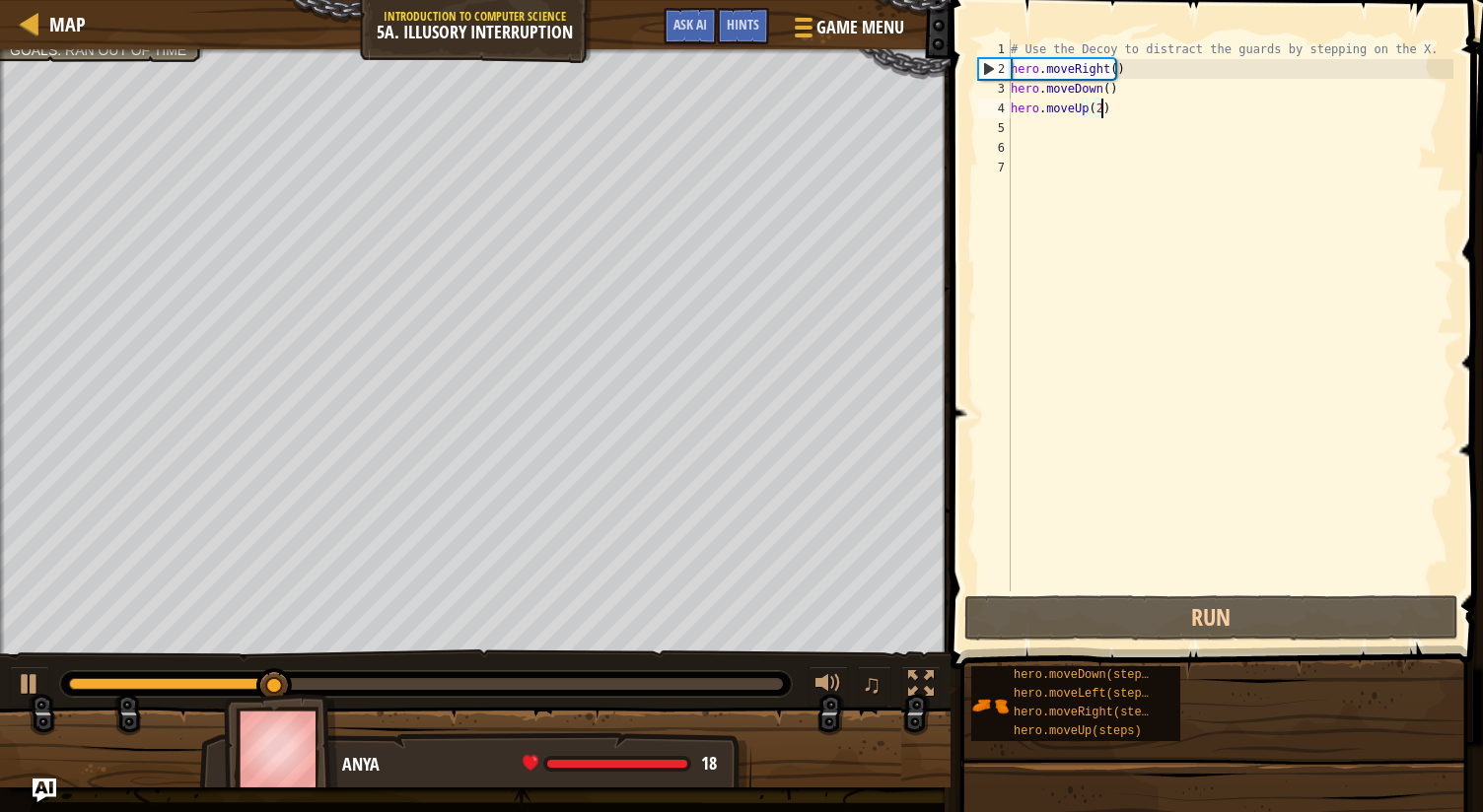
click at [1136, 103] on div "# Use the Decoy to distract the guards by stepping on the X. hero . moveRight (…" at bounding box center [1229, 334] width 447 height 591
click at [1090, 107] on div "# Use the Decoy to distract the guards by stepping on the X. hero . moveRight (…" at bounding box center [1229, 334] width 447 height 591
click at [1092, 110] on div "# Use the Decoy to distract the guards by stepping on the X. hero . moveRight (…" at bounding box center [1229, 334] width 447 height 591
type textarea "hero.moveUp()"
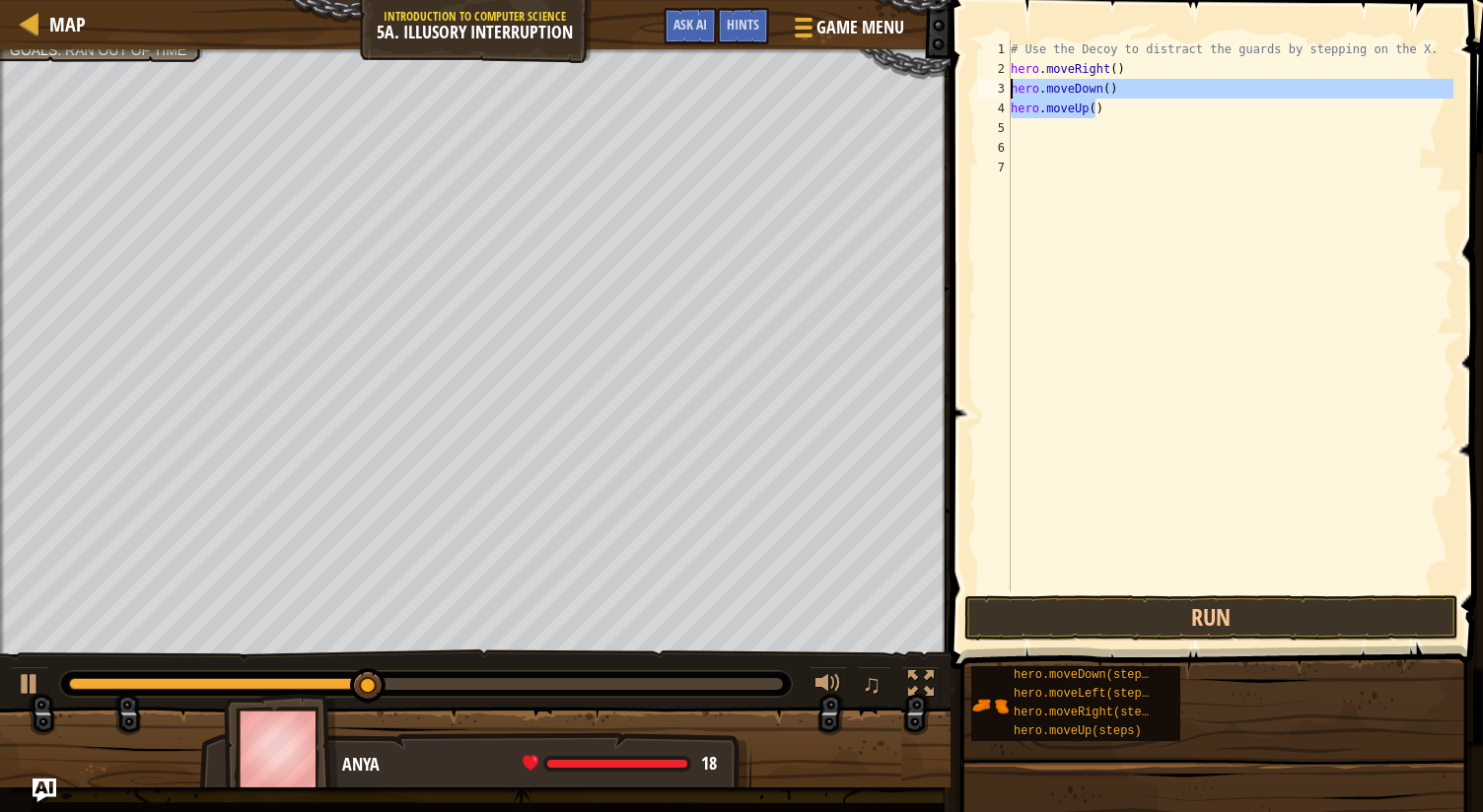
click at [879, 100] on div "Map Introduction to Computer Science 5a. Illusory Interruption Game Menu Done H…" at bounding box center [741, 406] width 1483 height 812
click at [1101, 93] on div "# Use the Decoy to distract the guards by stepping on the X. hero . moveRight (…" at bounding box center [1229, 334] width 447 height 591
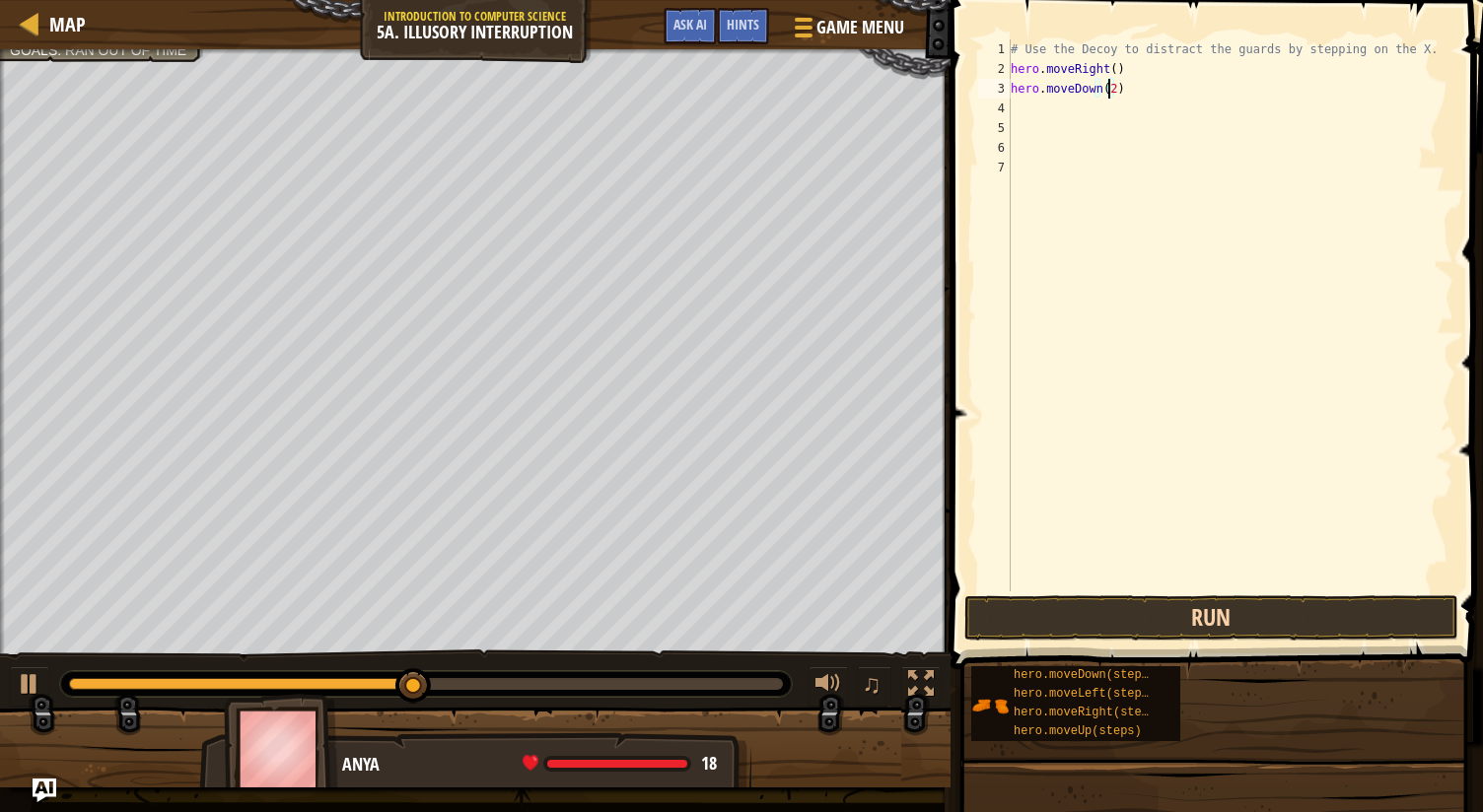
type textarea "hero.moveDown(2)"
click at [1167, 620] on button "Run" at bounding box center [1211, 618] width 494 height 45
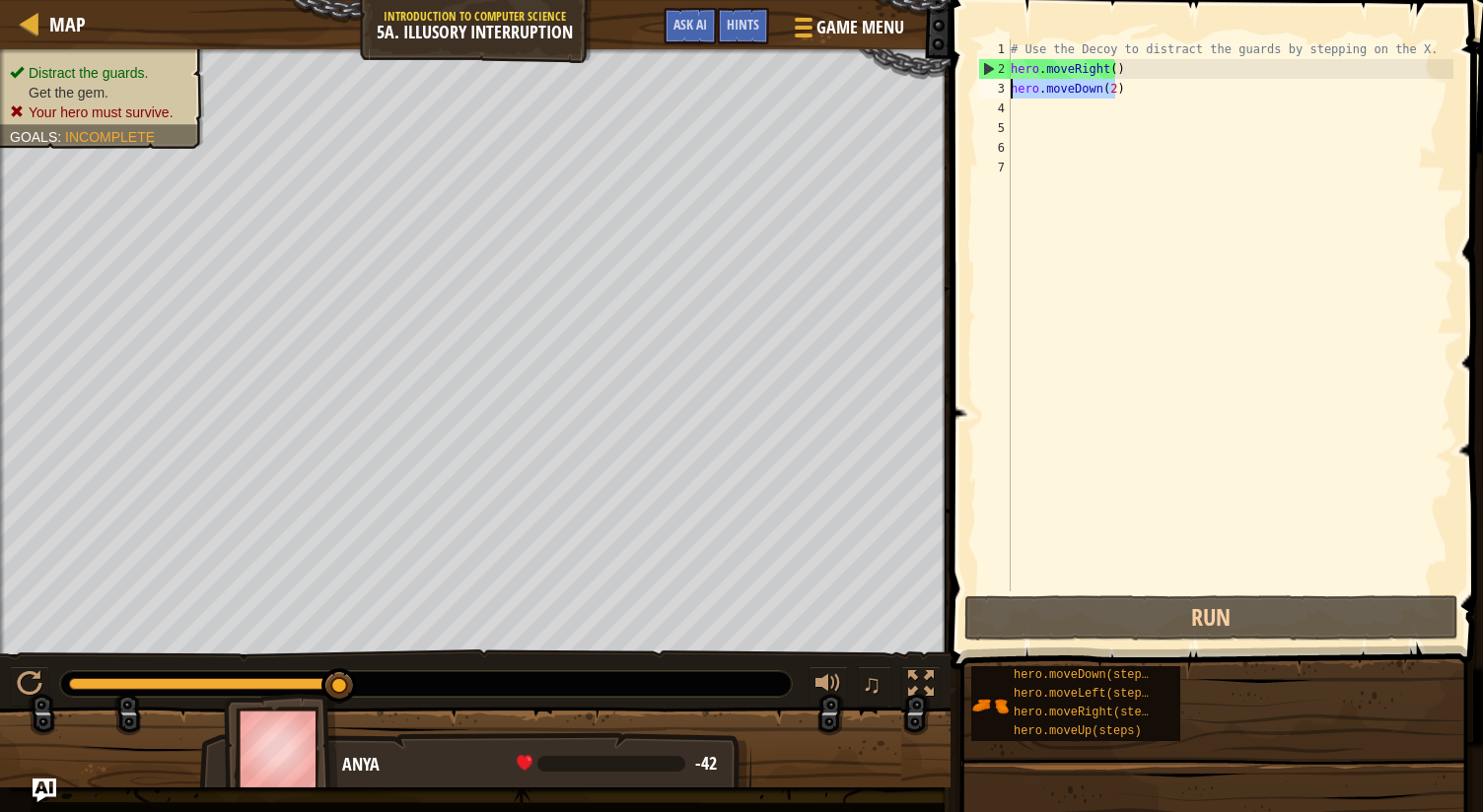
click at [938, 80] on div "Map Introduction to Computer Science 5a. Illusory Interruption Game Menu Done H…" at bounding box center [741, 406] width 1483 height 812
click at [1099, 118] on div "# Use the Decoy to distract the guards by stepping on the X. hero . moveRight (…" at bounding box center [1229, 334] width 447 height 591
click at [1099, 94] on div "# Use the Decoy to distract the guards by stepping on the X. hero . moveRight (…" at bounding box center [1229, 334] width 447 height 591
type textarea "hero.moveDown(2)"
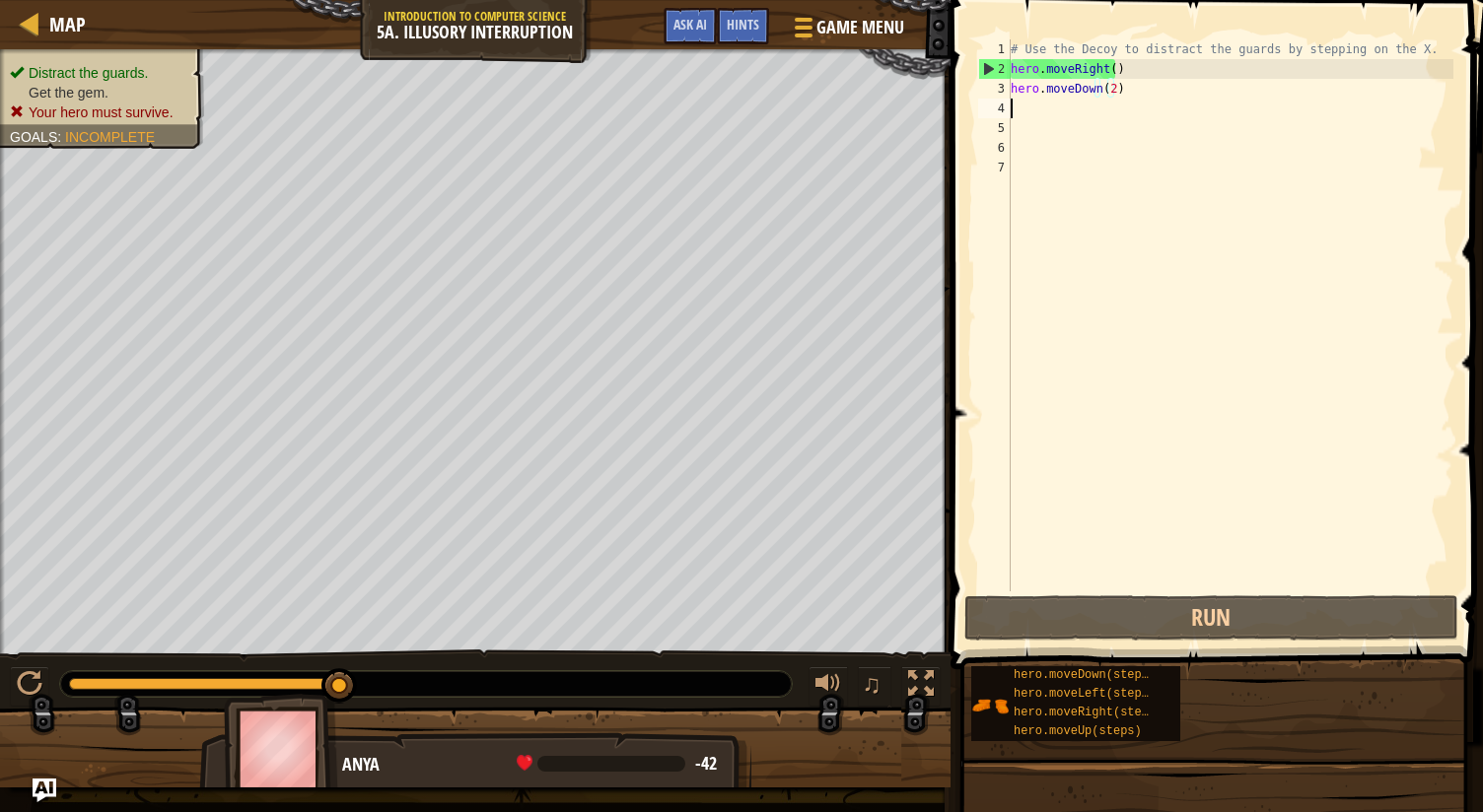
click at [1071, 106] on div "# Use the Decoy to distract the guards by stepping on the X. hero . moveRight (…" at bounding box center [1229, 334] width 447 height 591
paste textarea "hero.moveDown(2)"
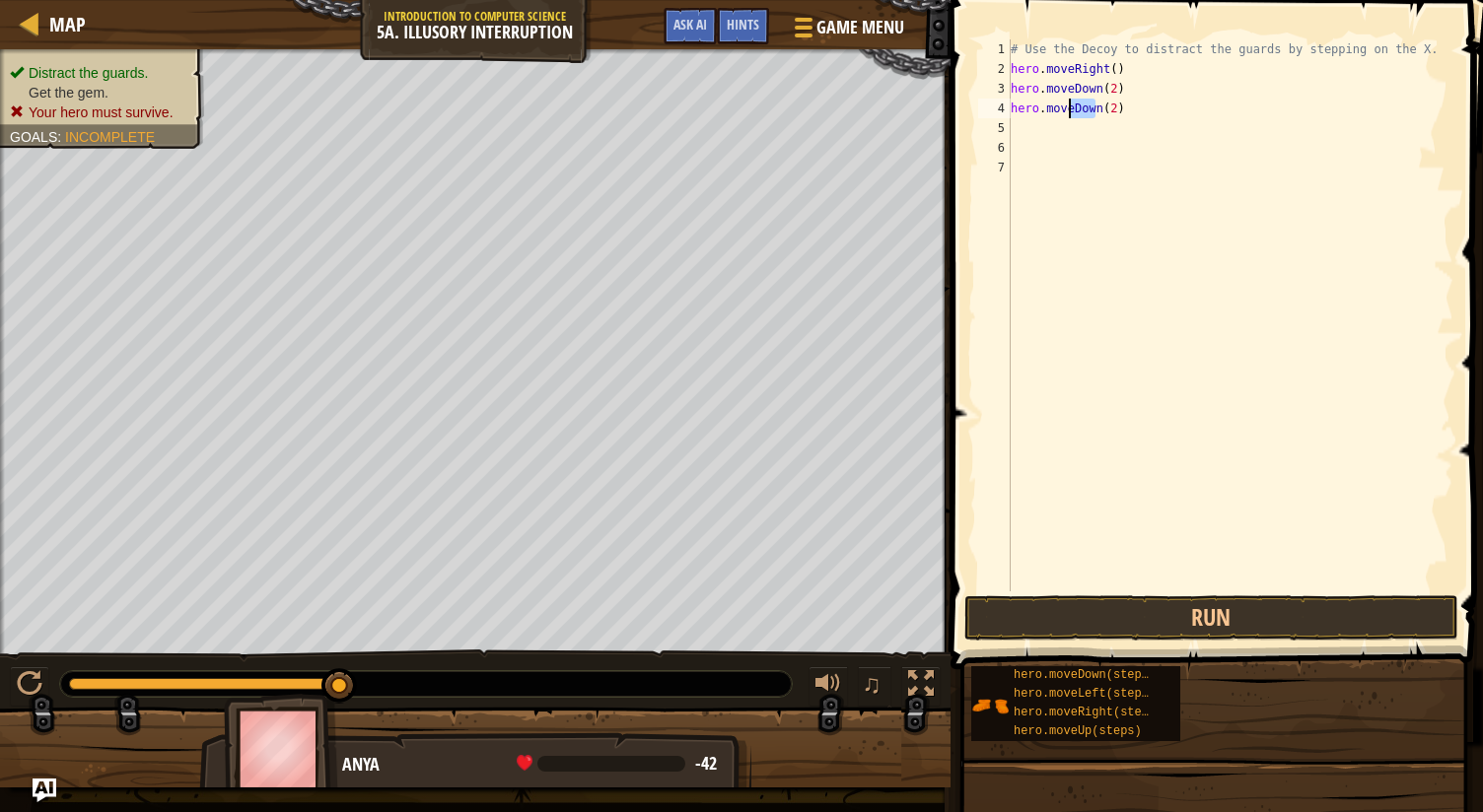
drag, startPoint x: 1094, startPoint y: 106, endPoint x: 1068, endPoint y: 113, distance: 26.9
click at [1068, 113] on div "# Use the Decoy to distract the guards by stepping on the X. hero . moveRight (…" at bounding box center [1229, 334] width 447 height 591
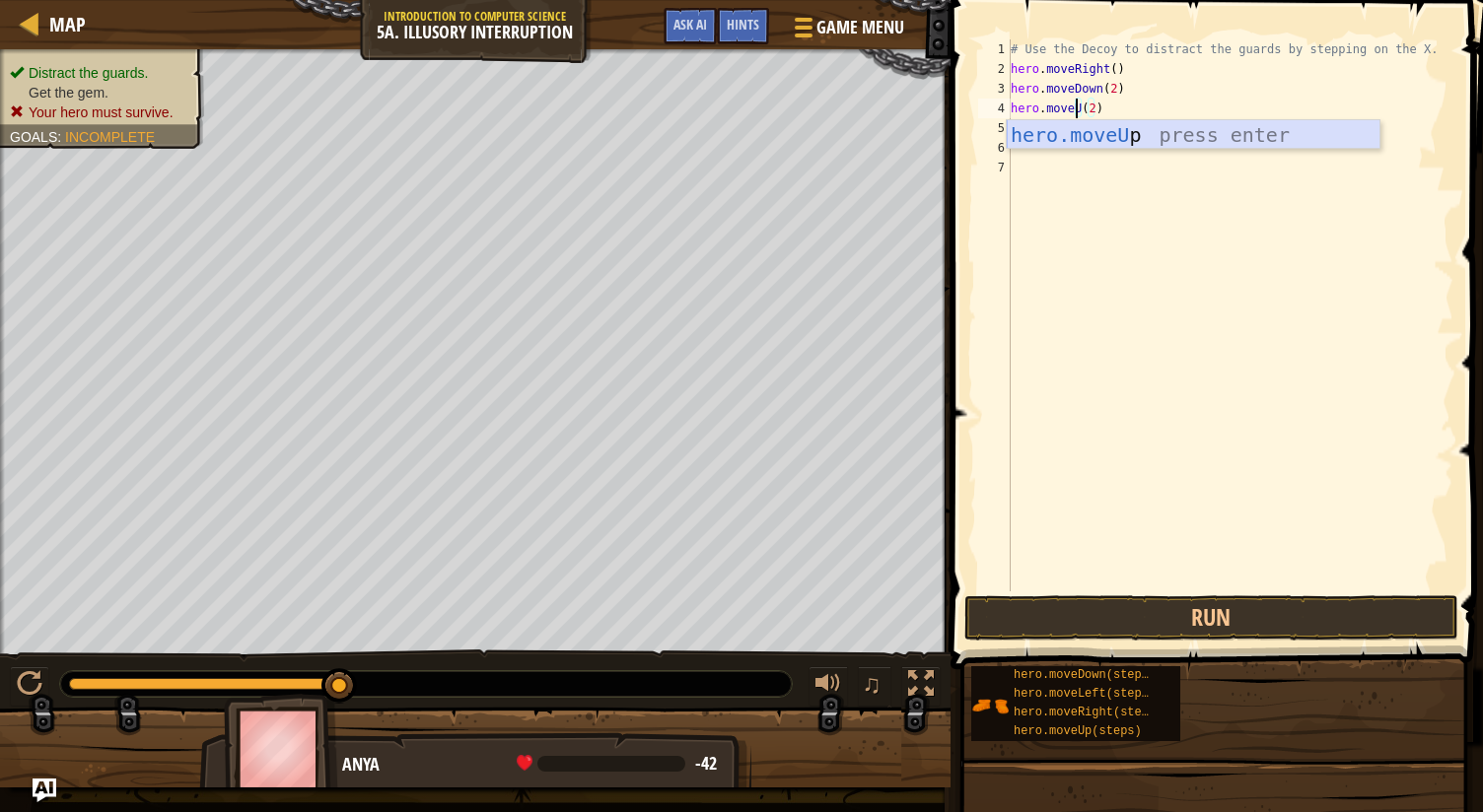
scroll to position [9, 6]
click at [1132, 136] on div "hero.moveU p press enter" at bounding box center [1193, 165] width 374 height 89
type textarea "hero.moveUp(2)"
click at [1069, 128] on div "# Use the Decoy to distract the guards by stepping on the X. hero . moveRight (…" at bounding box center [1229, 334] width 447 height 591
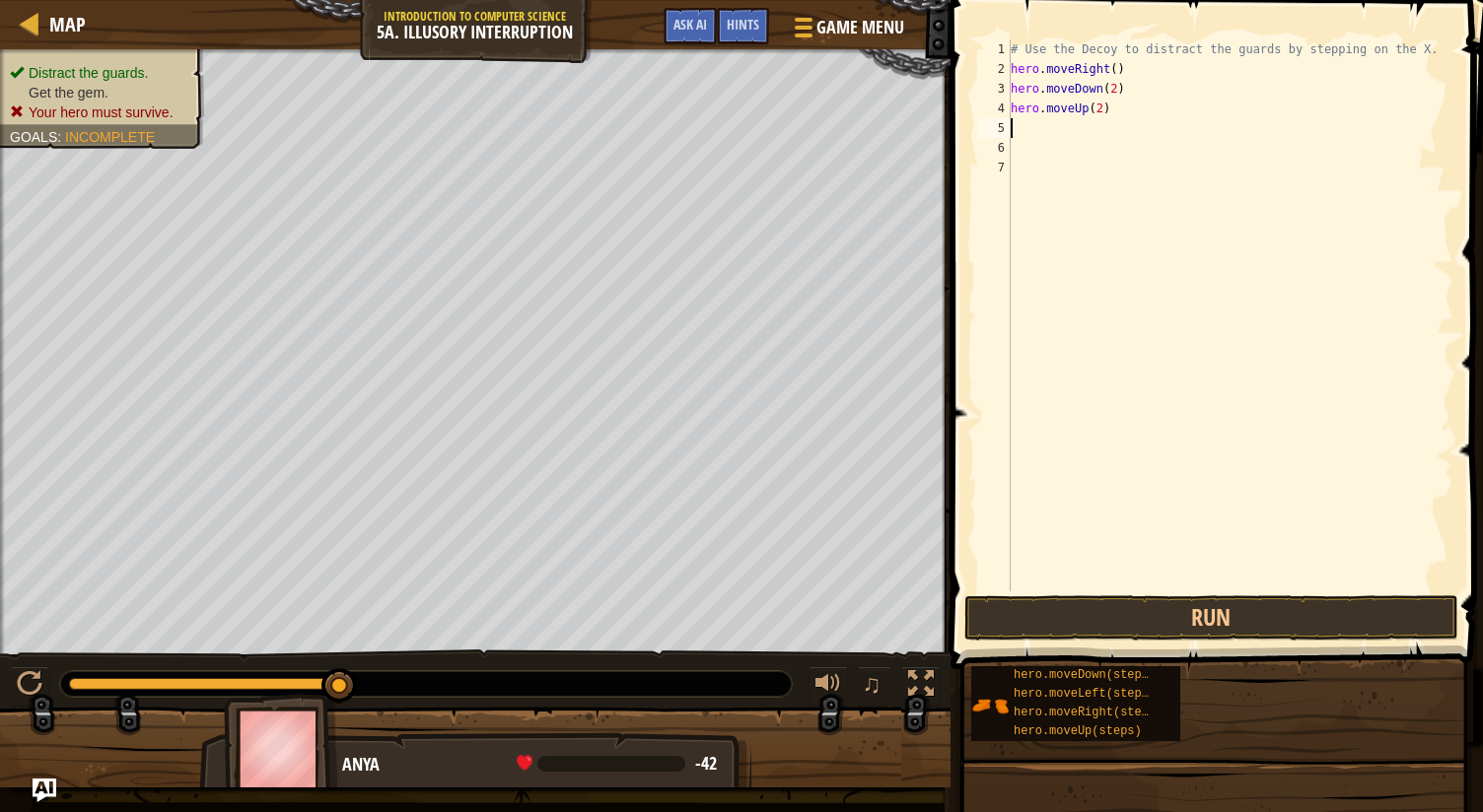
type textarea "H"
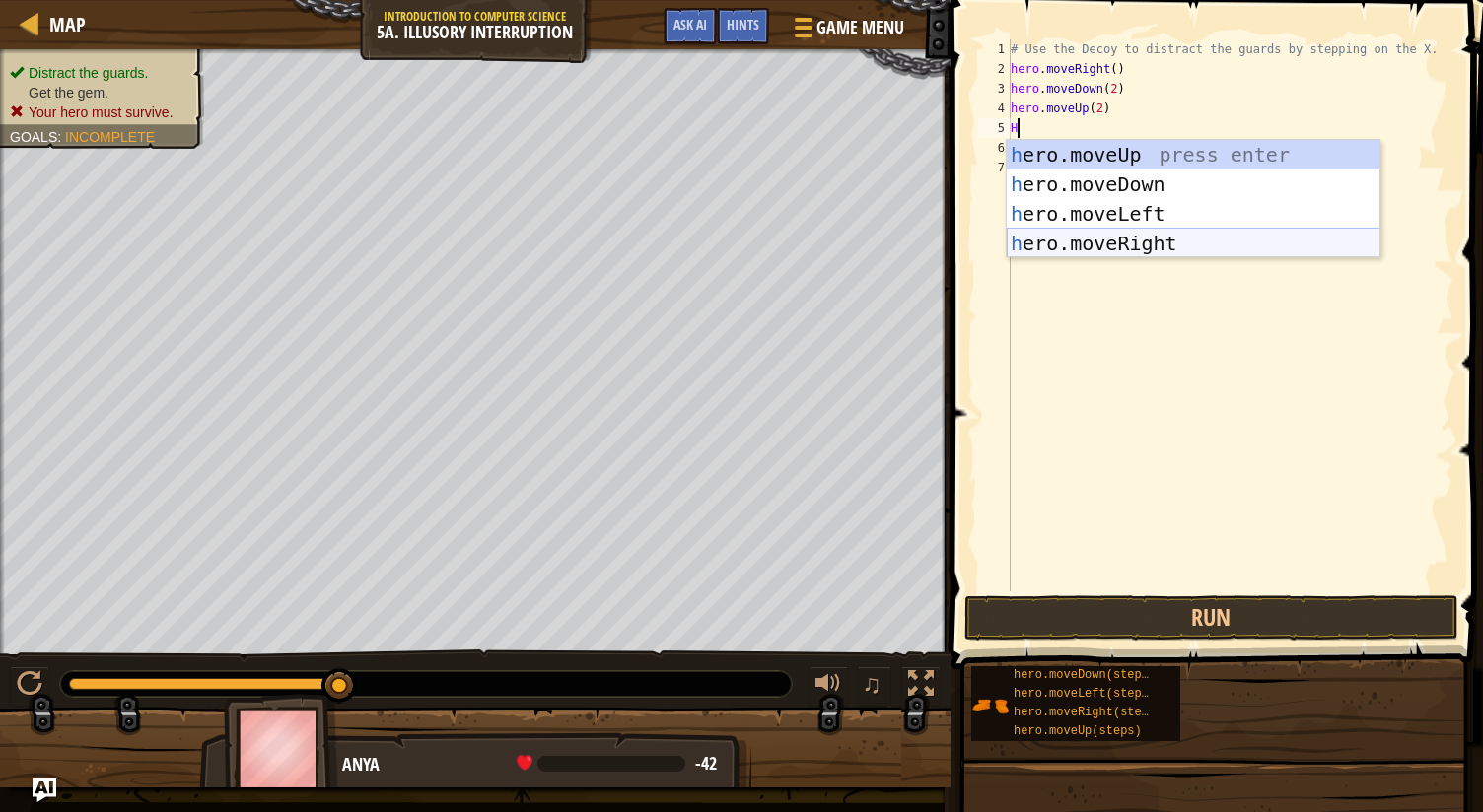
click at [1100, 237] on div "h ero.moveUp press enter h ero.moveDown press enter h ero.moveLeft press enter …" at bounding box center [1193, 229] width 374 height 178
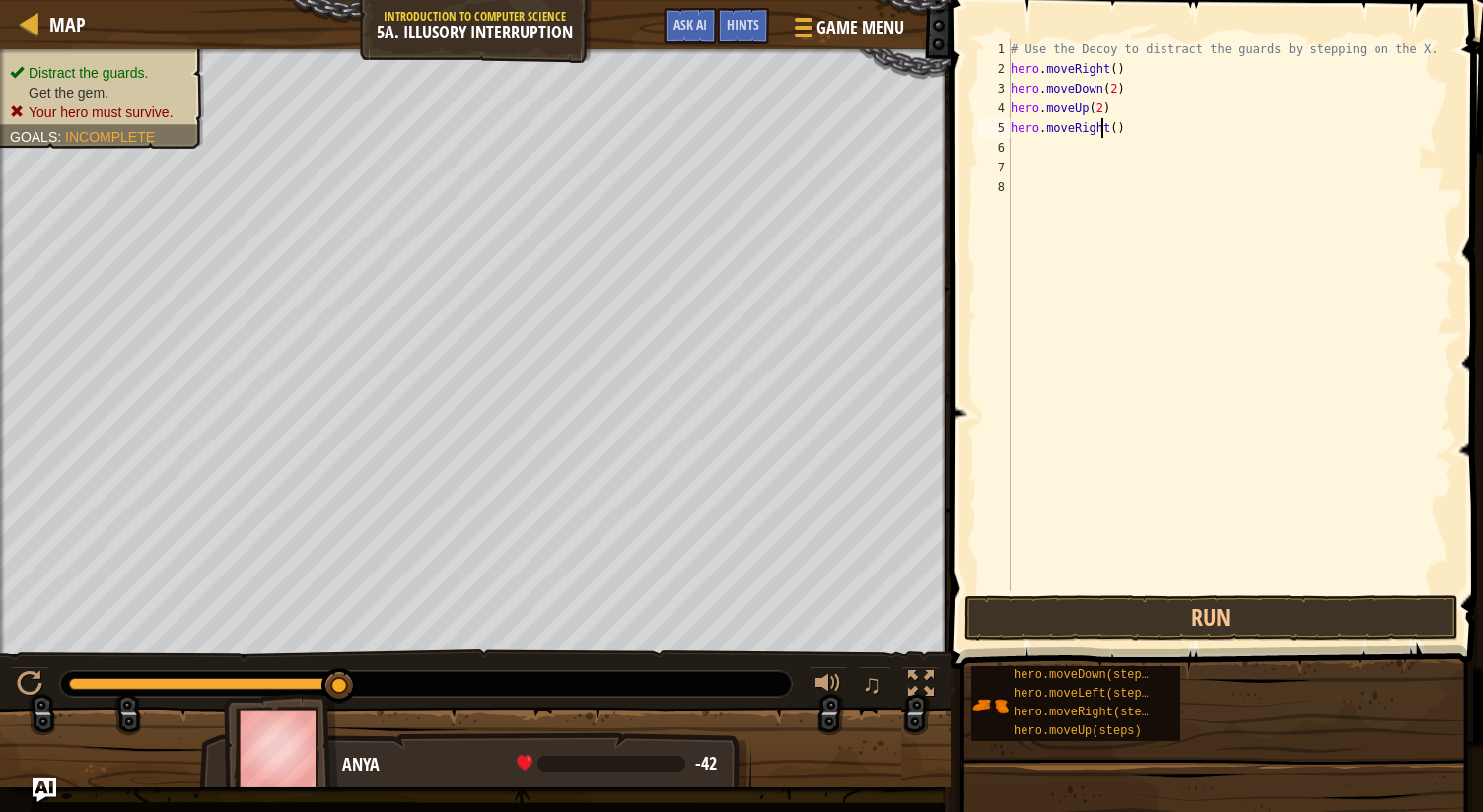
click at [1104, 127] on div "# Use the Decoy to distract the guards by stepping on the X. hero . moveRight (…" at bounding box center [1229, 334] width 447 height 591
click at [1109, 128] on div "# Use the Decoy to distract the guards by stepping on the X. hero . moveRight (…" at bounding box center [1229, 334] width 447 height 591
type textarea "hero.moveRight(3)"
click at [1212, 606] on button "Run" at bounding box center [1211, 618] width 494 height 45
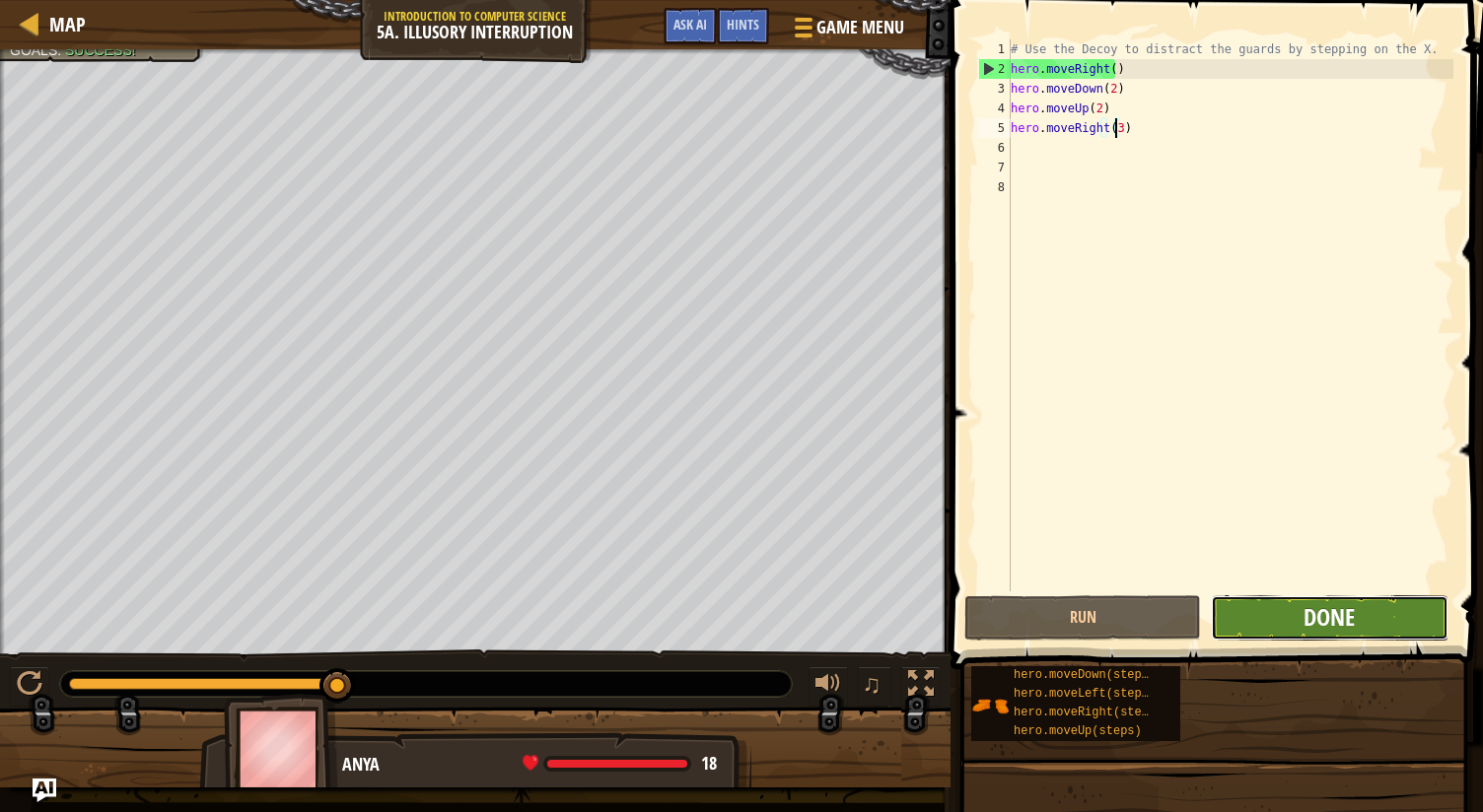
click at [1348, 606] on span "Done" at bounding box center [1329, 617] width 51 height 32
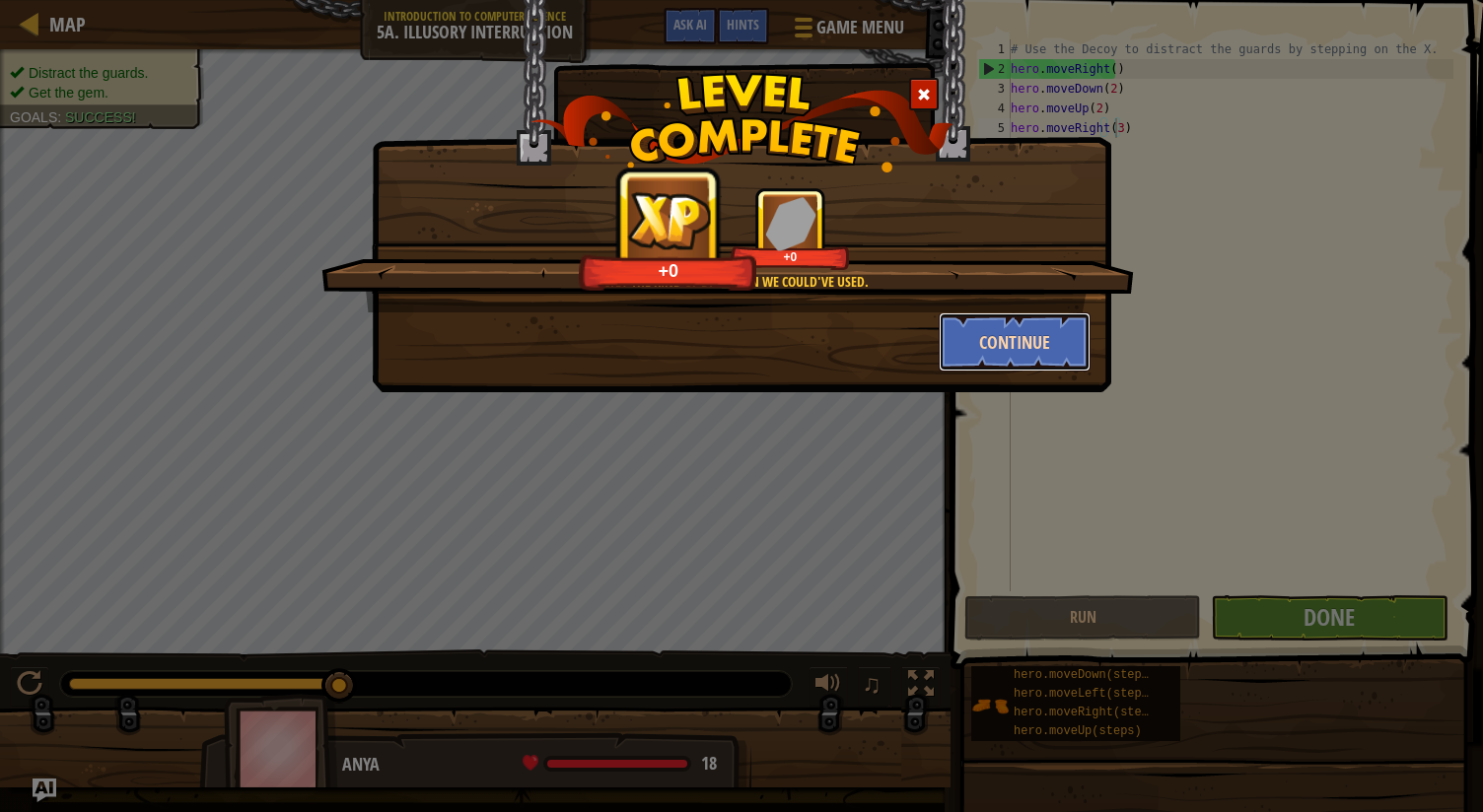
click at [1068, 341] on button "Continue" at bounding box center [1014, 342] width 153 height 59
